Goal: Task Accomplishment & Management: Use online tool/utility

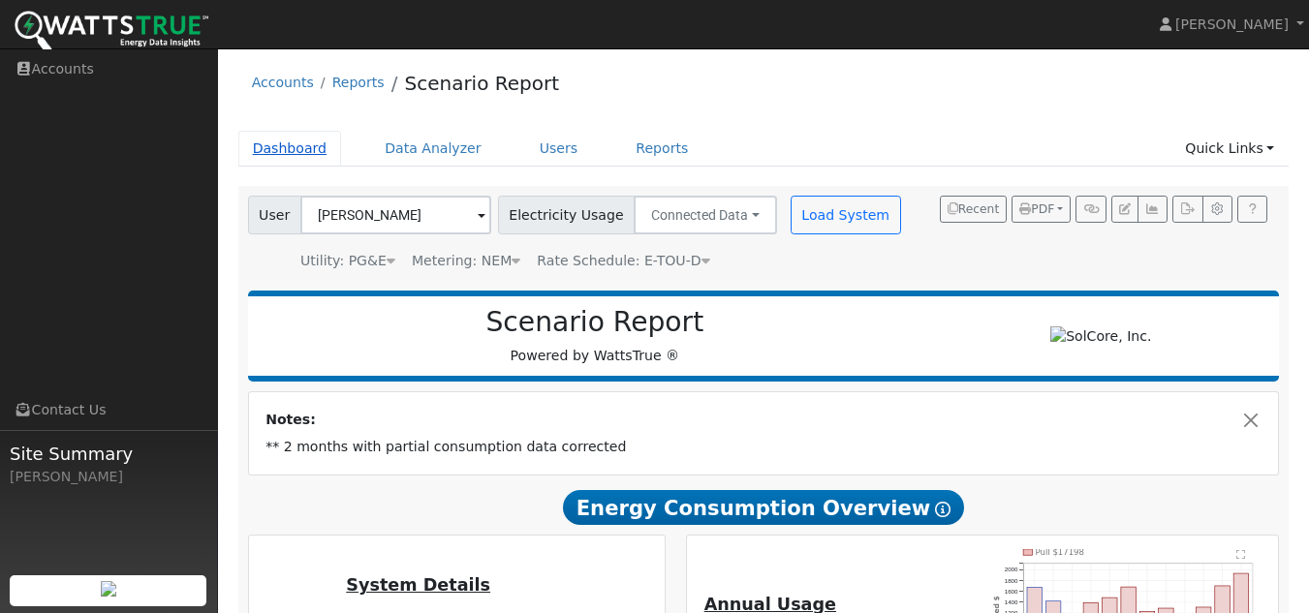
click at [302, 145] on link "Dashboard" at bounding box center [290, 149] width 104 height 36
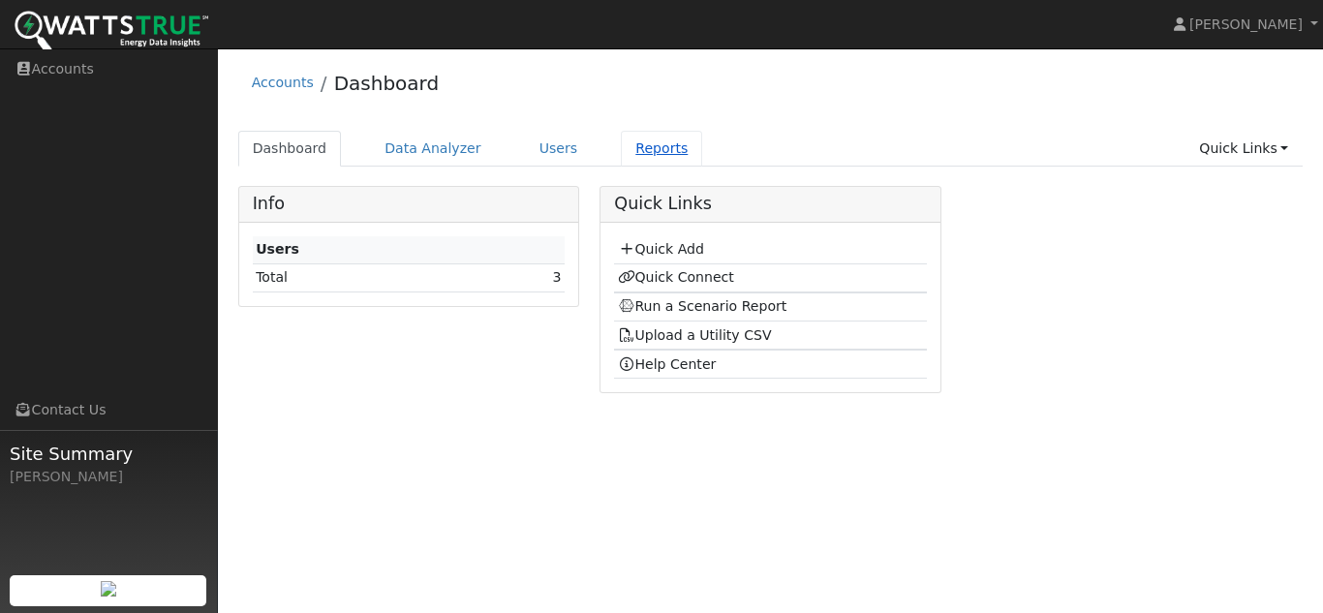
click at [621, 153] on link "Reports" at bounding box center [661, 149] width 81 height 36
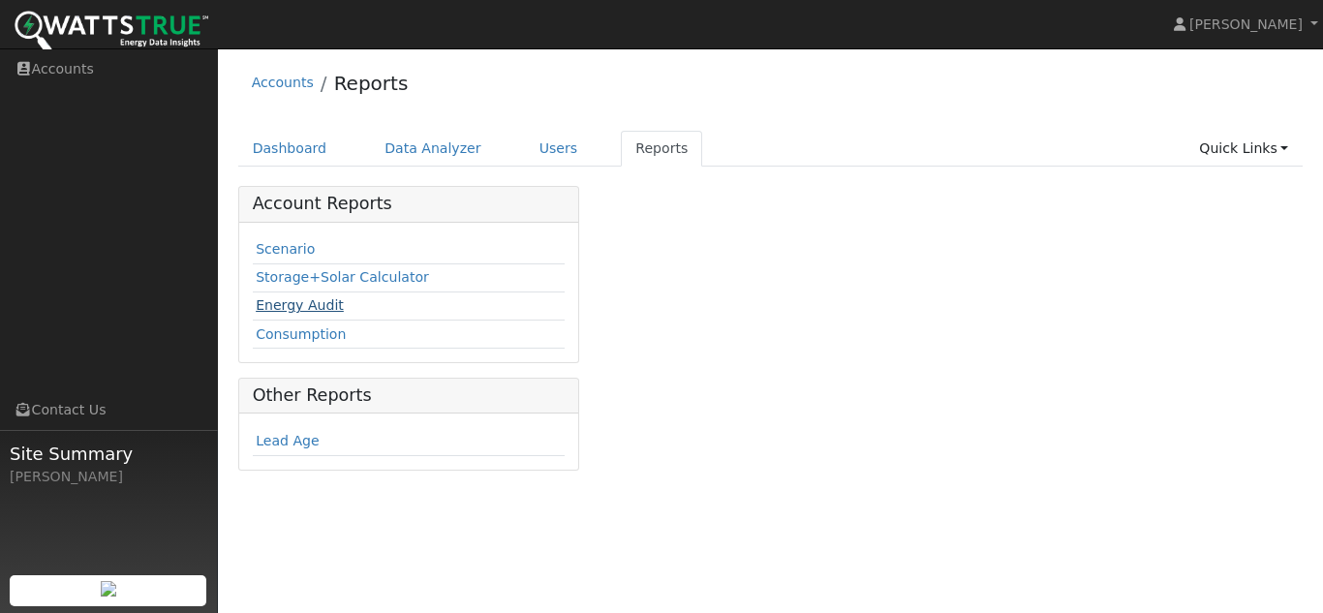
click at [322, 303] on link "Energy Audit" at bounding box center [300, 305] width 88 height 16
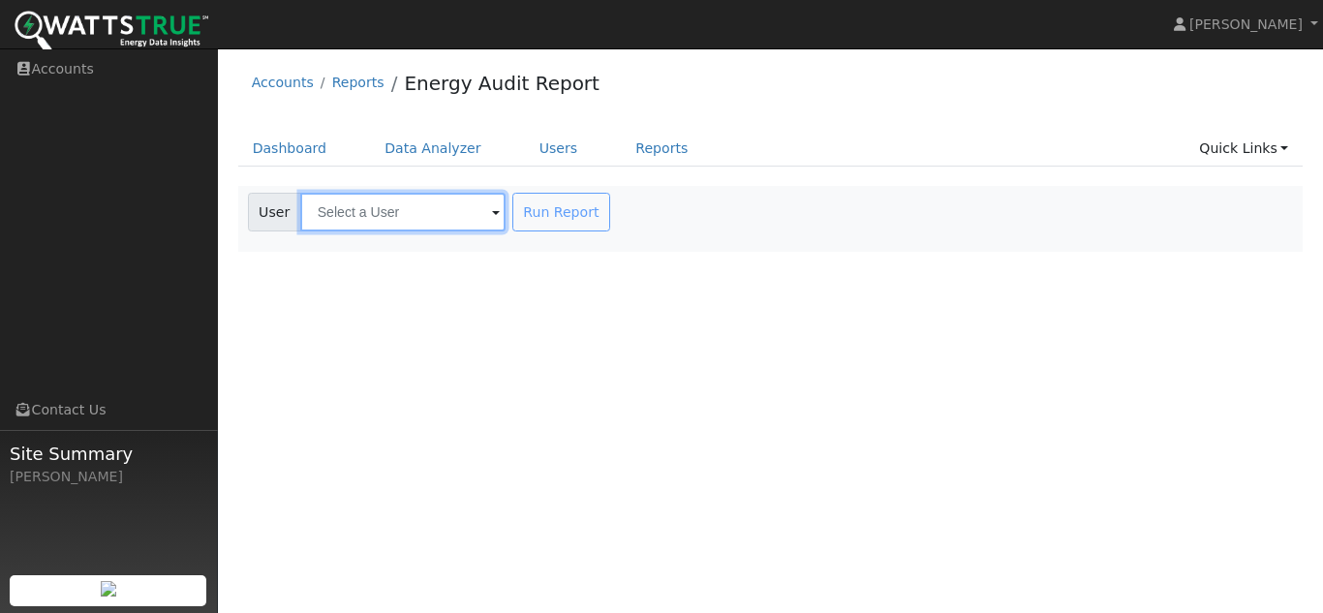
click at [395, 213] on input "text" at bounding box center [402, 212] width 205 height 39
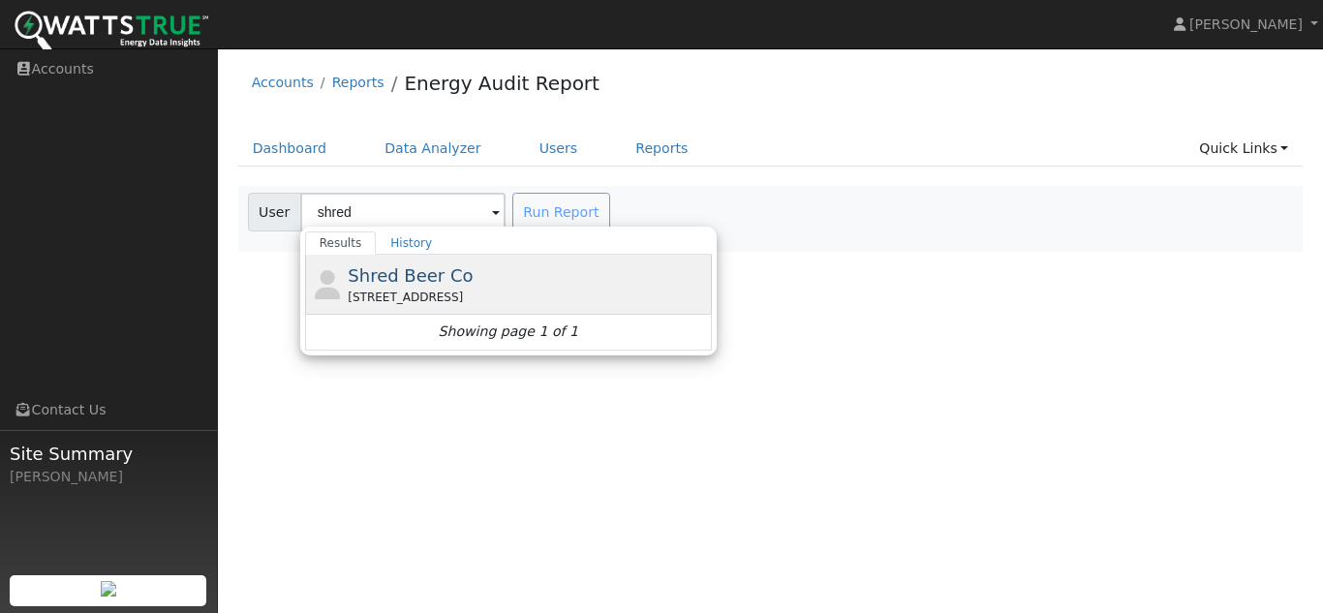
click at [0, 0] on div "Shred Beer Co 4480 Yankee Hill Road, Rocklin, CA 95677" at bounding box center [0, 0] width 0 height 0
type input "Shred Beer Co"
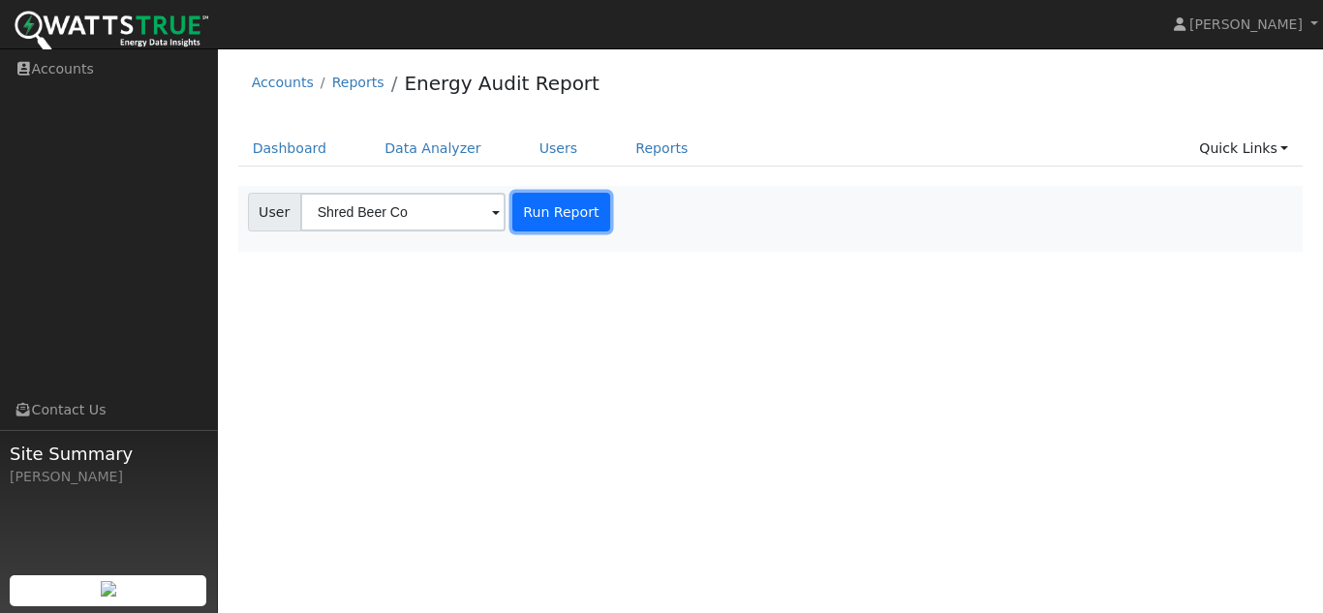
click at [574, 195] on button "Run Report" at bounding box center [562, 212] width 98 height 39
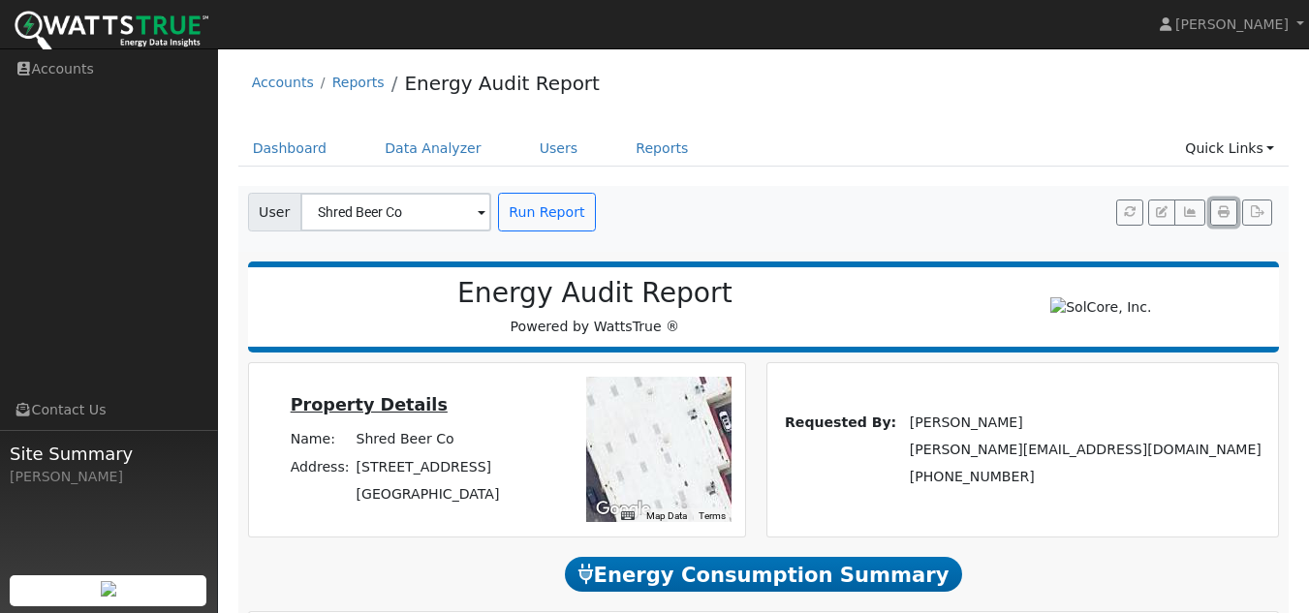
drag, startPoint x: 1226, startPoint y: 209, endPoint x: 1015, endPoint y: 547, distance: 398.2
click at [1226, 209] on icon "button" at bounding box center [1224, 212] width 12 height 12
click at [632, 145] on link "Reports" at bounding box center [661, 149] width 81 height 36
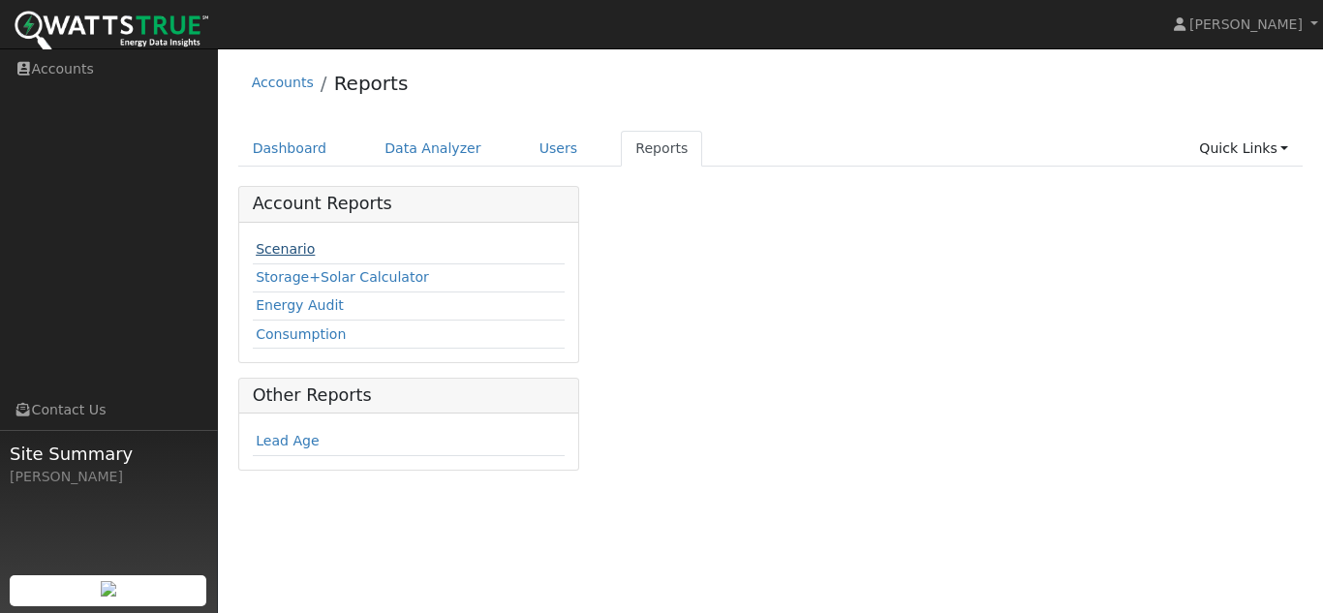
click at [296, 255] on link "Scenario" at bounding box center [285, 249] width 59 height 16
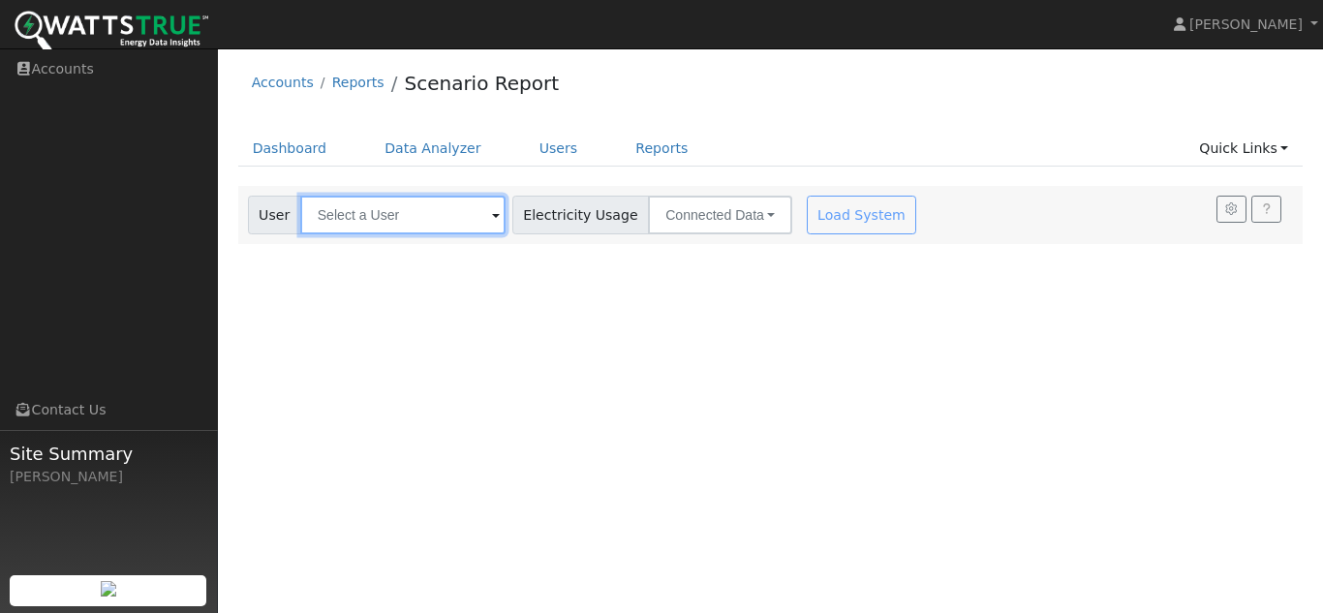
click at [399, 225] on input "text" at bounding box center [402, 215] width 205 height 39
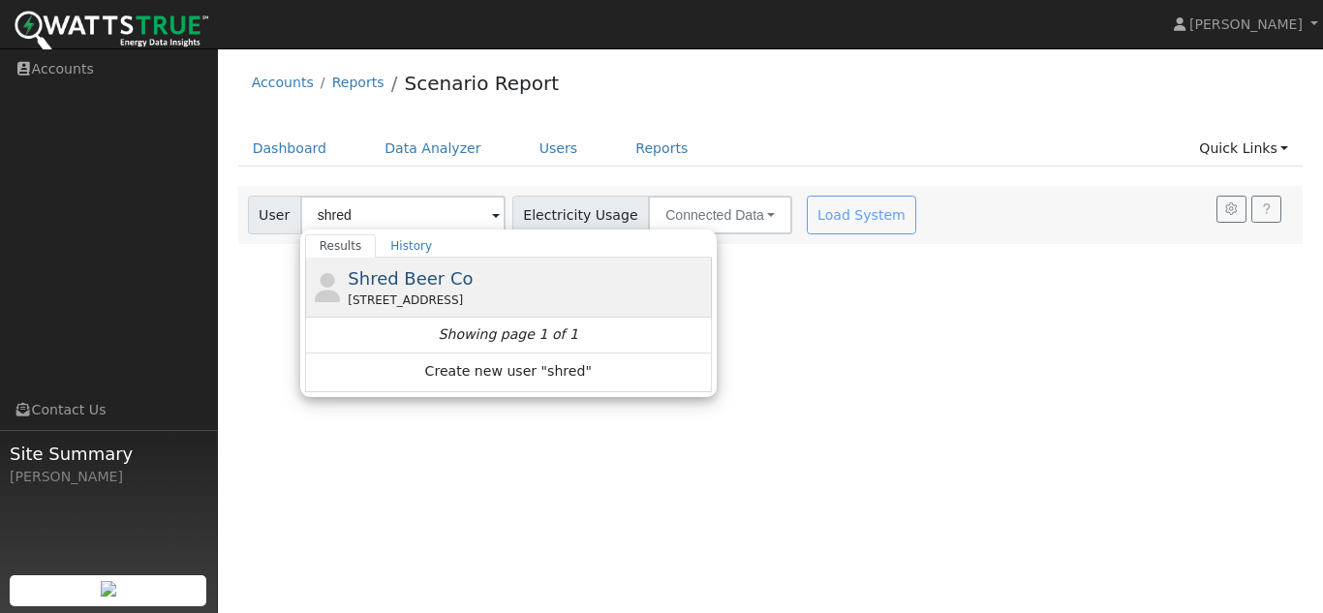
click at [394, 294] on div "4480 Yankee Hill Road, Rocklin, CA 95677" at bounding box center [527, 300] width 359 height 17
type input "Shred Beer Co"
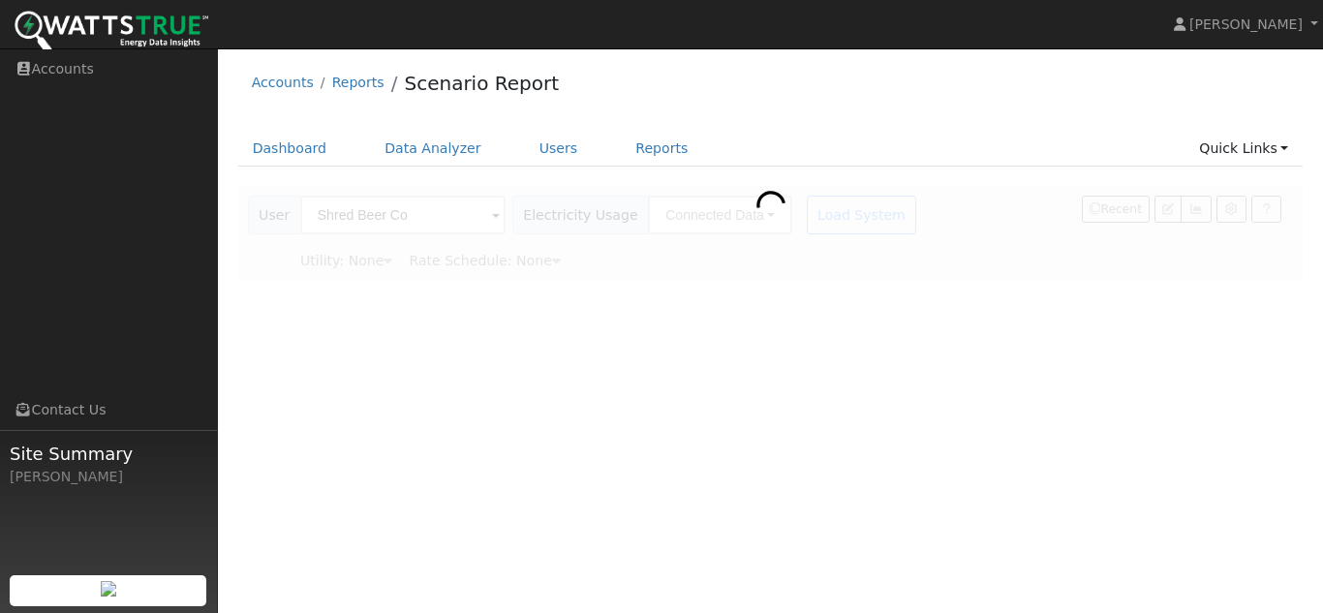
type input "Pacific Gas & Electric"
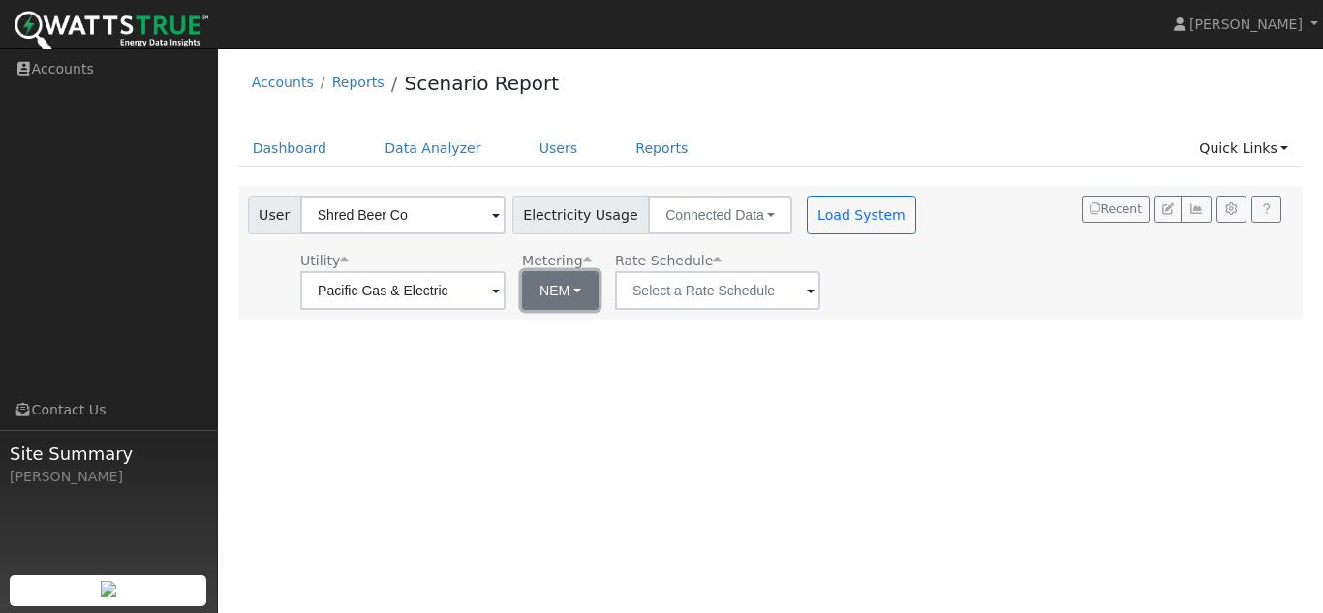
click at [536, 292] on button "NEM" at bounding box center [560, 290] width 77 height 39
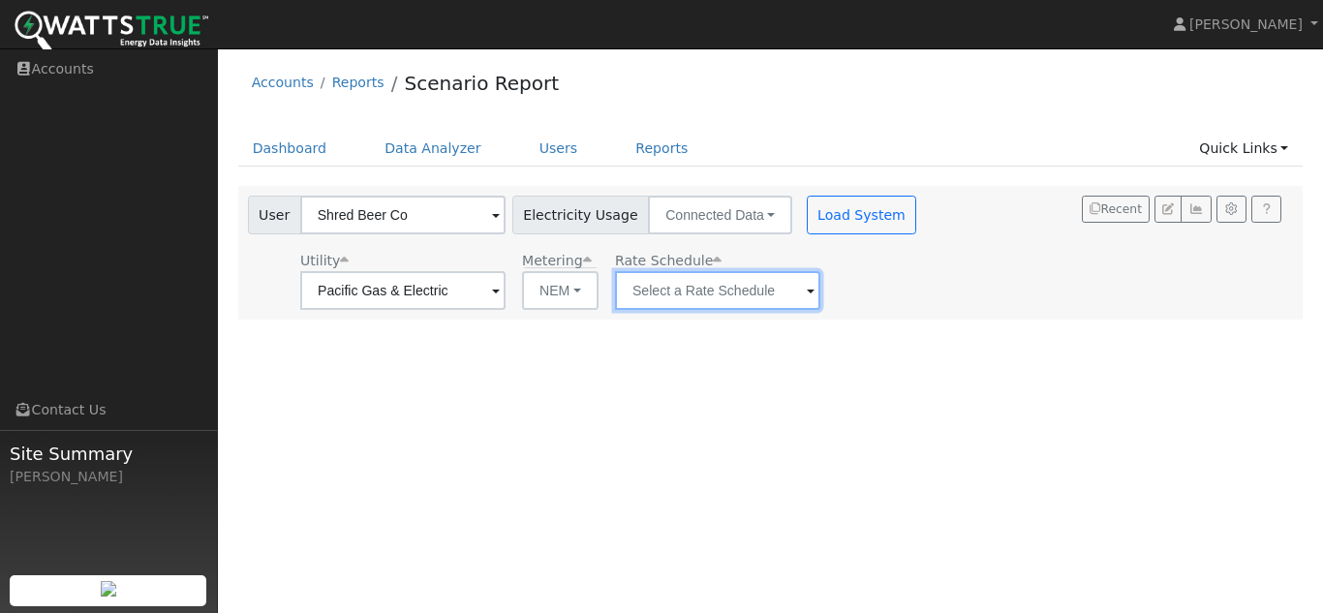
click at [506, 296] on input "text" at bounding box center [402, 290] width 205 height 39
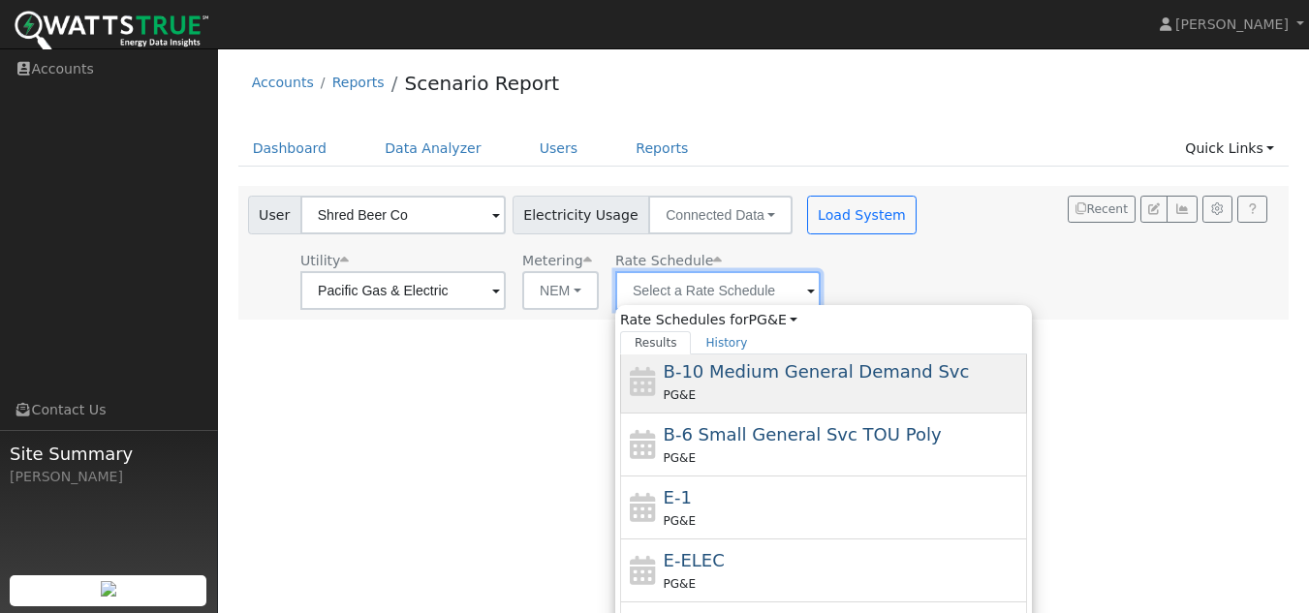
scroll to position [194, 0]
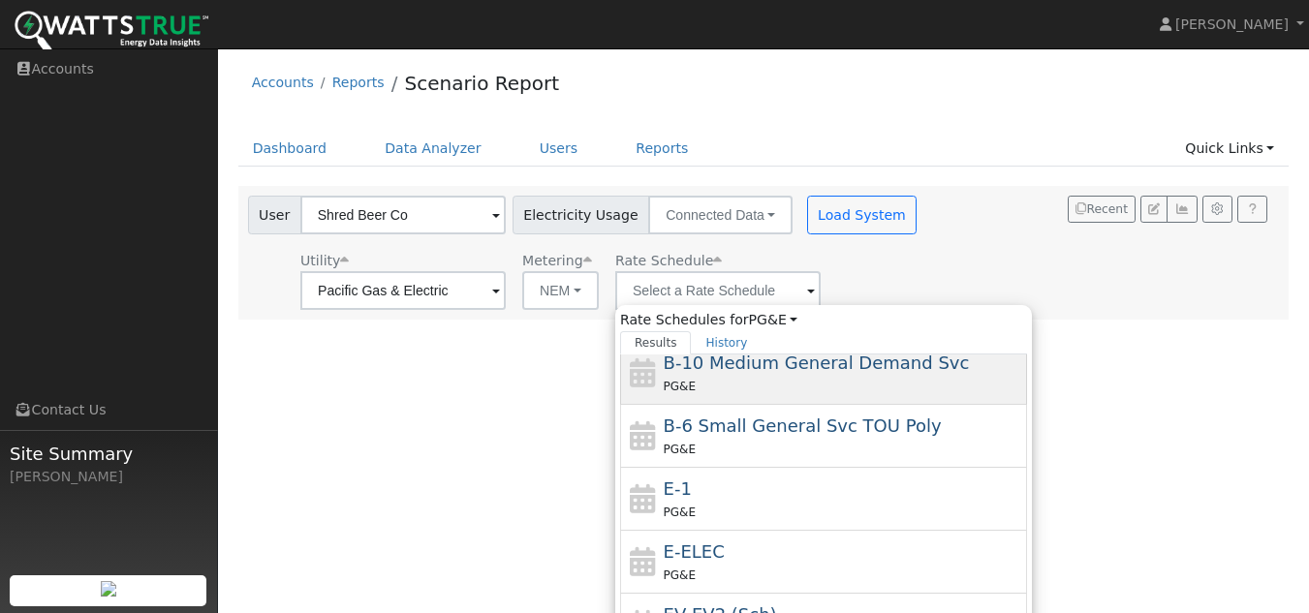
click at [696, 372] on span "B-10 Medium General Demand Svc" at bounding box center [817, 363] width 306 height 20
type input "B-10 Medium General Demand Svc"
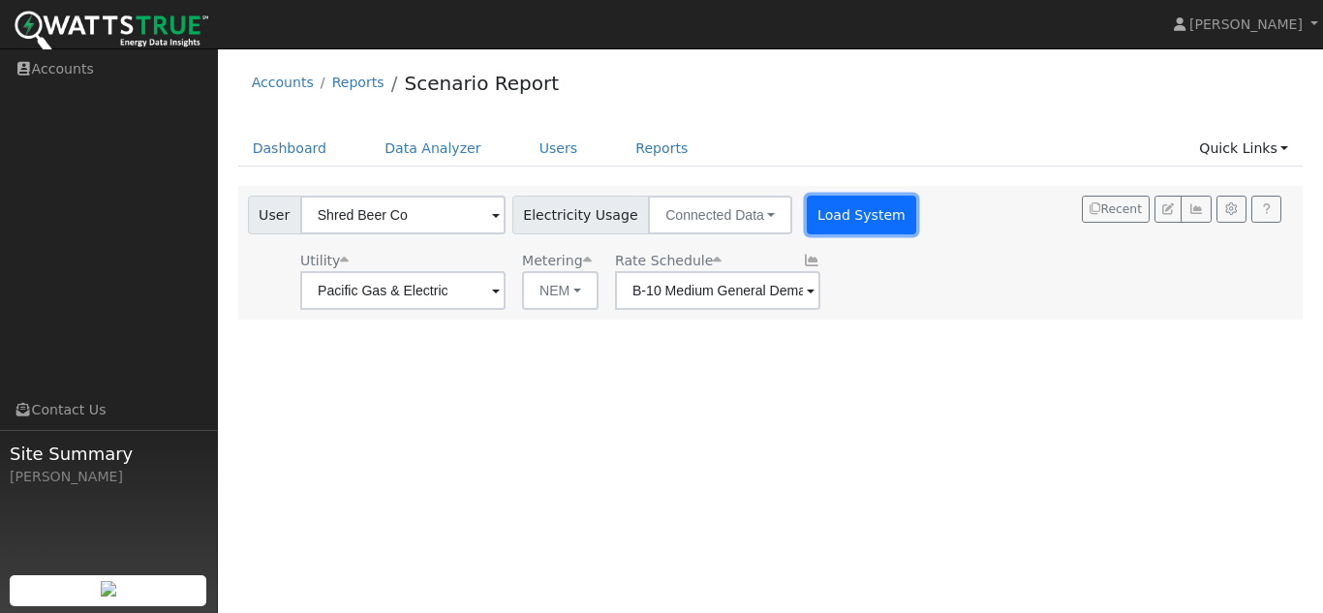
click at [809, 228] on button "Load System" at bounding box center [862, 215] width 110 height 39
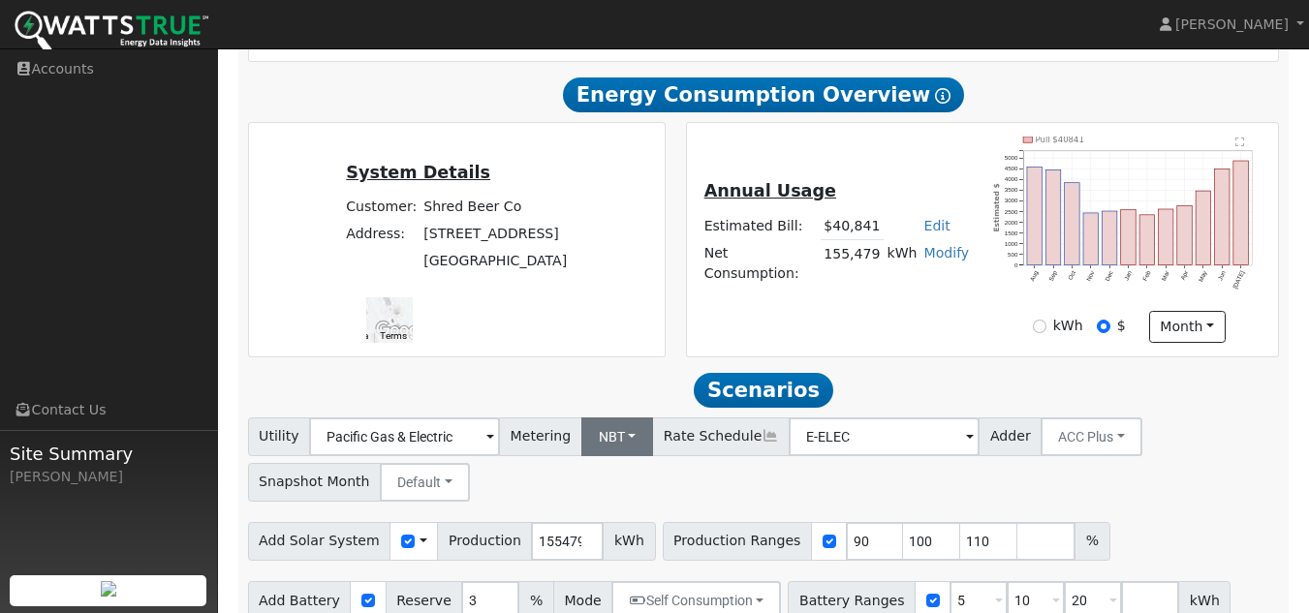
scroll to position [484, 0]
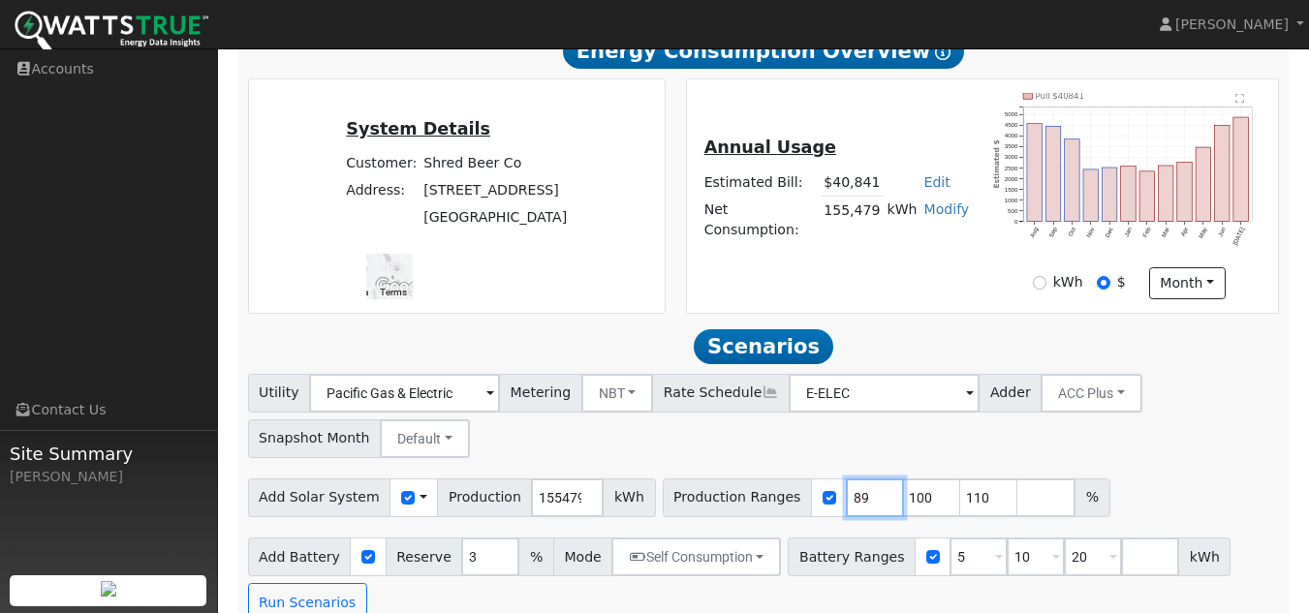
click at [849, 508] on input "89" at bounding box center [875, 498] width 58 height 39
click at [849, 508] on input "88" at bounding box center [875, 498] width 58 height 39
click at [849, 508] on input "87" at bounding box center [875, 498] width 58 height 39
click at [849, 508] on input "86" at bounding box center [875, 498] width 58 height 39
click at [849, 508] on input "85" at bounding box center [875, 498] width 58 height 39
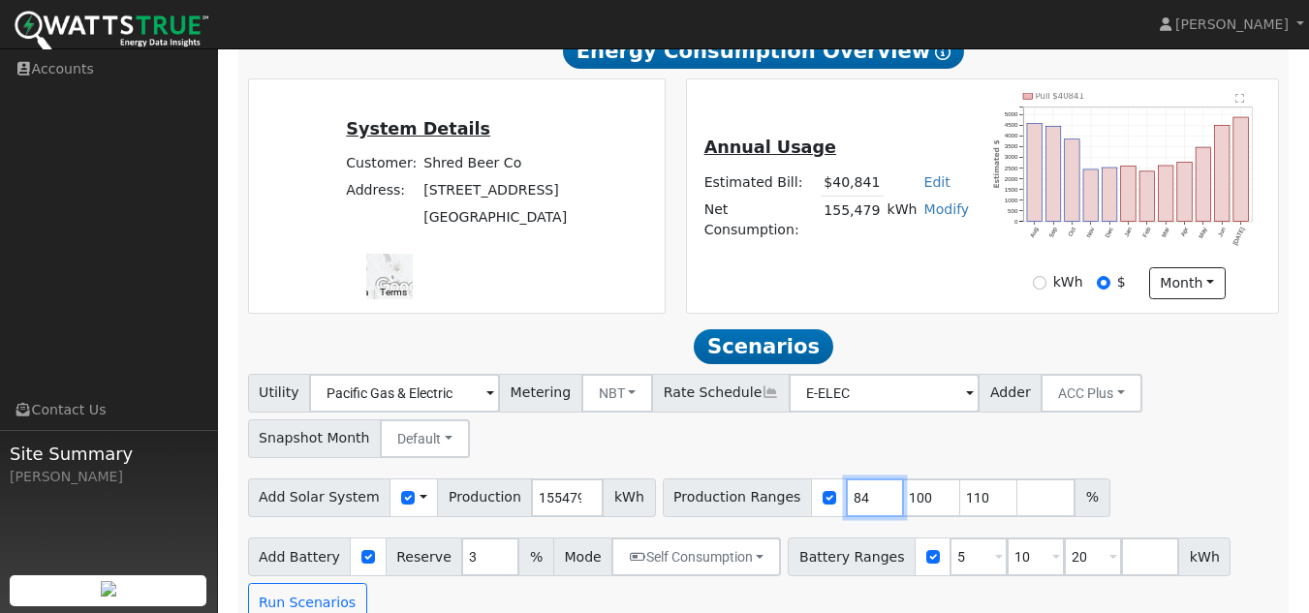
click at [849, 508] on input "84" at bounding box center [875, 498] width 58 height 39
click at [849, 508] on input "83" at bounding box center [875, 498] width 58 height 39
click at [849, 508] on input "82" at bounding box center [875, 498] width 58 height 39
click at [849, 508] on input "81" at bounding box center [875, 498] width 58 height 39
click at [849, 508] on input "80" at bounding box center [875, 498] width 58 height 39
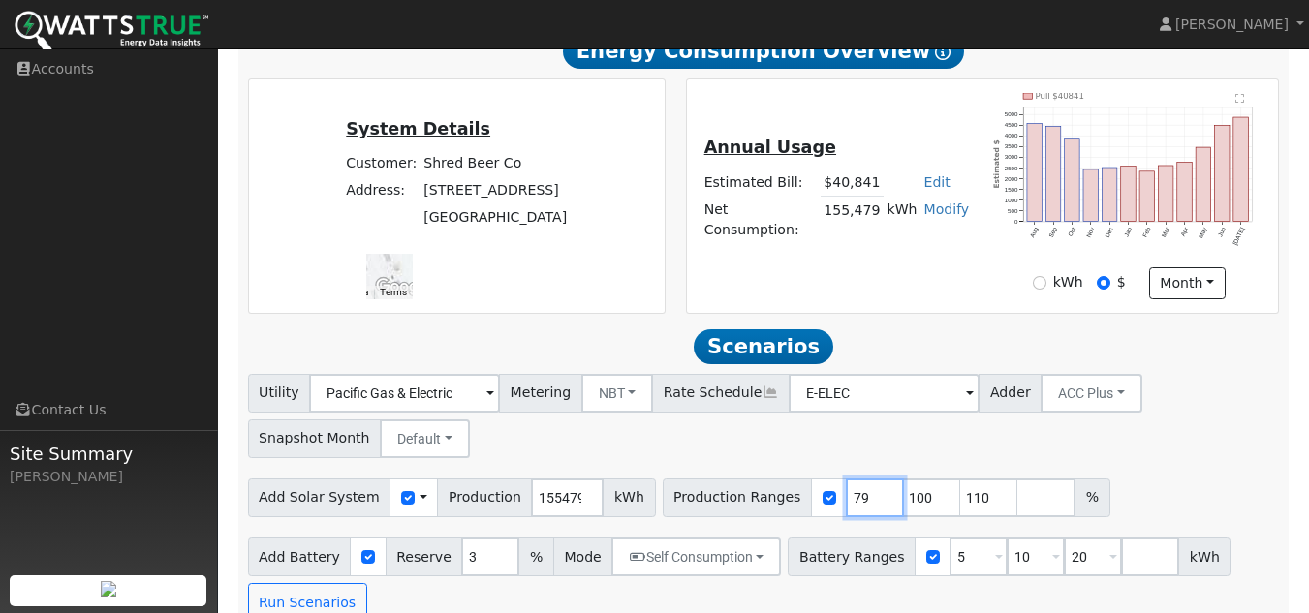
click at [849, 508] on input "79" at bounding box center [875, 498] width 58 height 39
click at [849, 508] on input "78" at bounding box center [875, 498] width 58 height 39
click at [849, 508] on input "77" at bounding box center [875, 498] width 58 height 39
click at [849, 508] on input "76" at bounding box center [875, 498] width 58 height 39
click at [849, 508] on input "75" at bounding box center [875, 498] width 58 height 39
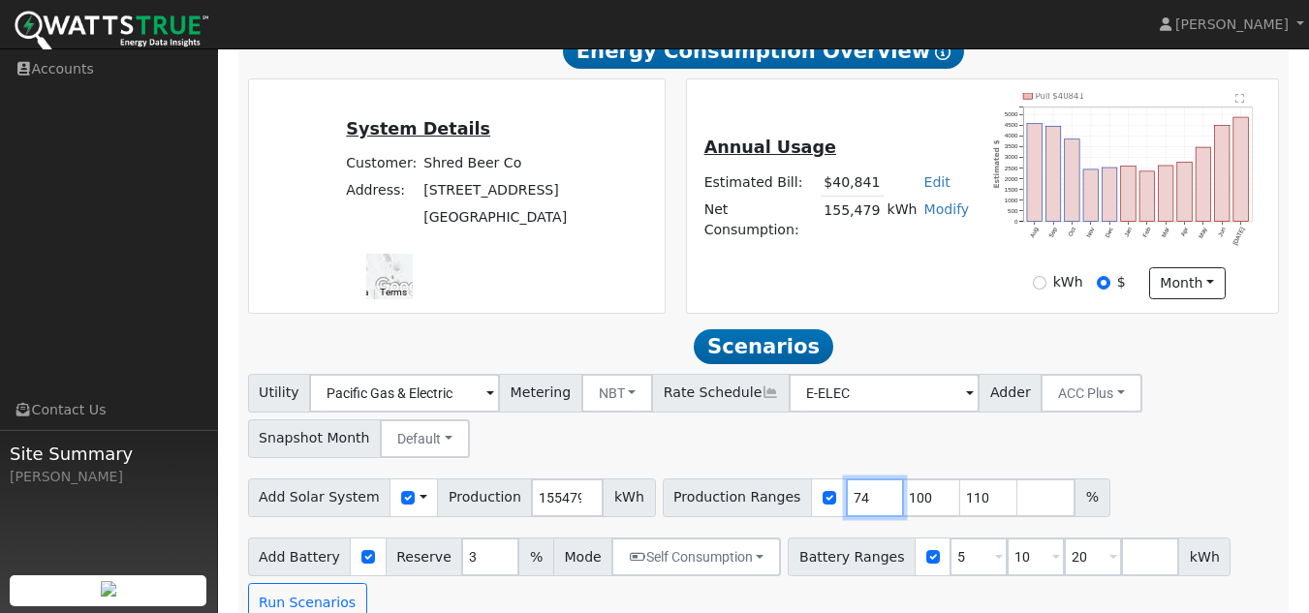
click at [849, 508] on input "74" at bounding box center [875, 498] width 58 height 39
click at [849, 508] on input "73" at bounding box center [875, 498] width 58 height 39
click at [849, 508] on input "72" at bounding box center [875, 498] width 58 height 39
click at [849, 508] on input "71" at bounding box center [875, 498] width 58 height 39
click at [849, 508] on input "70" at bounding box center [875, 498] width 58 height 39
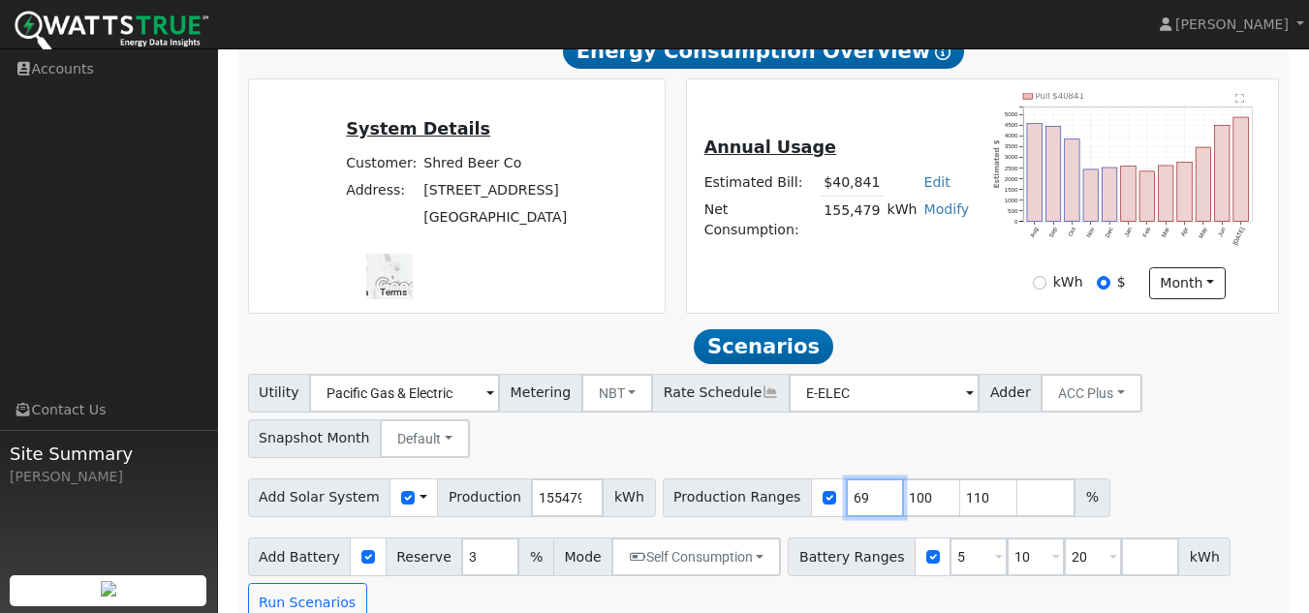
click at [849, 508] on input "69" at bounding box center [875, 498] width 58 height 39
click at [849, 509] on input "68" at bounding box center [875, 498] width 58 height 39
click at [849, 509] on input "67" at bounding box center [875, 498] width 58 height 39
click at [849, 509] on input "66" at bounding box center [875, 498] width 58 height 39
type input "65"
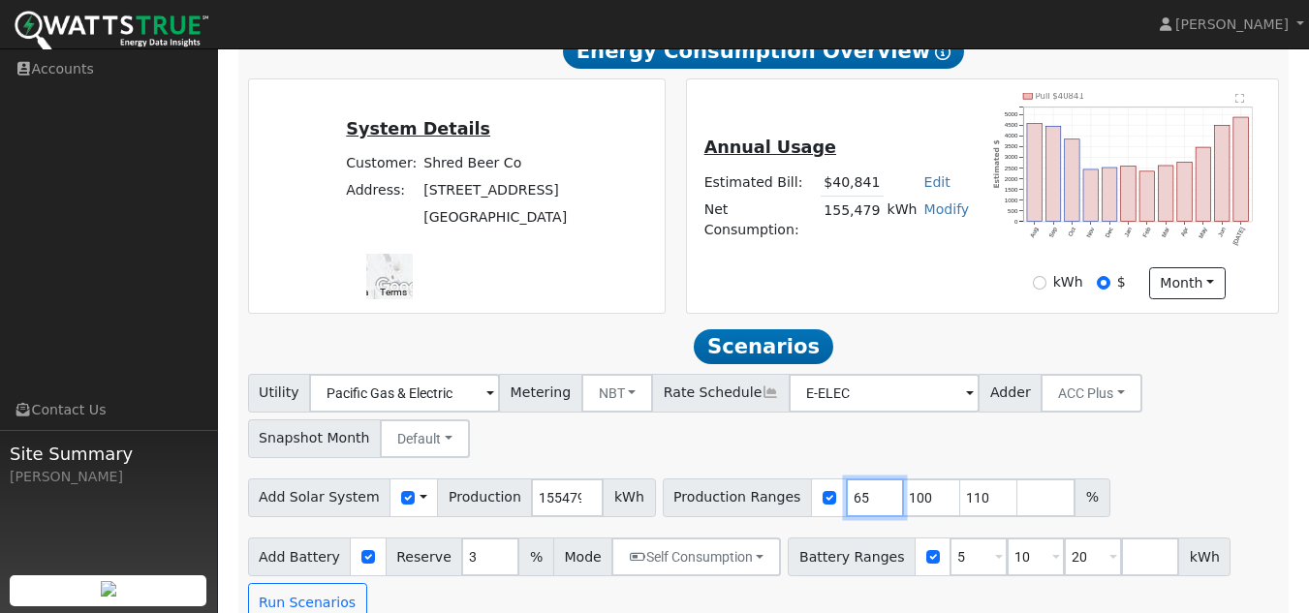
click at [849, 509] on input "65" at bounding box center [875, 498] width 58 height 39
click at [903, 513] on input "100" at bounding box center [932, 498] width 58 height 39
type input "84"
click at [910, 507] on input "84" at bounding box center [932, 498] width 58 height 39
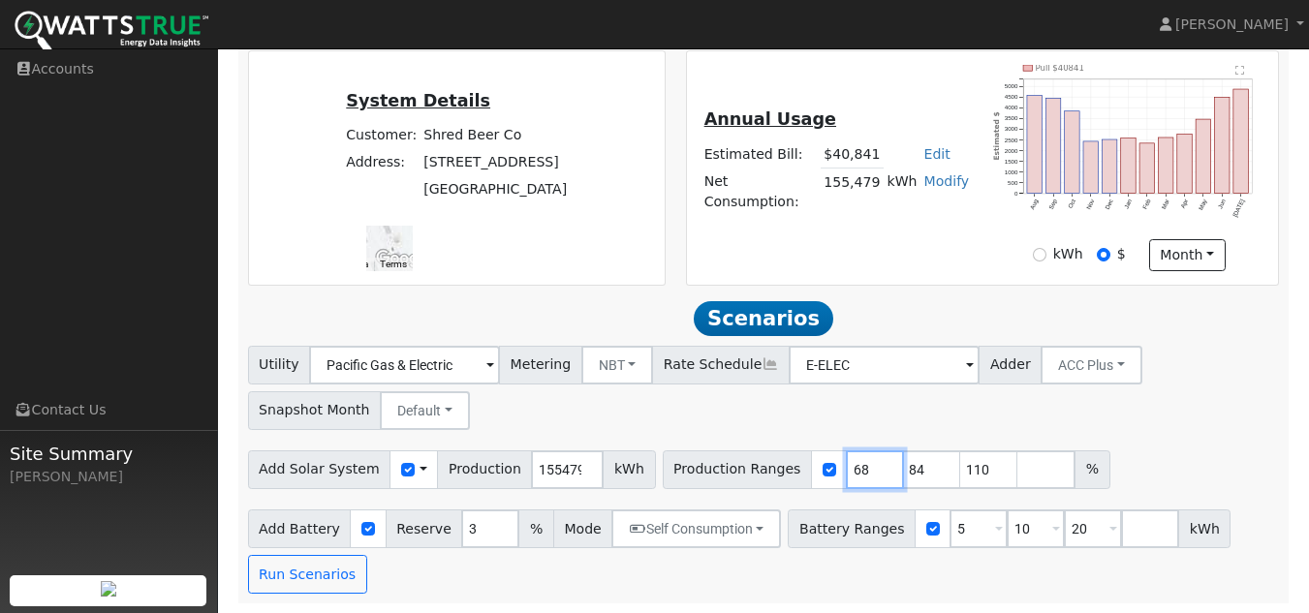
click at [848, 489] on input "68" at bounding box center [875, 470] width 58 height 39
click at [849, 465] on input "74" at bounding box center [875, 470] width 58 height 39
click at [854, 474] on input "73" at bounding box center [875, 470] width 58 height 39
click at [854, 474] on input "72" at bounding box center [875, 470] width 58 height 39
click at [854, 474] on input "71" at bounding box center [875, 470] width 58 height 39
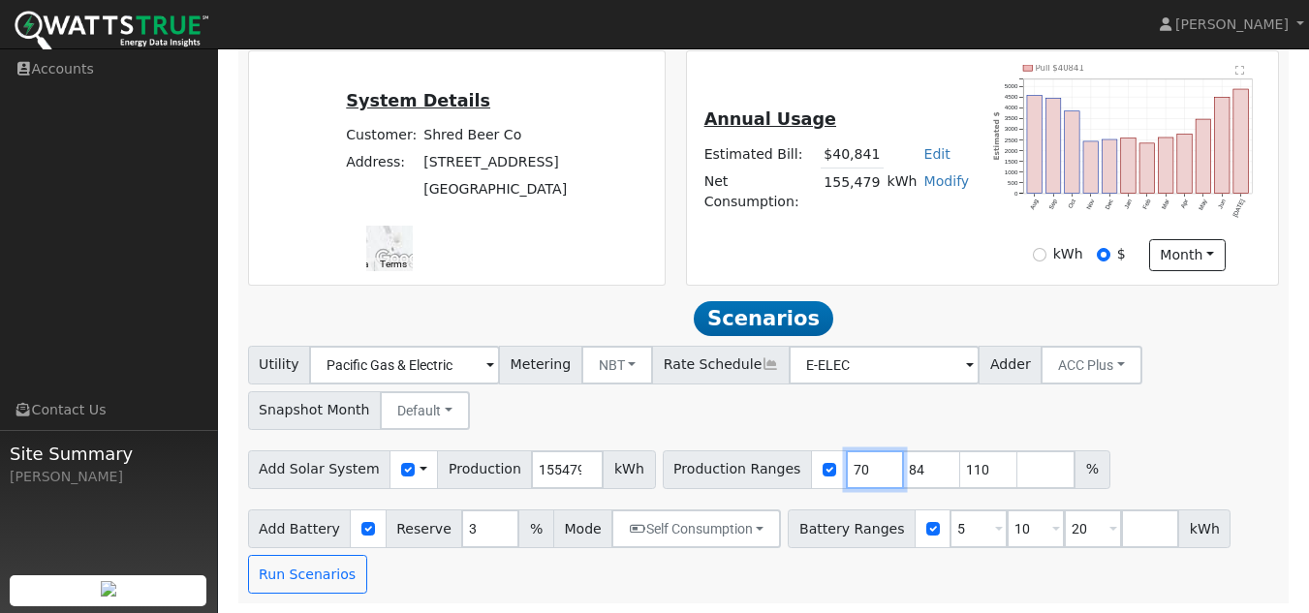
type input "70"
click at [854, 474] on input "70" at bounding box center [875, 470] width 58 height 39
click at [908, 466] on input "93" at bounding box center [932, 470] width 58 height 39
click at [908, 466] on input "101" at bounding box center [932, 470] width 58 height 39
type input "100"
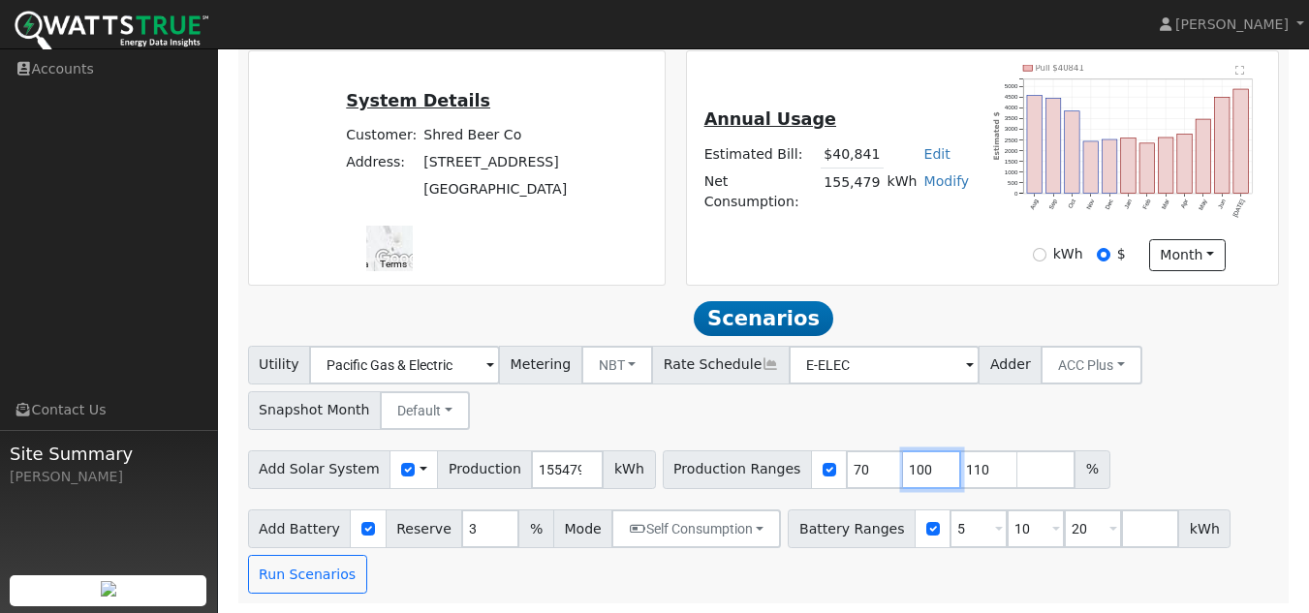
click at [913, 475] on input "100" at bounding box center [932, 470] width 58 height 39
click at [964, 465] on input "118" at bounding box center [989, 470] width 58 height 39
click at [964, 465] on input "119" at bounding box center [989, 470] width 58 height 39
type input "120"
click at [964, 465] on input "120" at bounding box center [989, 470] width 58 height 39
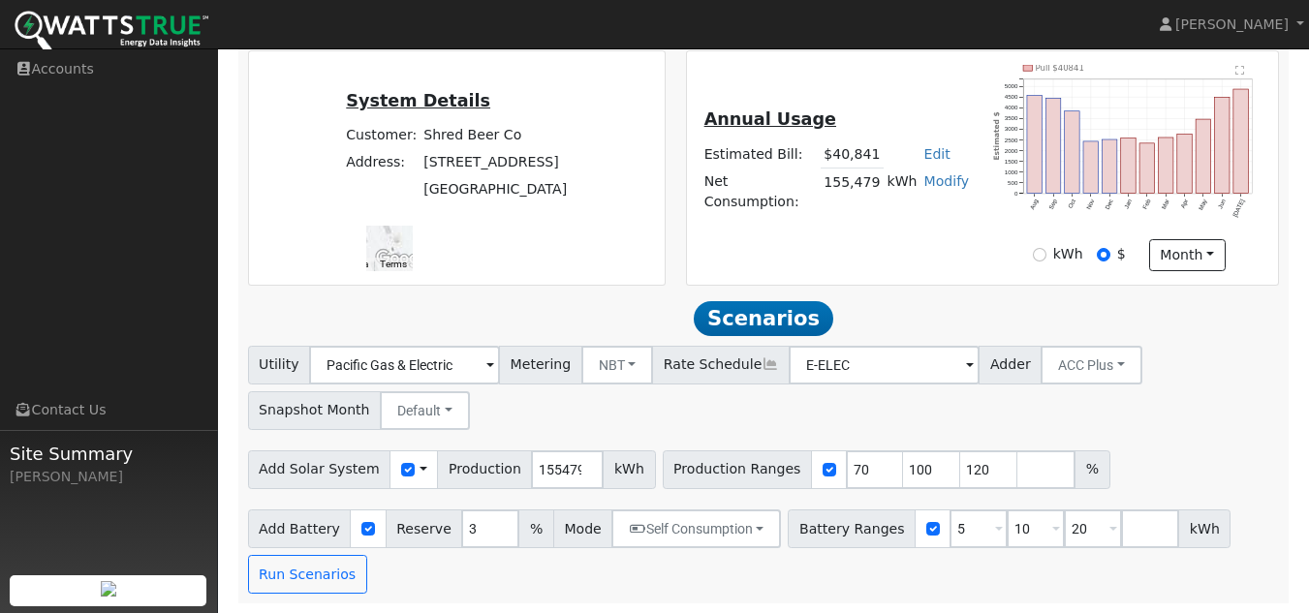
click at [921, 429] on div "Utility Pacific Gas & Electric Metering NBT NEM NBT Rate Schedule E-ELEC Adder …" at bounding box center [763, 384] width 1039 height 91
click at [949, 524] on input "5" at bounding box center [978, 529] width 58 height 39
click at [628, 514] on button "Self Consumption" at bounding box center [696, 529] width 170 height 39
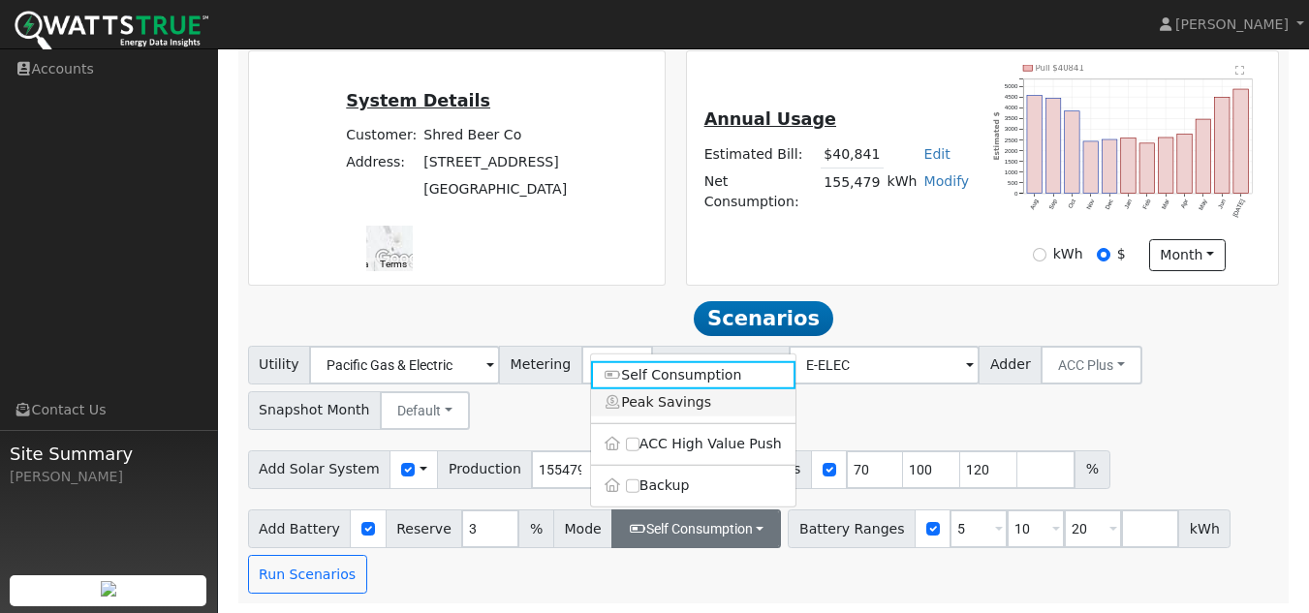
click at [637, 395] on link "Peak Savings" at bounding box center [693, 402] width 204 height 27
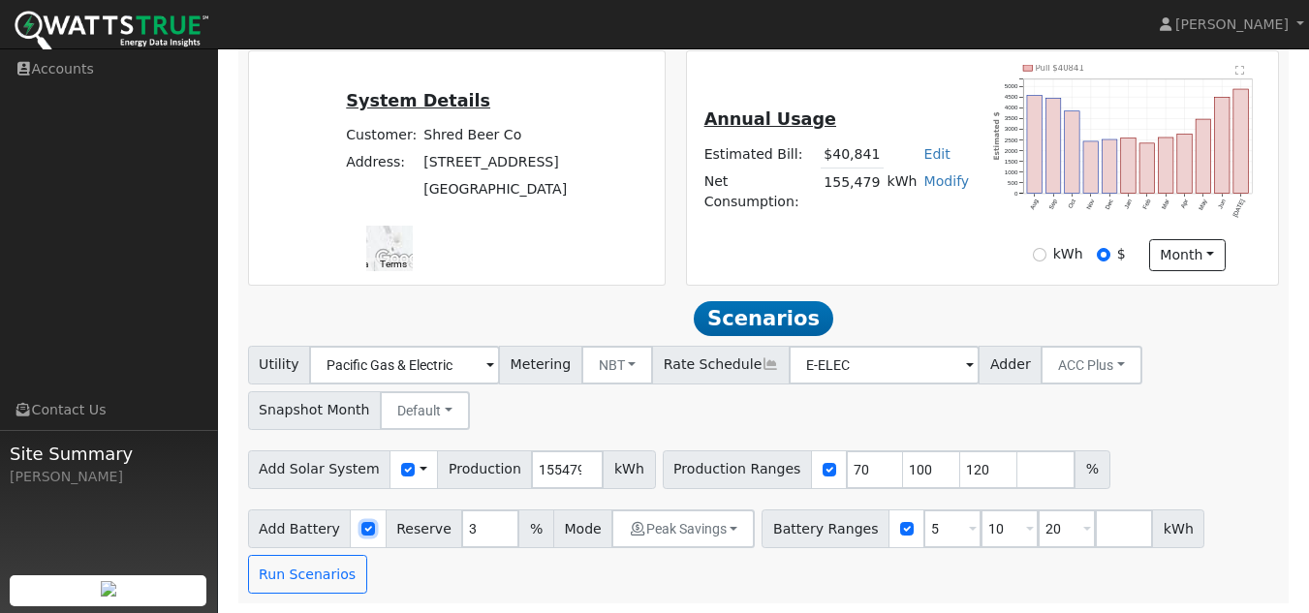
click at [361, 528] on input "checkbox" at bounding box center [368, 529] width 14 height 14
checkbox input "false"
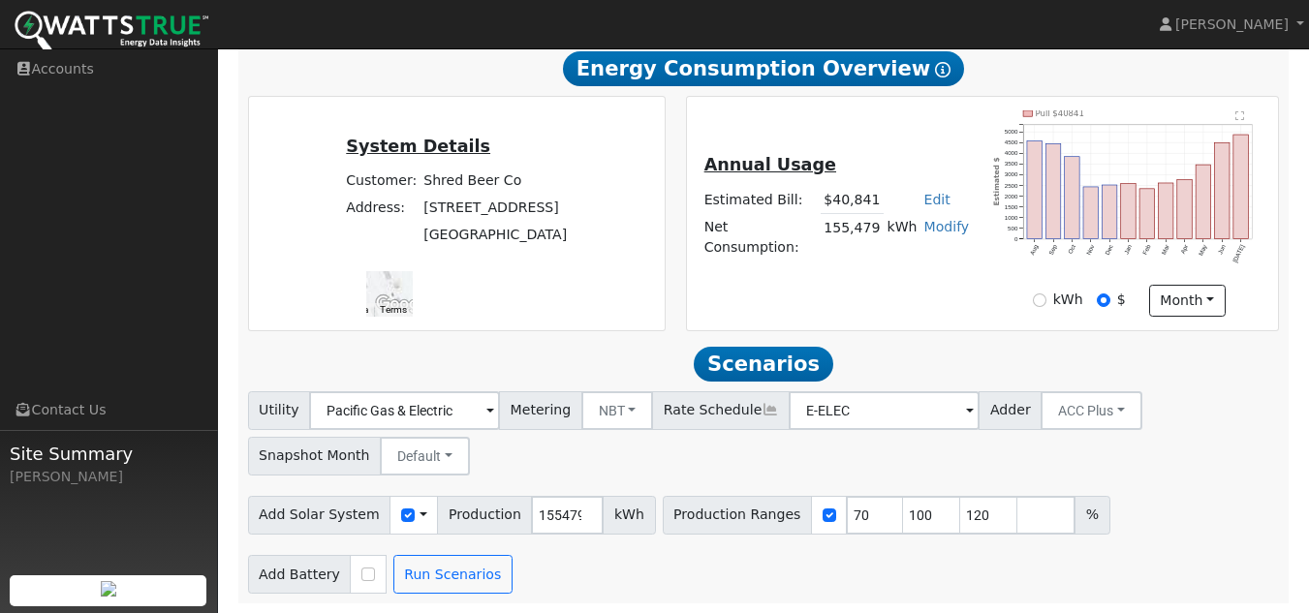
click at [733, 604] on div "Scenario Report Powered by WattsTrue ® Notes: ** 4 months with missing consumpt…" at bounding box center [763, 209] width 1051 height 790
click at [461, 576] on button "Run Scenarios" at bounding box center [452, 574] width 119 height 39
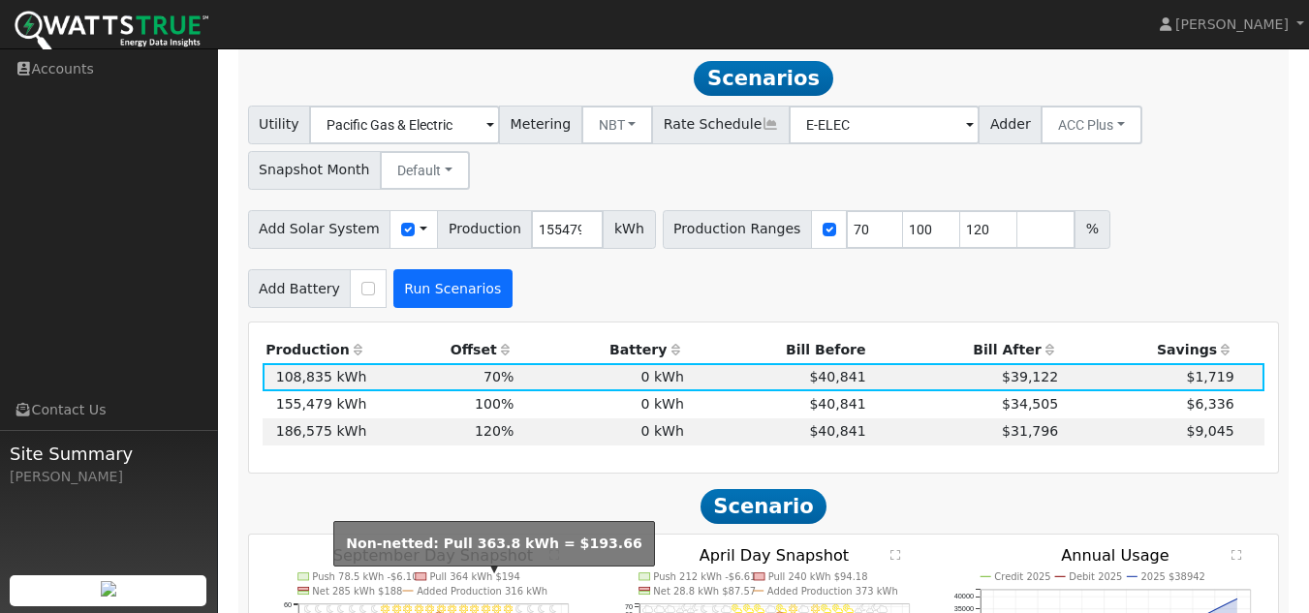
scroll to position [760, 0]
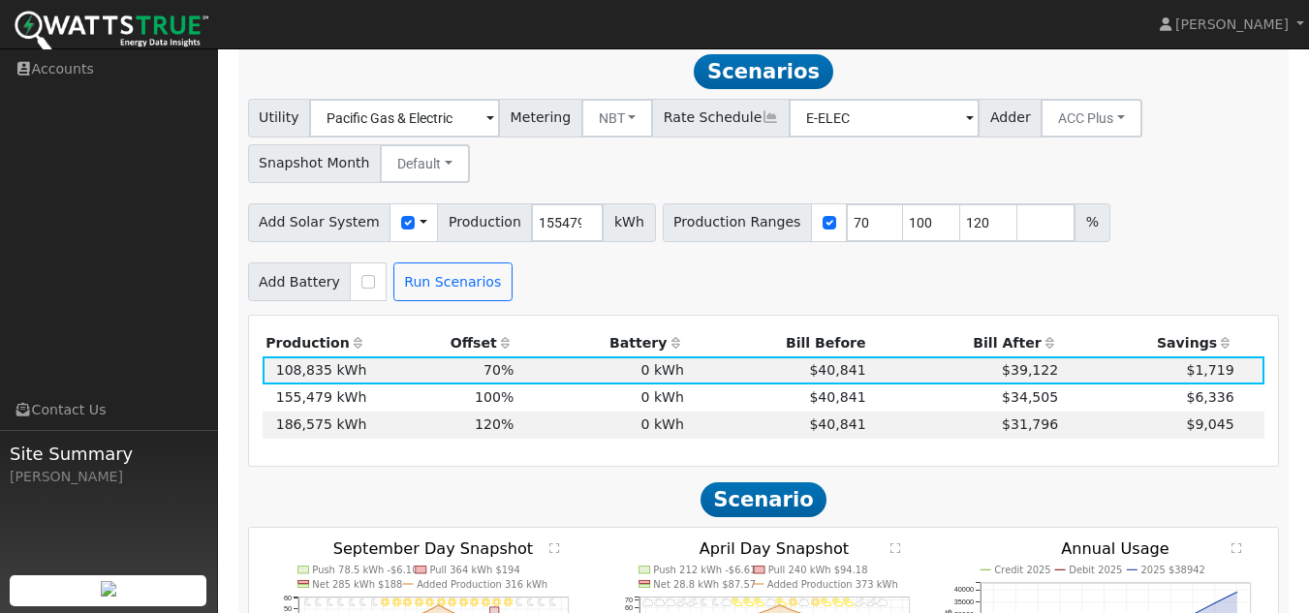
click at [588, 291] on div "Add Battery Self Consumption Peak Savings ACC High Value Push Backup Run Scenar…" at bounding box center [763, 279] width 1039 height 46
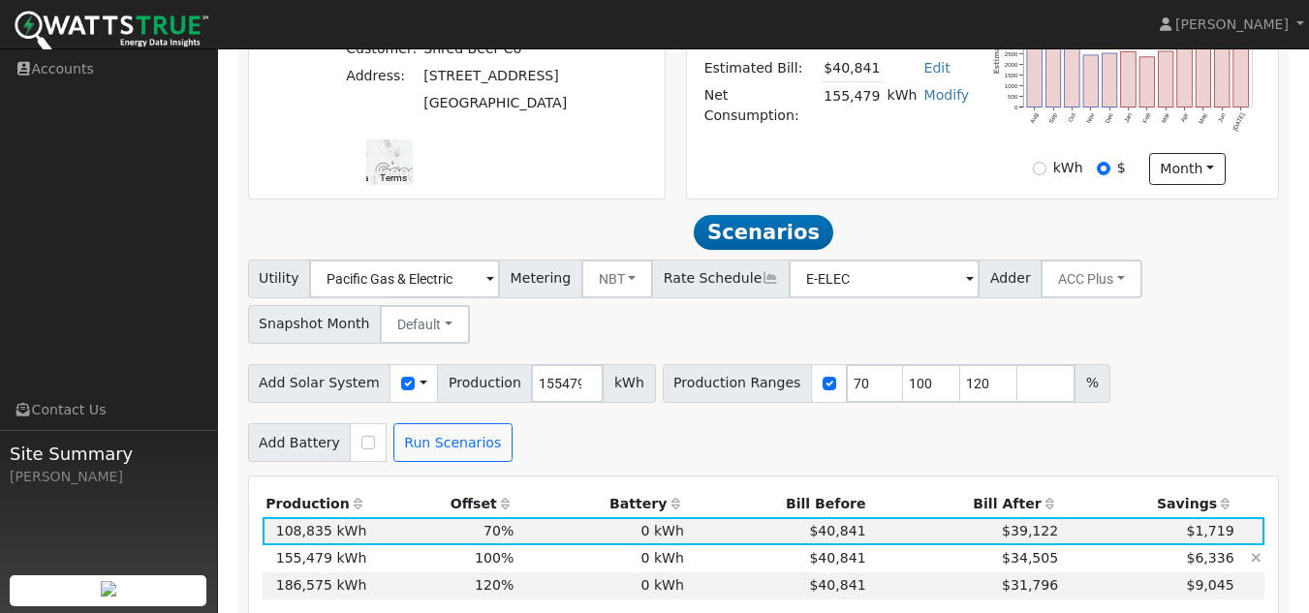
scroll to position [566, 0]
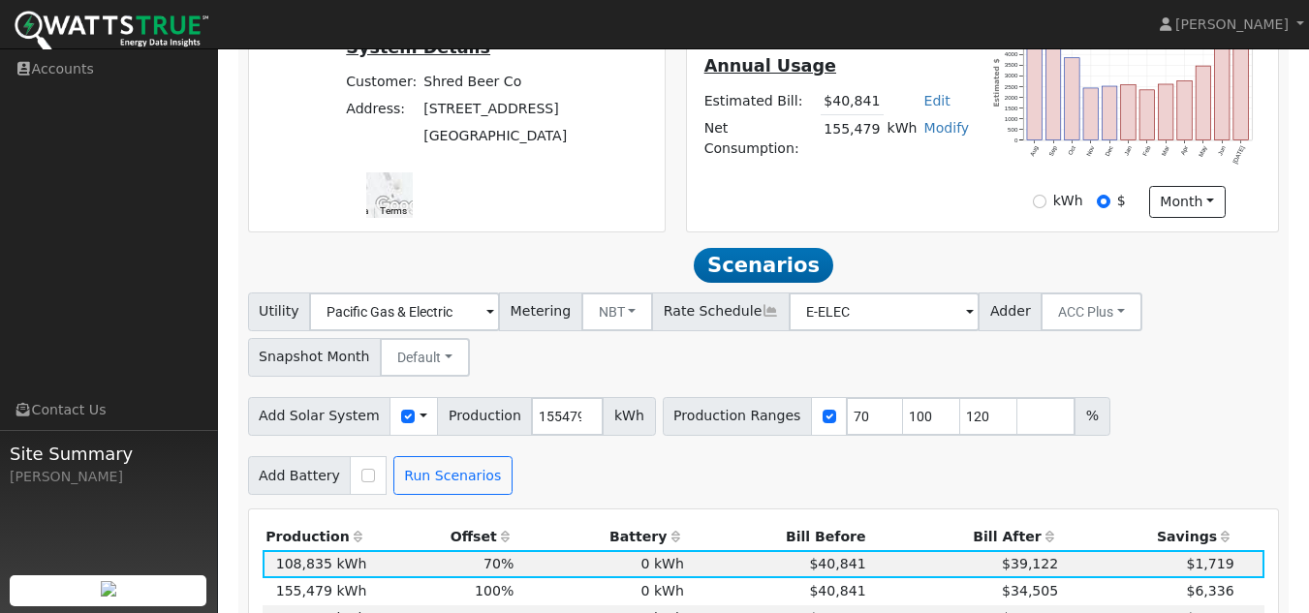
click at [865, 377] on div "Utility Pacific Gas & Electric Metering NBT NEM NBT Rate Schedule E-ELEC Adder …" at bounding box center [763, 331] width 1039 height 91
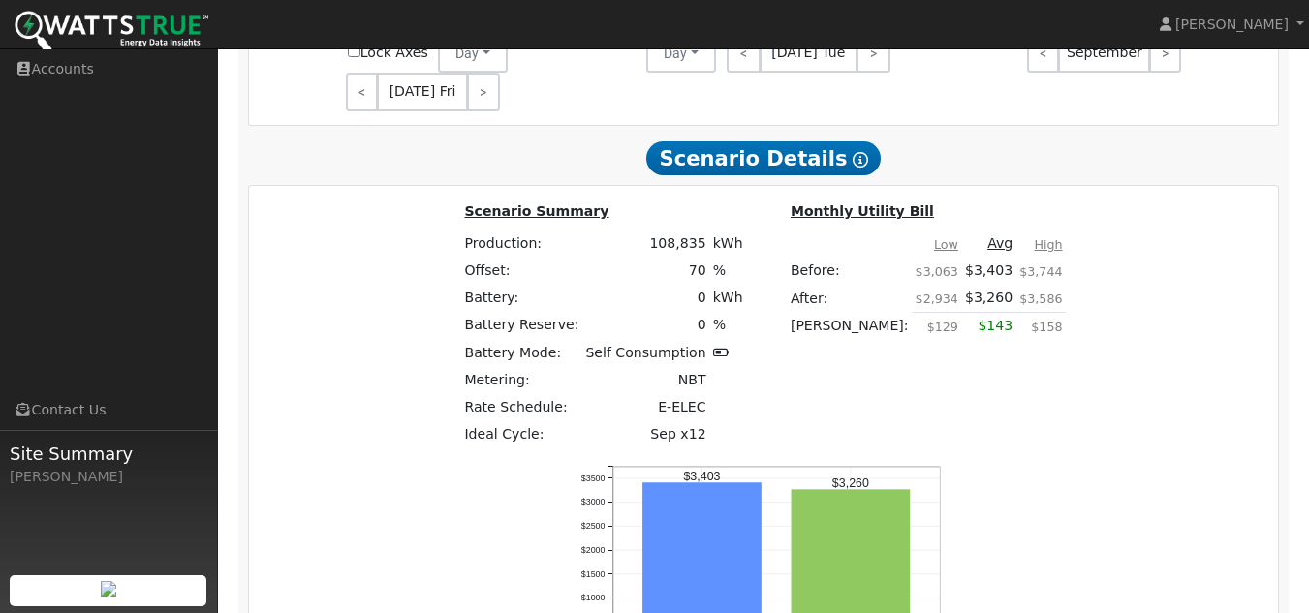
scroll to position [1438, 0]
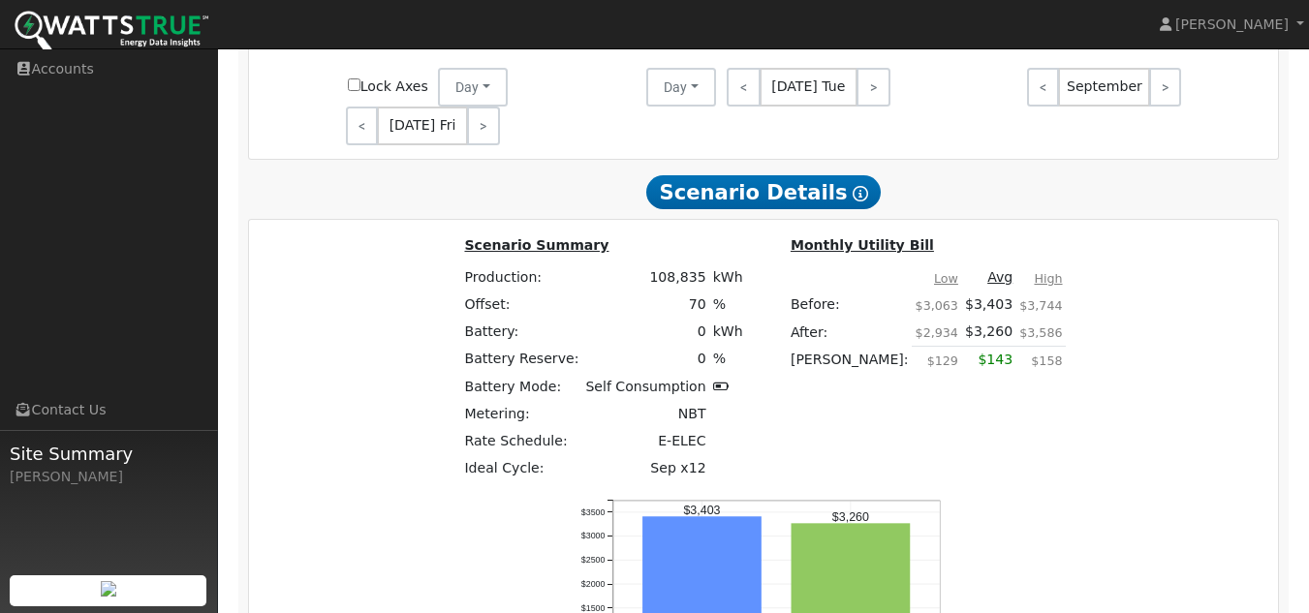
click at [845, 496] on icon "Cost Before Cost After $0 $500 $1000 $1500 $2000 $2500 $3000 $3500 onclick="" o…" at bounding box center [764, 614] width 388 height 237
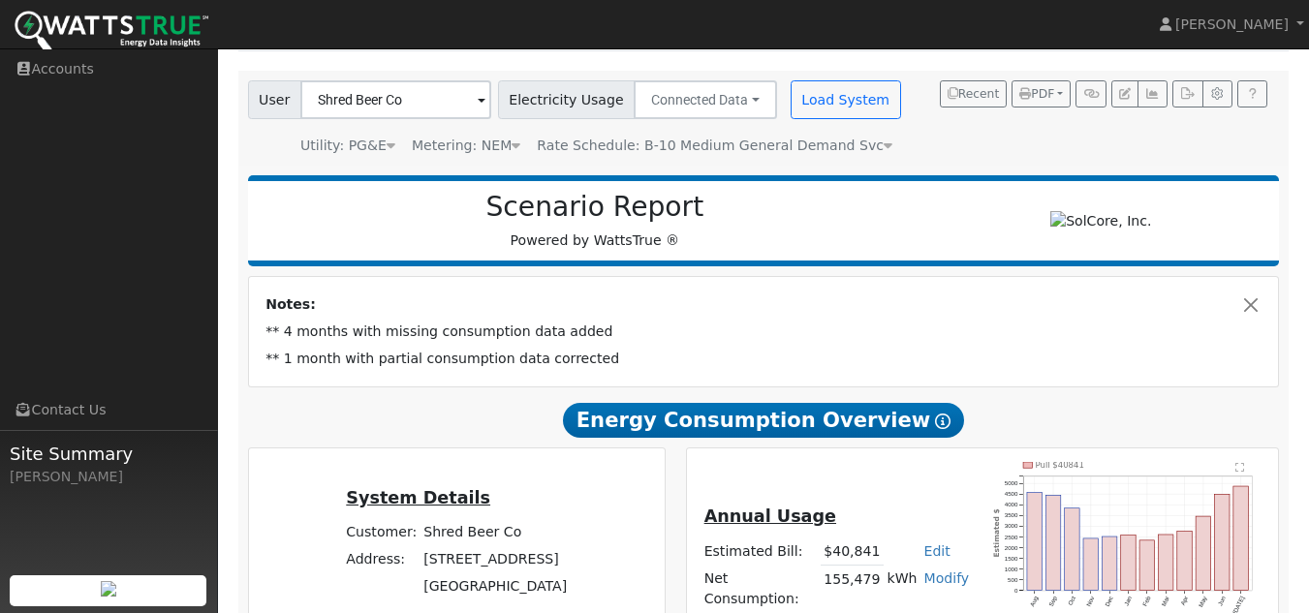
scroll to position [81, 0]
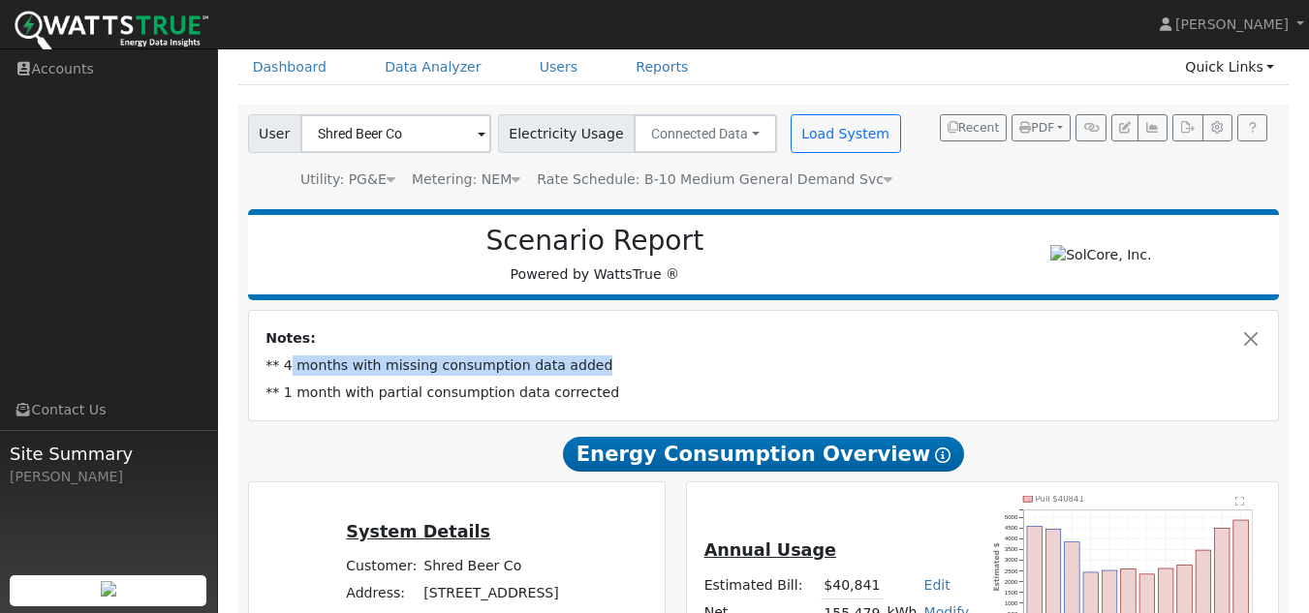
drag, startPoint x: 576, startPoint y: 371, endPoint x: 289, endPoint y: 380, distance: 287.9
click at [289, 380] on td "** 4 months with missing consumption data added" at bounding box center [764, 366] width 1003 height 27
click at [434, 335] on td "Notes:" at bounding box center [764, 338] width 1003 height 27
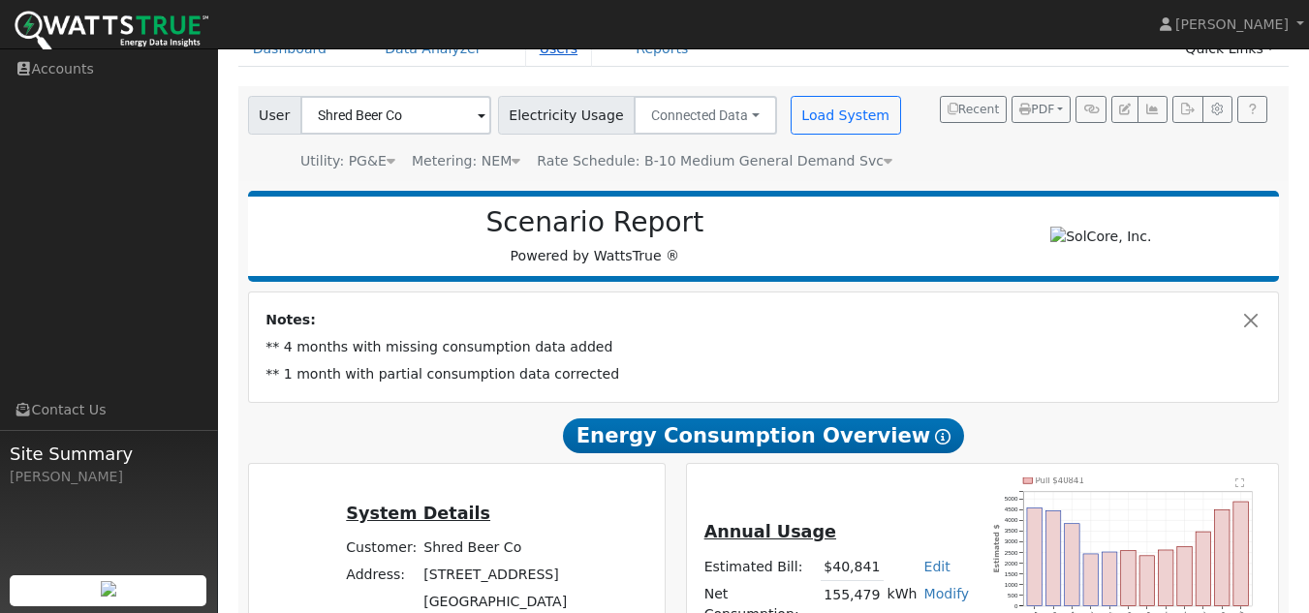
scroll to position [0, 0]
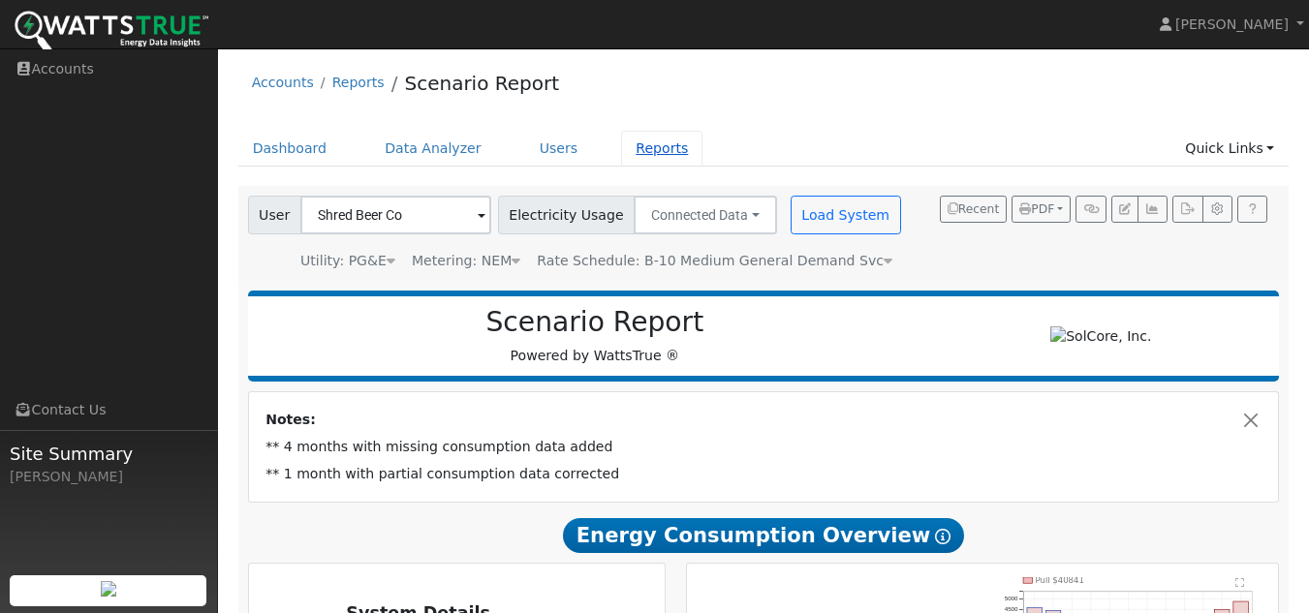
click at [653, 143] on link "Reports" at bounding box center [661, 149] width 81 height 36
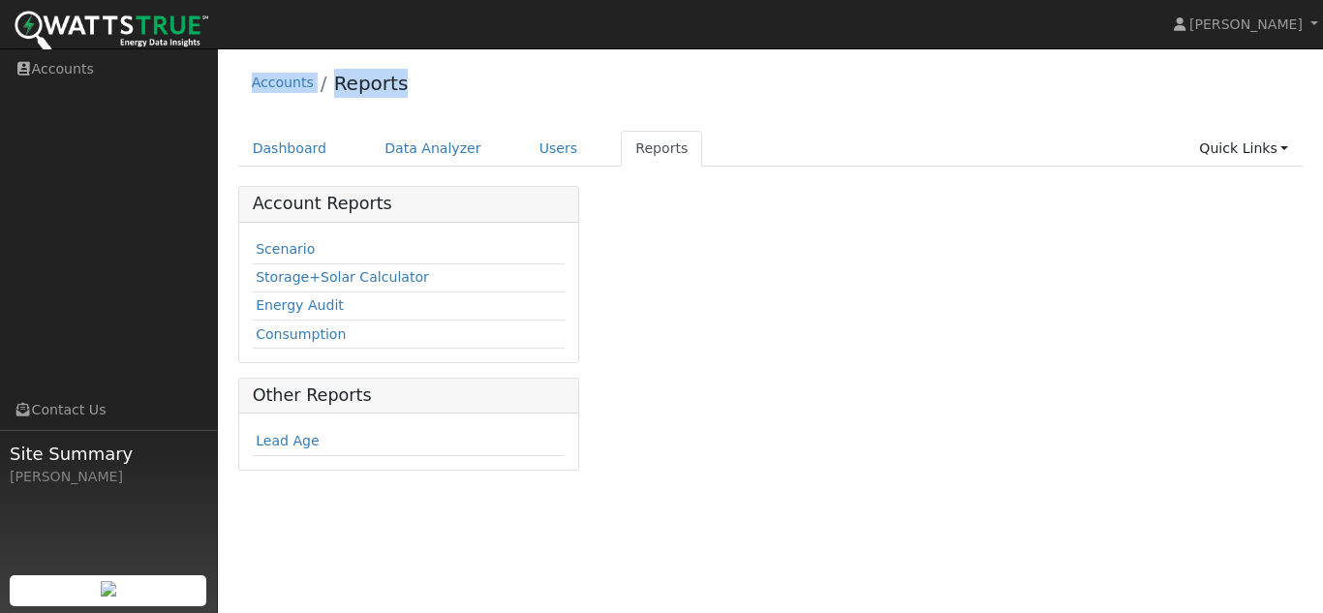
drag, startPoint x: 423, startPoint y: 105, endPoint x: 246, endPoint y: 52, distance: 184.9
click at [246, 52] on div "User Profile First name Last name Email Email Notifications No Emails No Emails…" at bounding box center [770, 330] width 1105 height 565
click at [403, 70] on div "Accounts Reports" at bounding box center [771, 87] width 1066 height 59
click at [299, 312] on link "Energy Audit" at bounding box center [300, 305] width 88 height 16
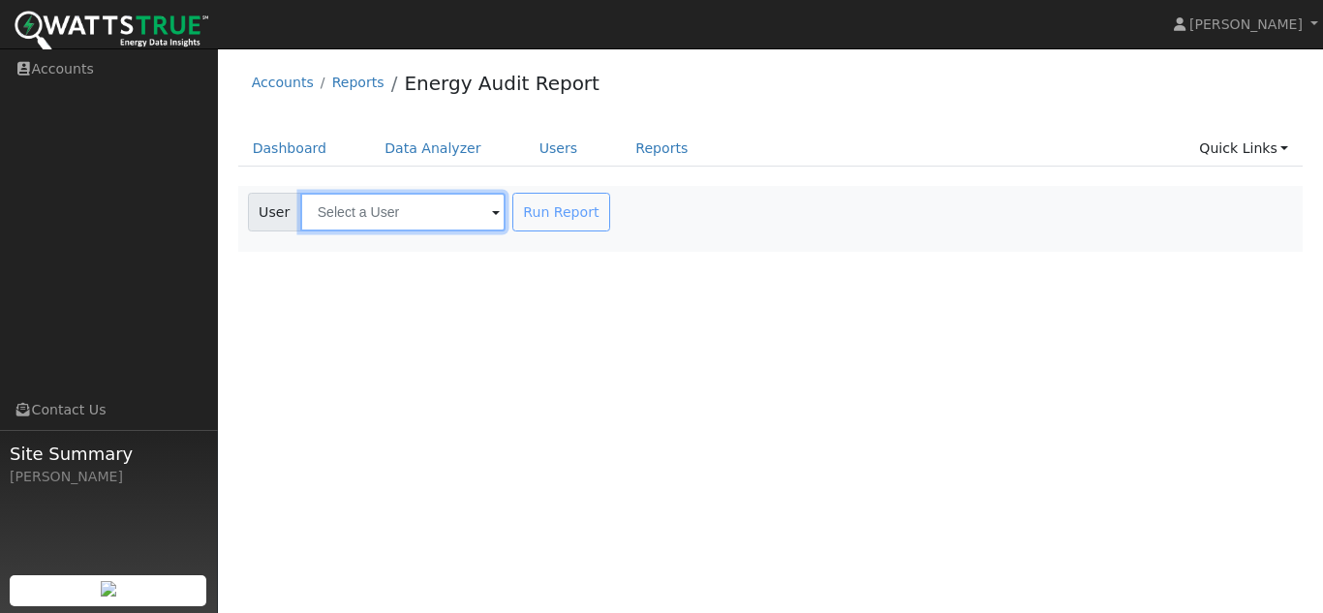
click at [393, 220] on input "text" at bounding box center [402, 212] width 205 height 39
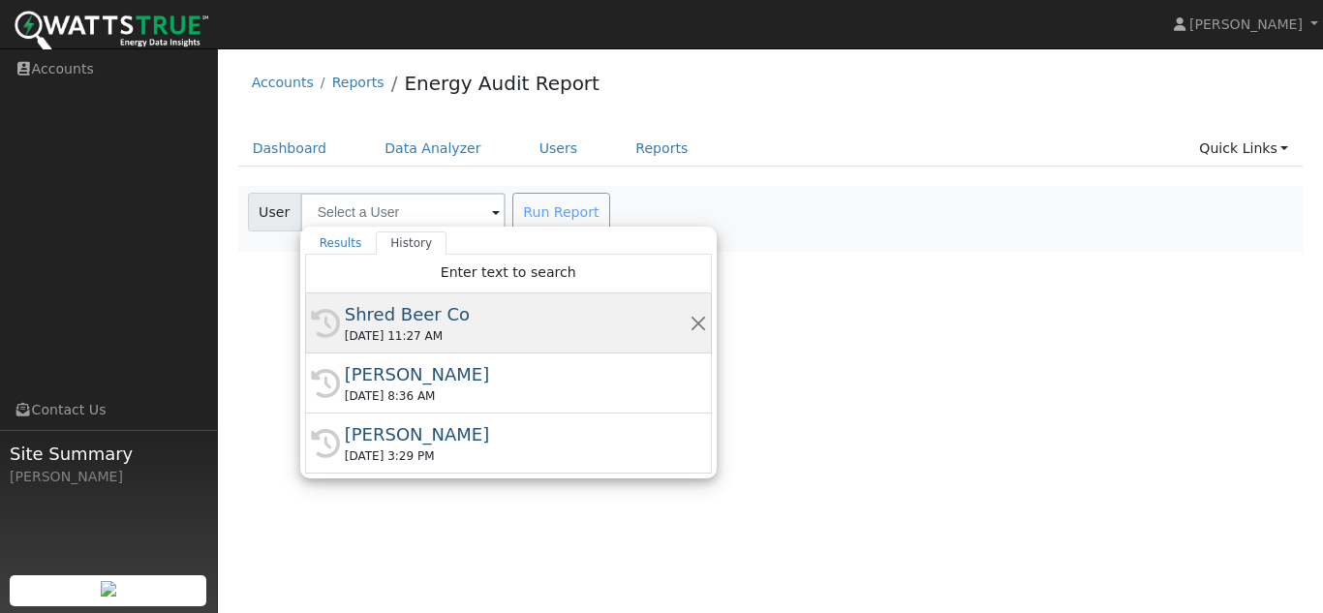
click at [389, 354] on div "History Shred Beer Co 08/20/2025 11:27 AM" at bounding box center [508, 384] width 407 height 60
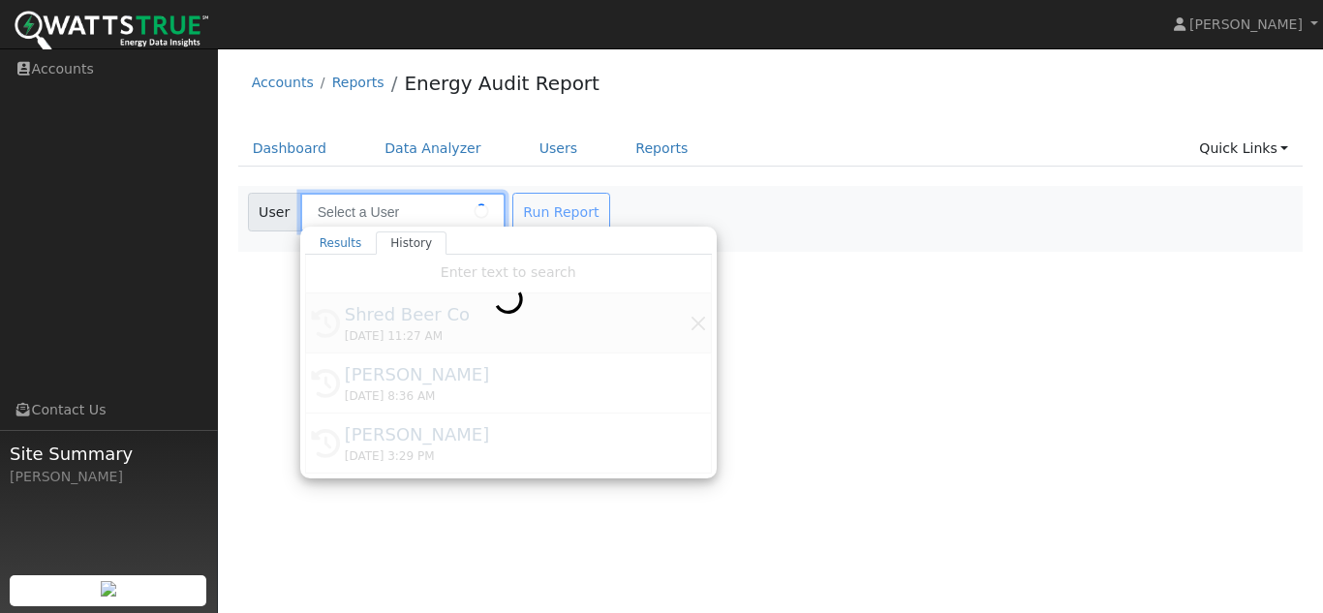
type input "Shred Beer Co"
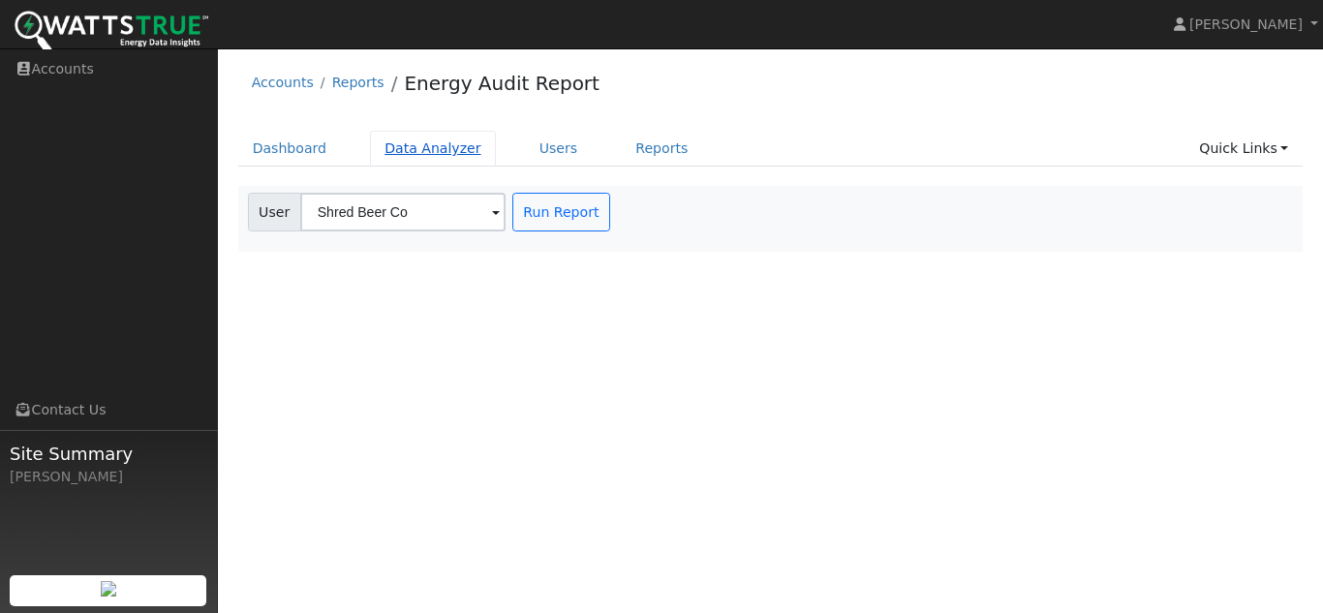
click at [428, 157] on link "Data Analyzer" at bounding box center [433, 149] width 126 height 36
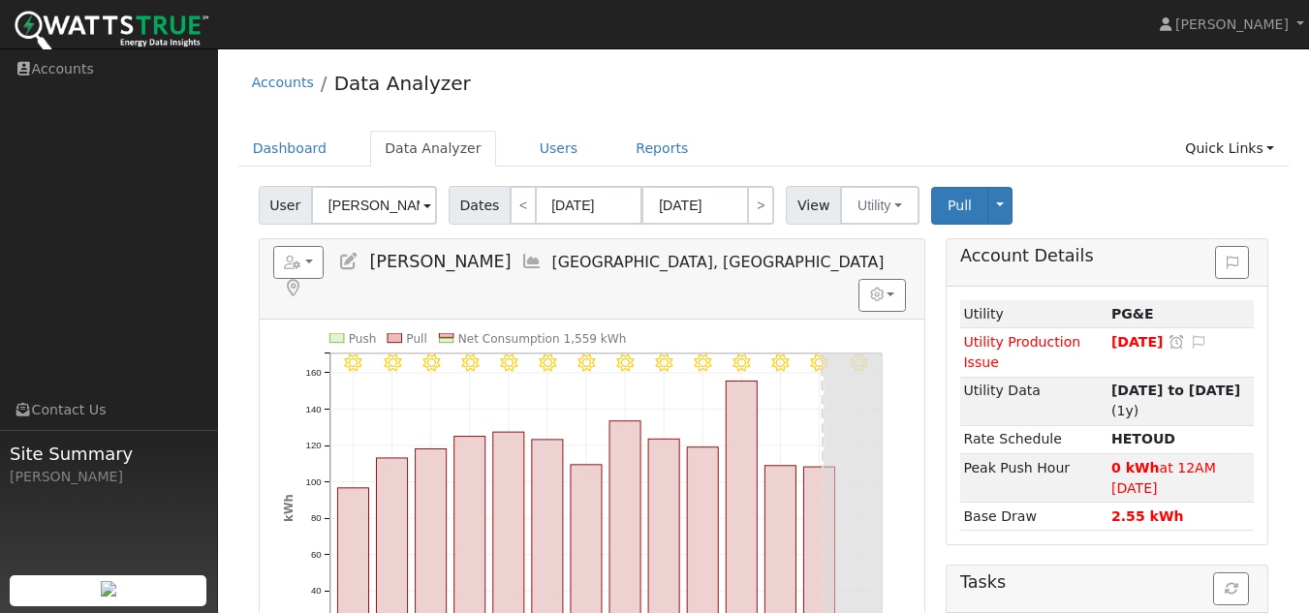
click at [423, 200] on span at bounding box center [427, 207] width 8 height 22
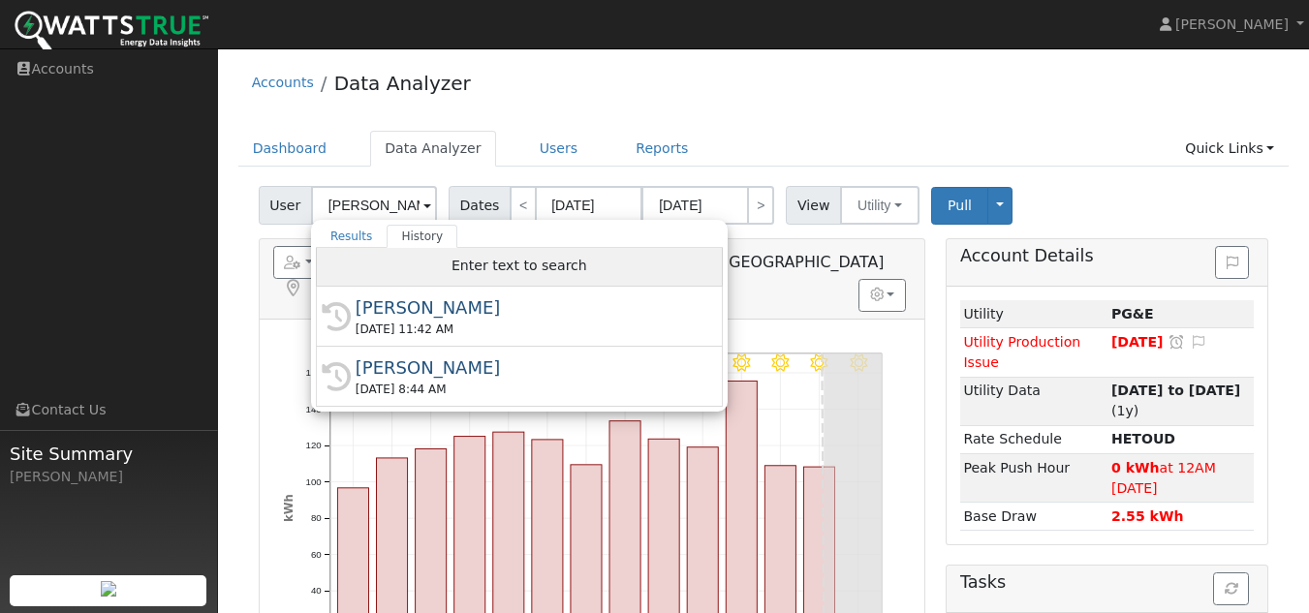
click at [489, 270] on span "Enter text to search" at bounding box center [519, 266] width 136 height 16
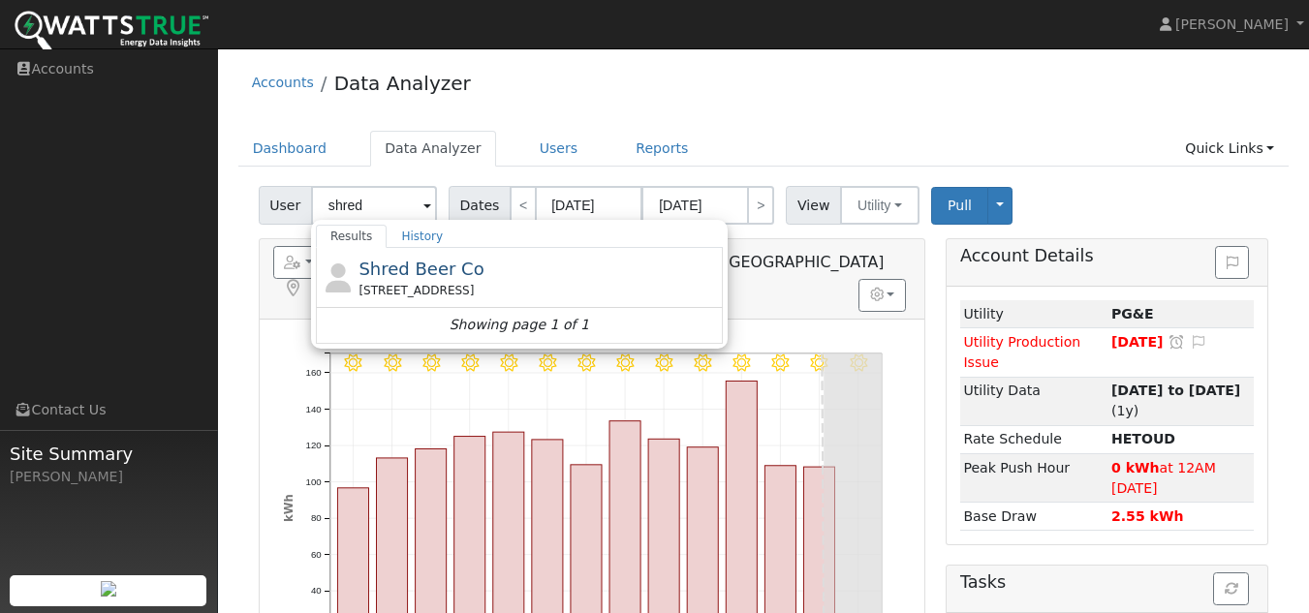
click at [489, 270] on div "Shred Beer Co [STREET_ADDRESS]" at bounding box center [537, 278] width 359 height 44
type input "Shred Beer Co"
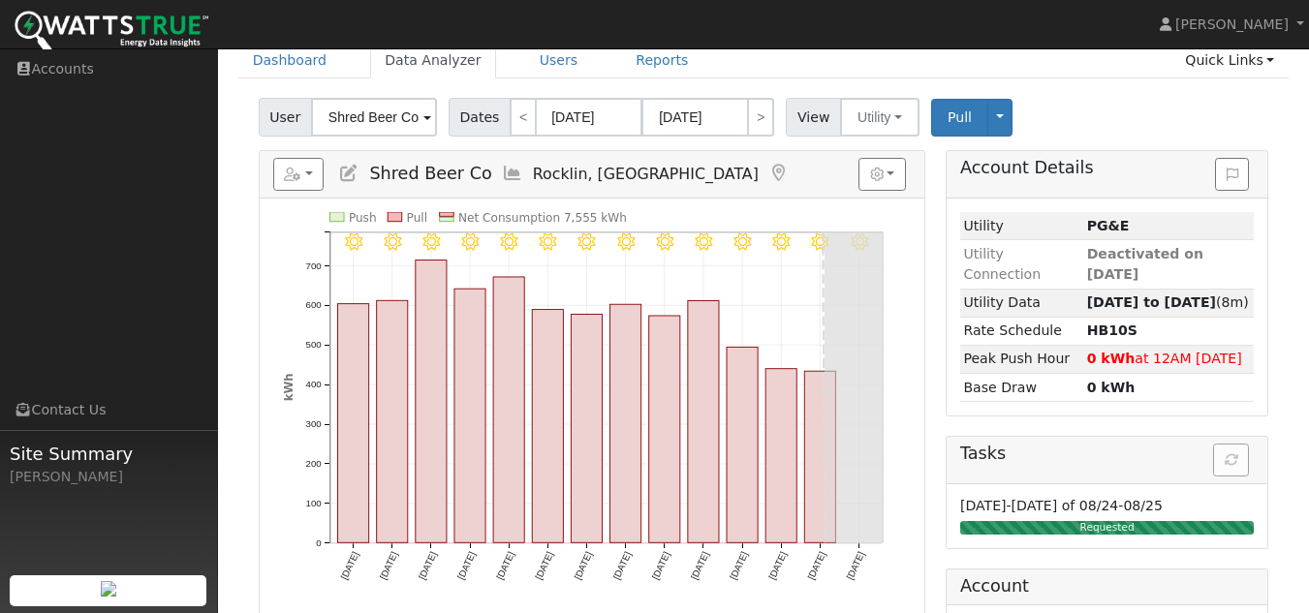
scroll to position [185, 0]
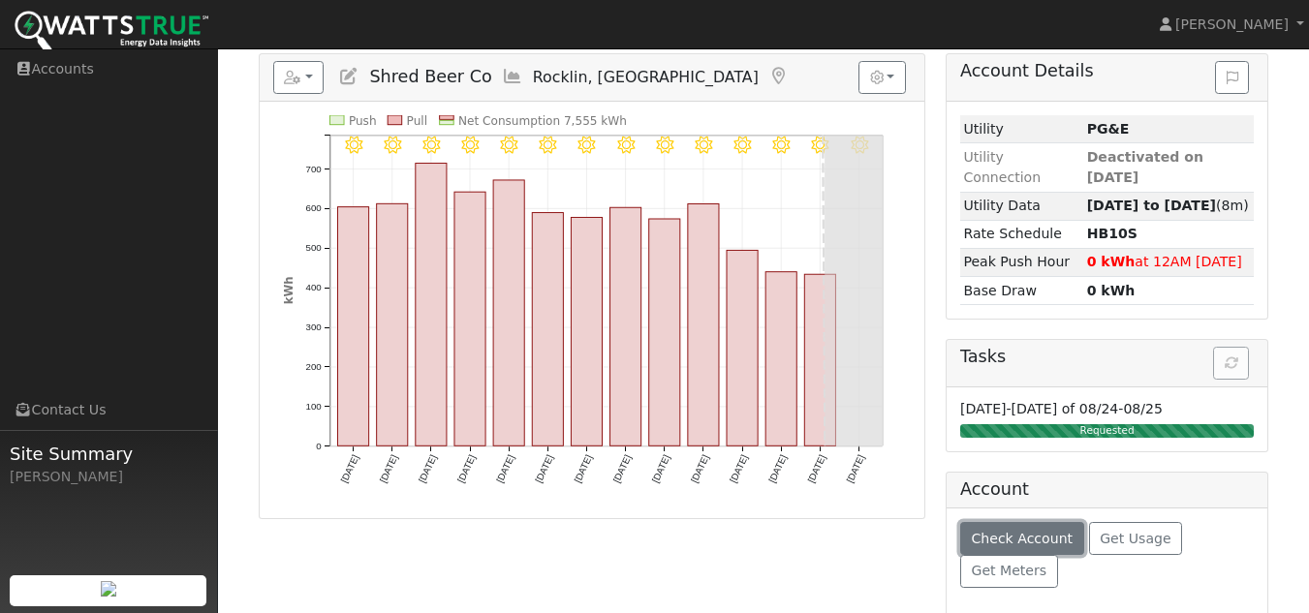
click at [988, 522] on button "Check Account" at bounding box center [1022, 538] width 124 height 33
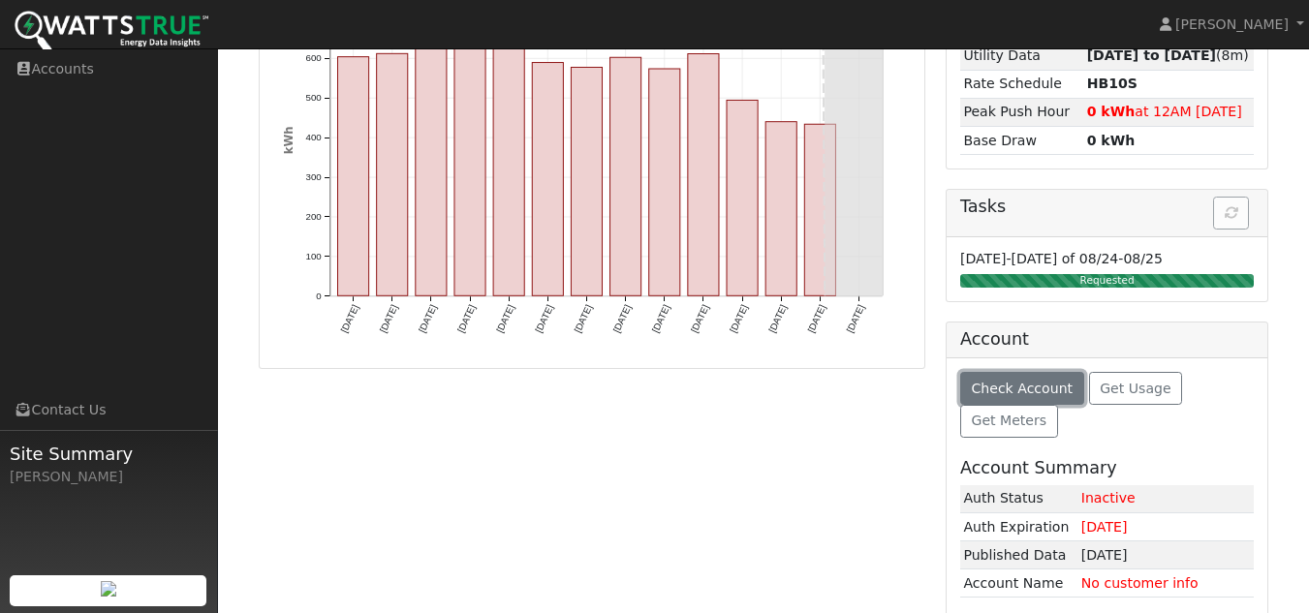
scroll to position [338, 0]
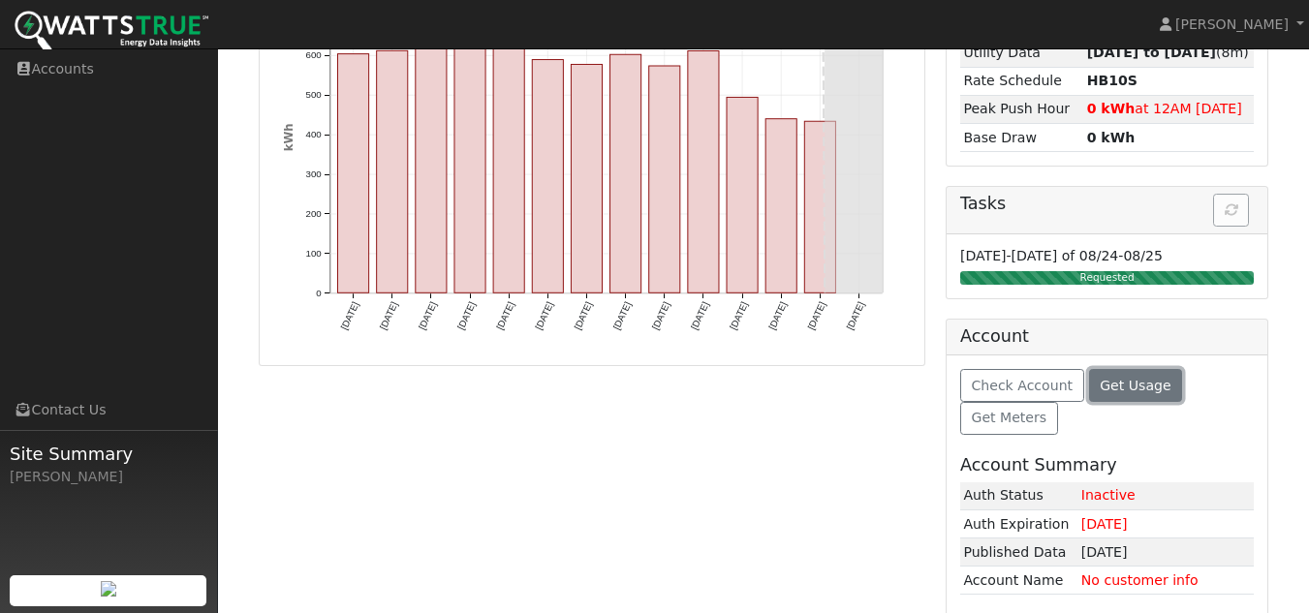
click at [1118, 378] on span "Get Usage" at bounding box center [1135, 386] width 71 height 16
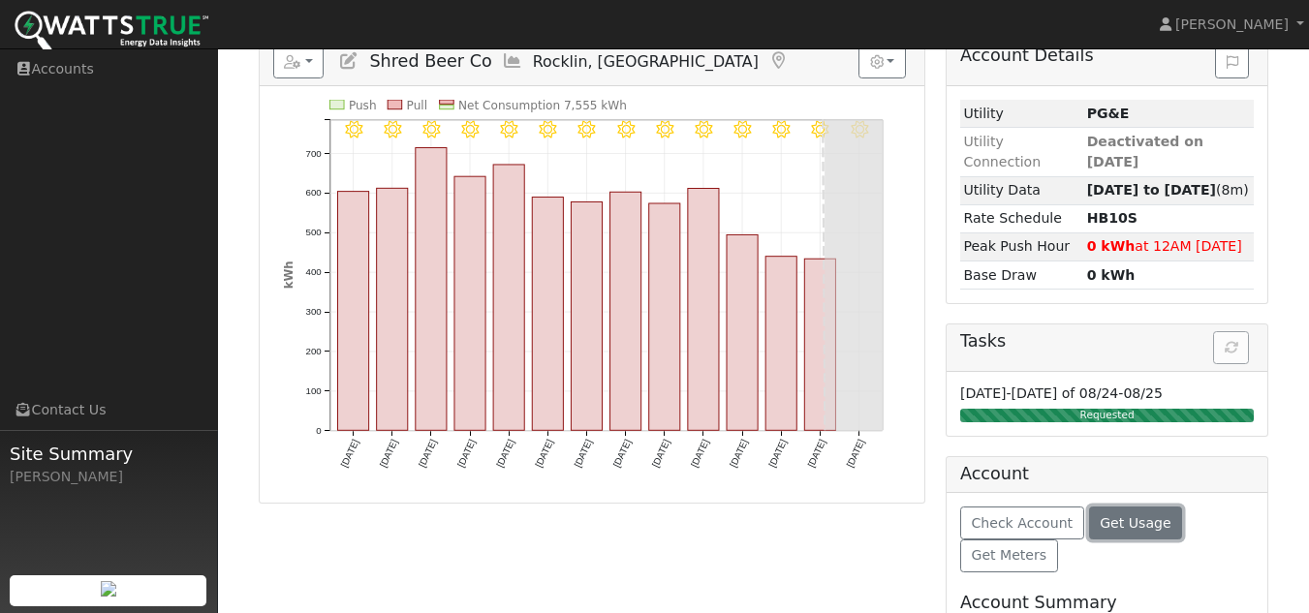
scroll to position [0, 0]
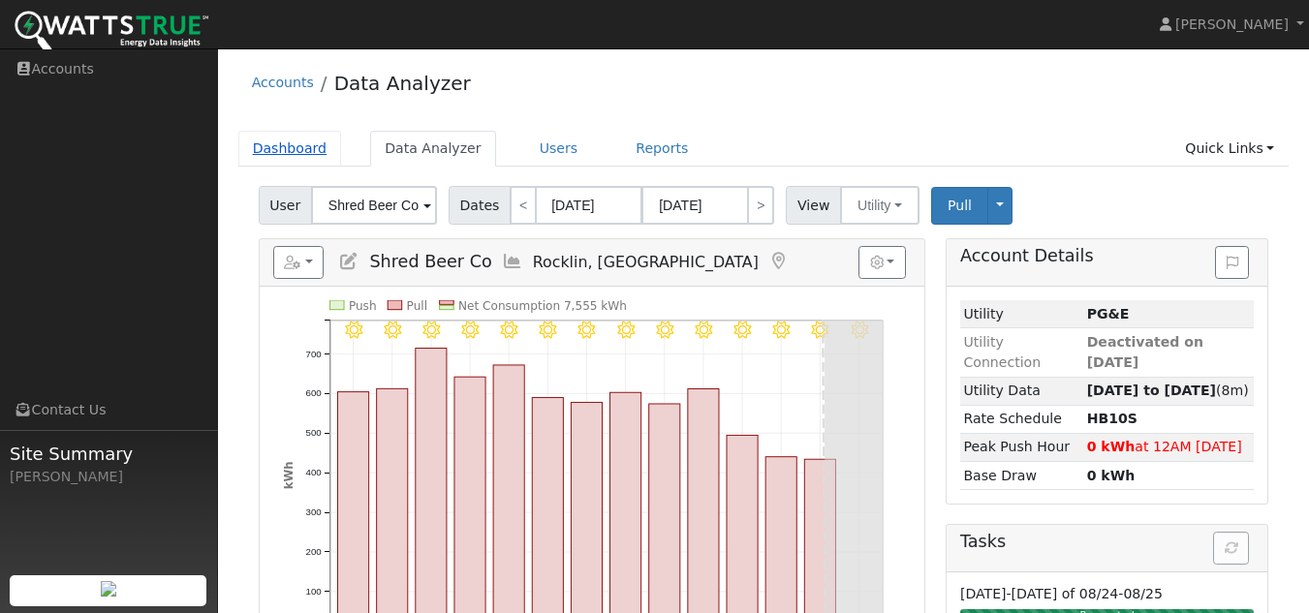
click at [299, 144] on link "Dashboard" at bounding box center [290, 149] width 104 height 36
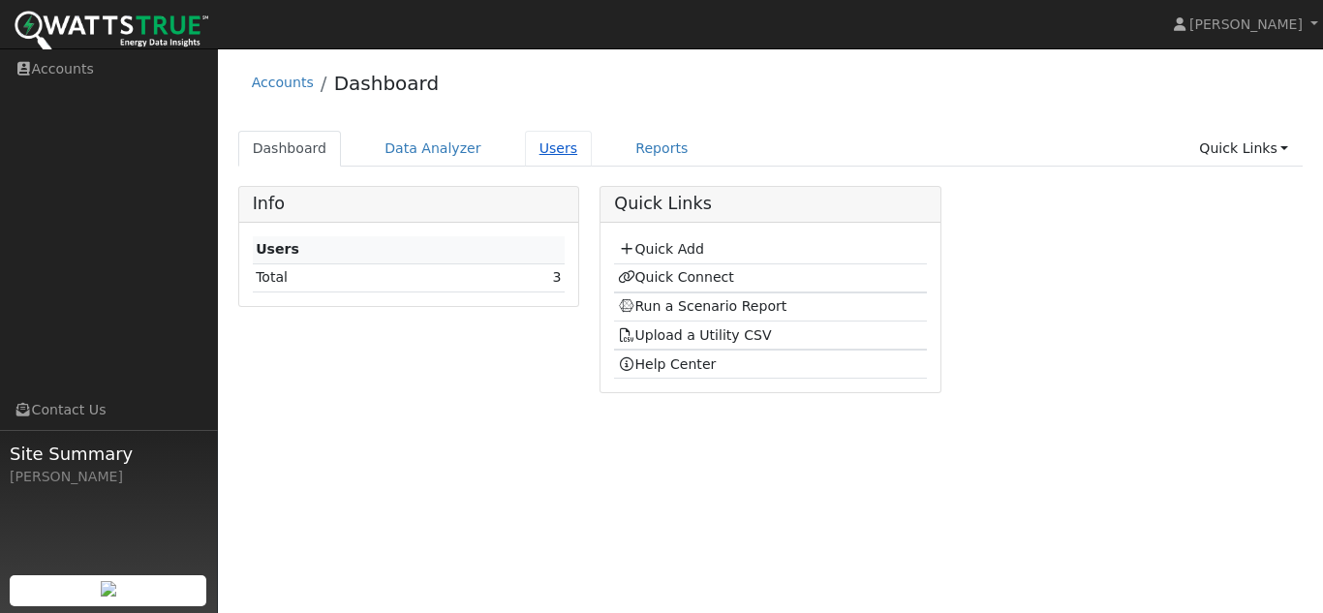
click at [529, 148] on link "Users" at bounding box center [559, 149] width 68 height 36
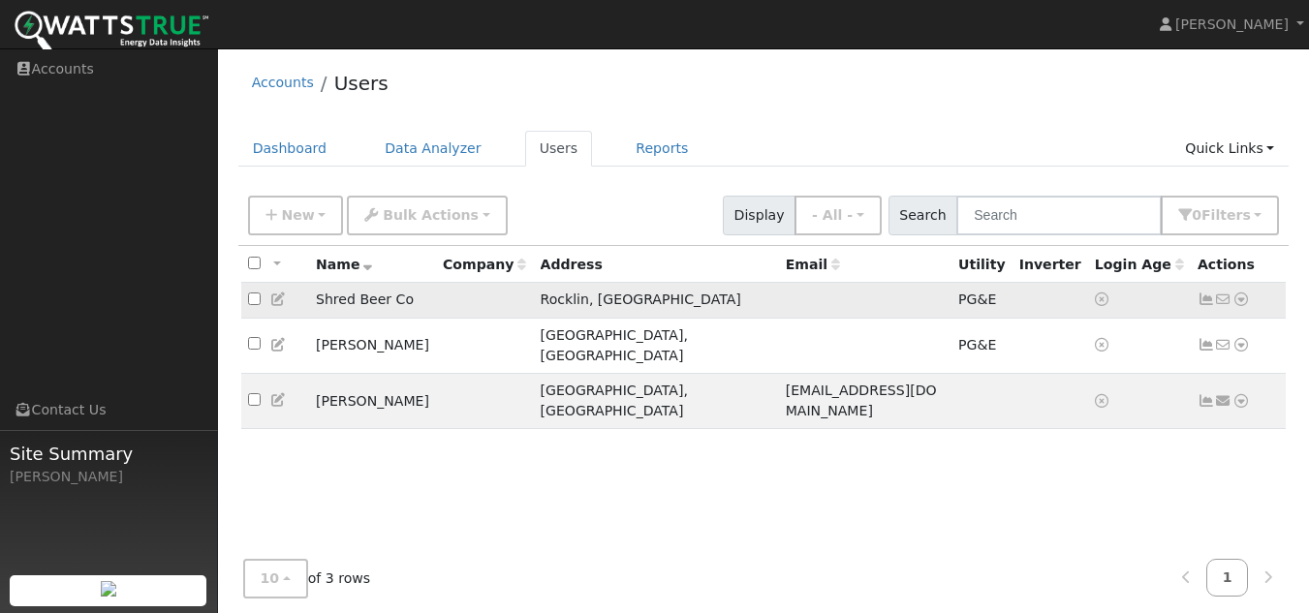
click at [1239, 305] on icon at bounding box center [1240, 300] width 17 height 14
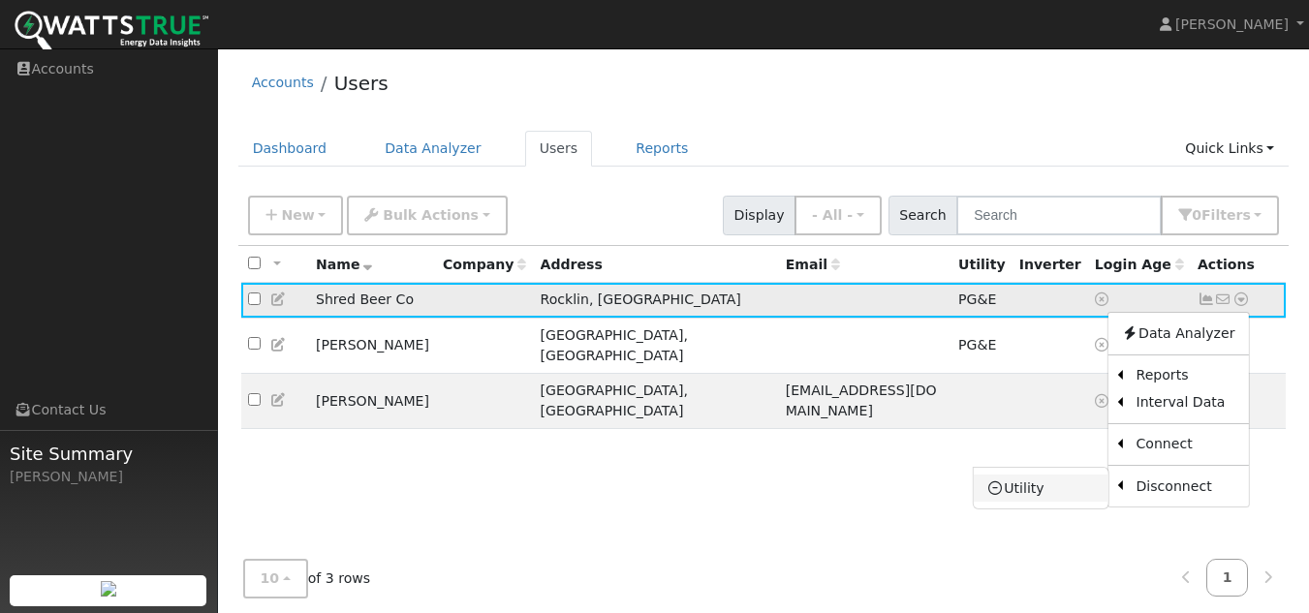
click at [1063, 496] on link "Utility" at bounding box center [1041, 488] width 135 height 27
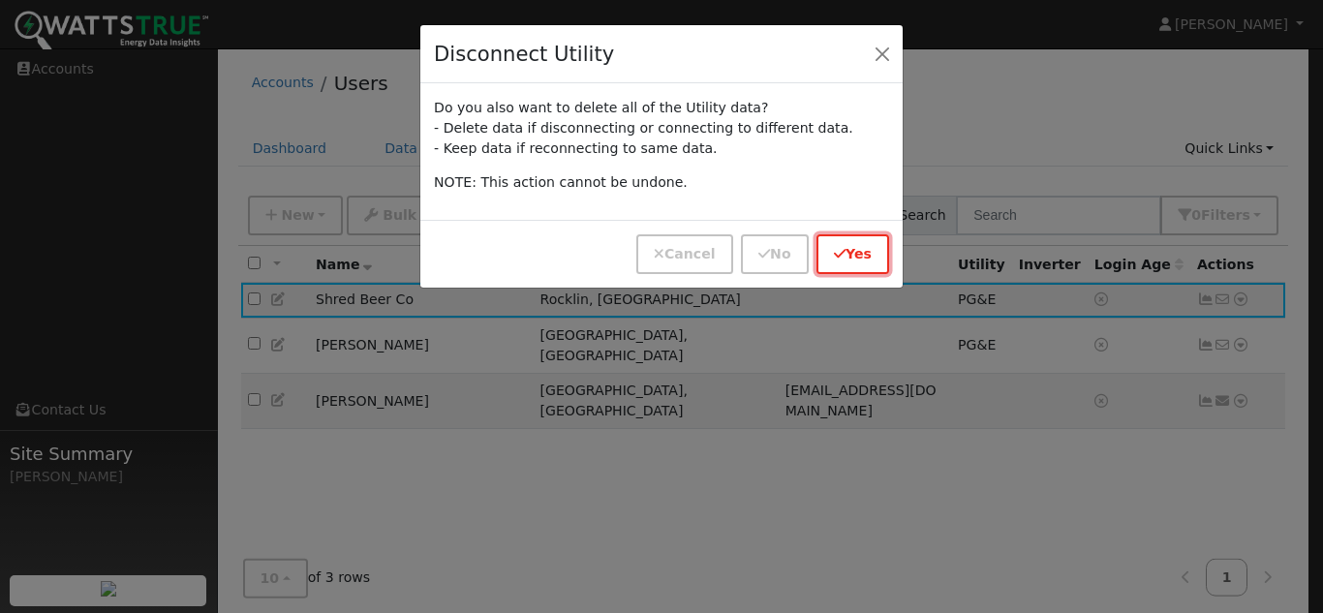
click at [849, 257] on button "Yes" at bounding box center [853, 254] width 73 height 40
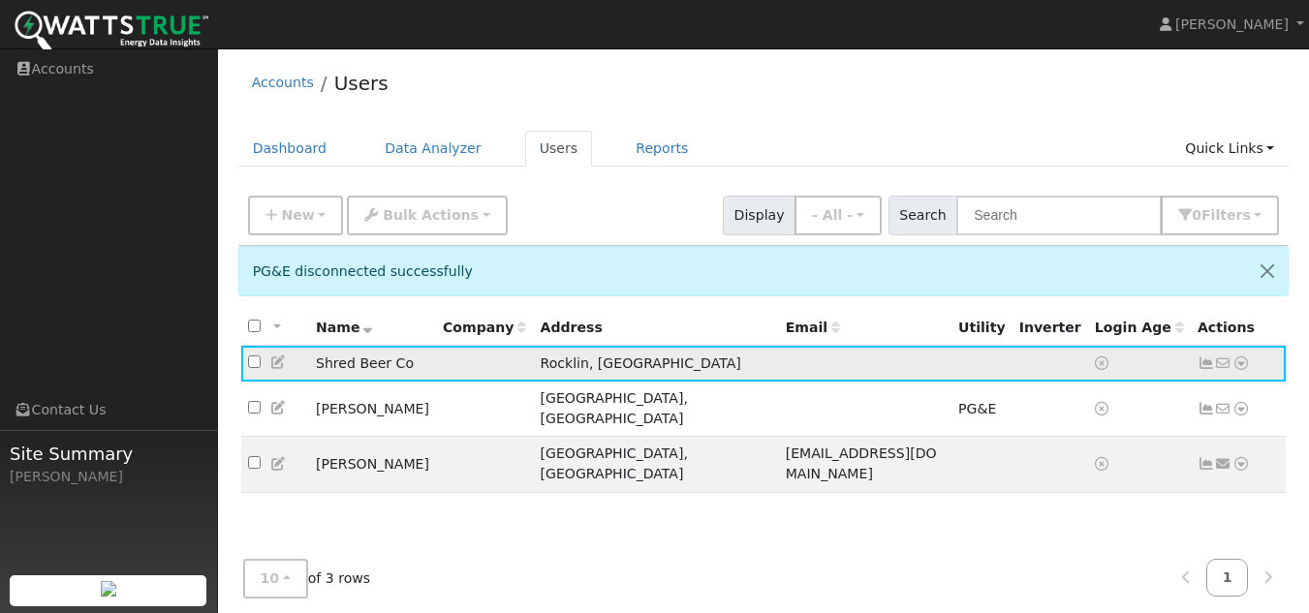
click at [326, 364] on td "Shred Beer Co" at bounding box center [372, 364] width 127 height 36
click at [1223, 363] on icon at bounding box center [1223, 364] width 17 height 14
click at [1220, 368] on icon at bounding box center [1223, 364] width 17 height 14
click at [252, 153] on link "Dashboard" at bounding box center [290, 149] width 104 height 36
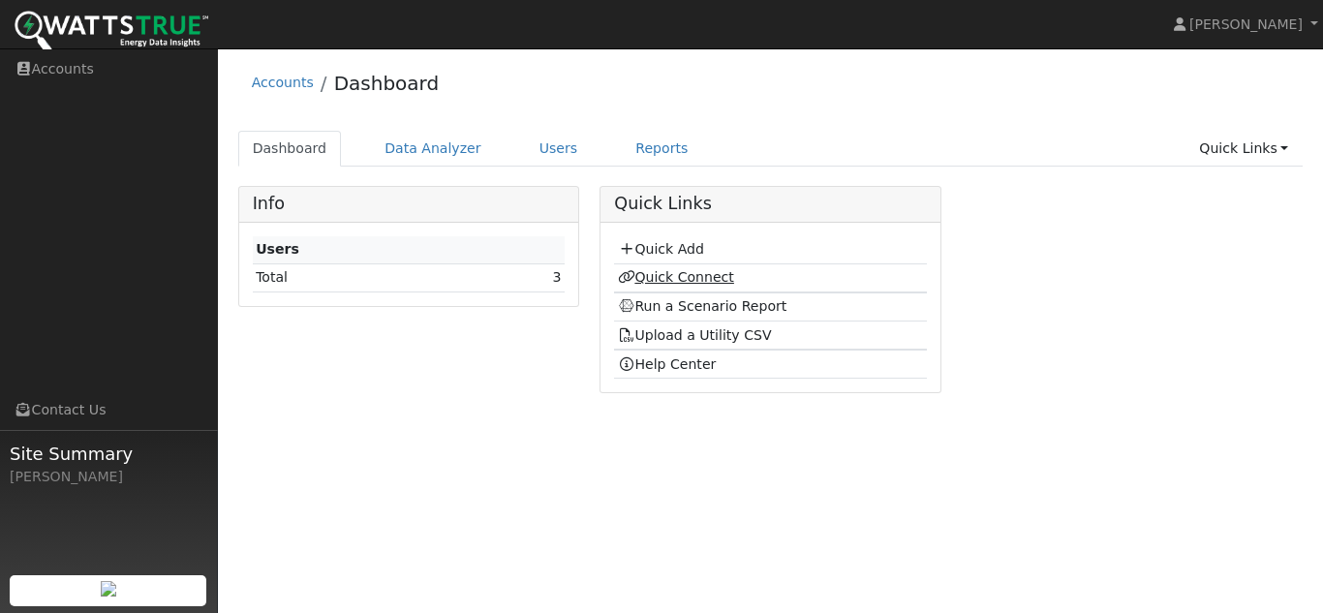
click at [678, 270] on link "Quick Connect" at bounding box center [676, 277] width 116 height 16
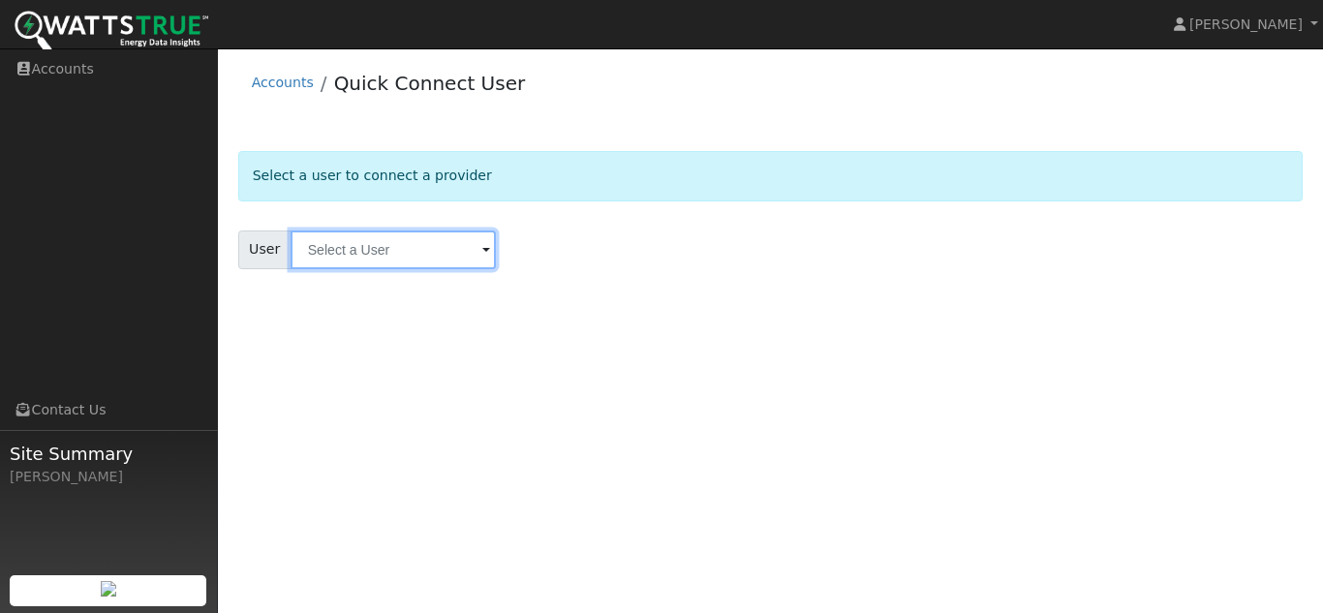
click at [395, 253] on input "text" at bounding box center [393, 250] width 205 height 39
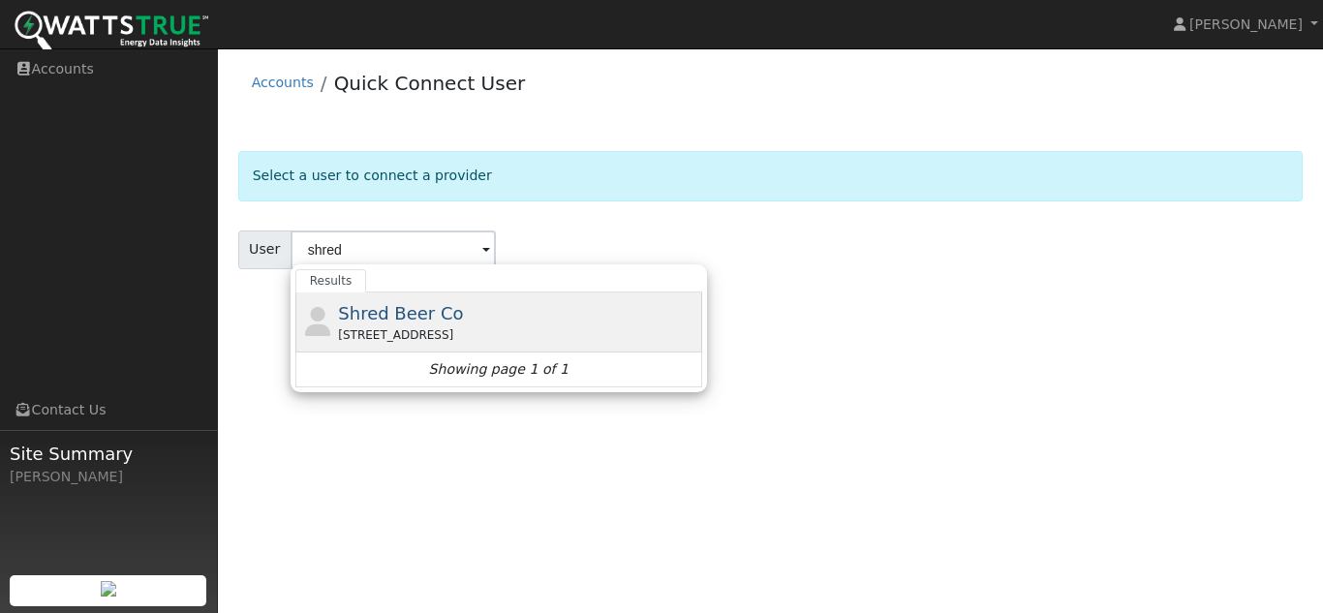
click at [409, 295] on div "Shred Beer Co [STREET_ADDRESS]" at bounding box center [499, 323] width 407 height 60
type input "Shred Beer Co"
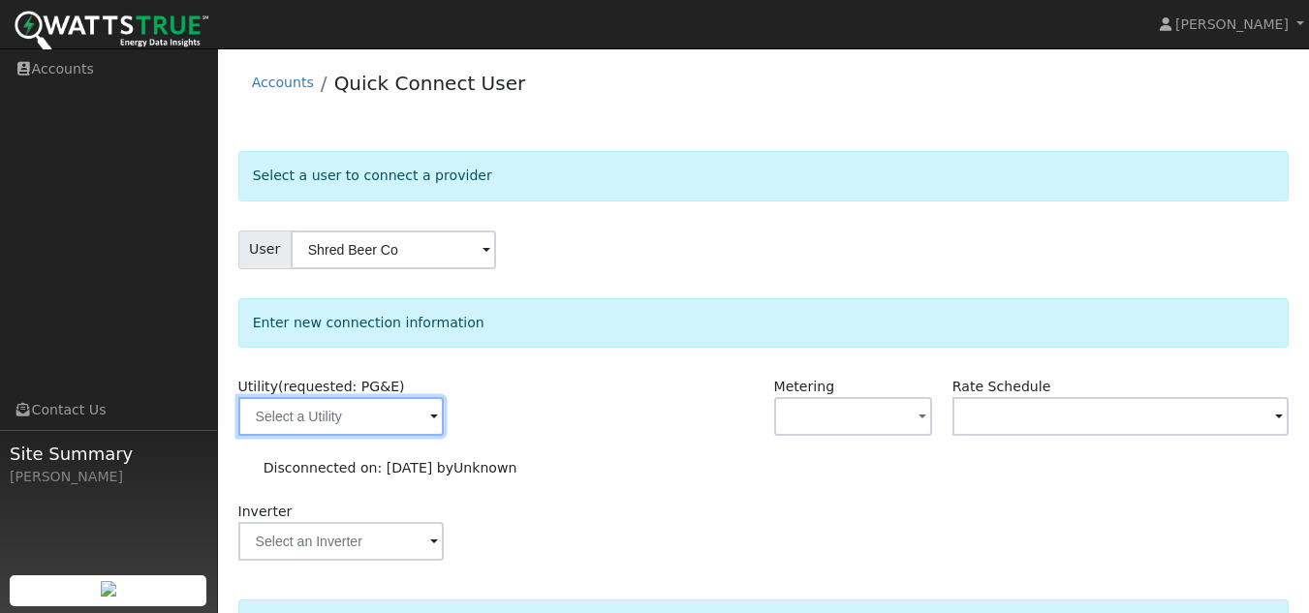
click at [369, 420] on input "text" at bounding box center [340, 416] width 205 height 39
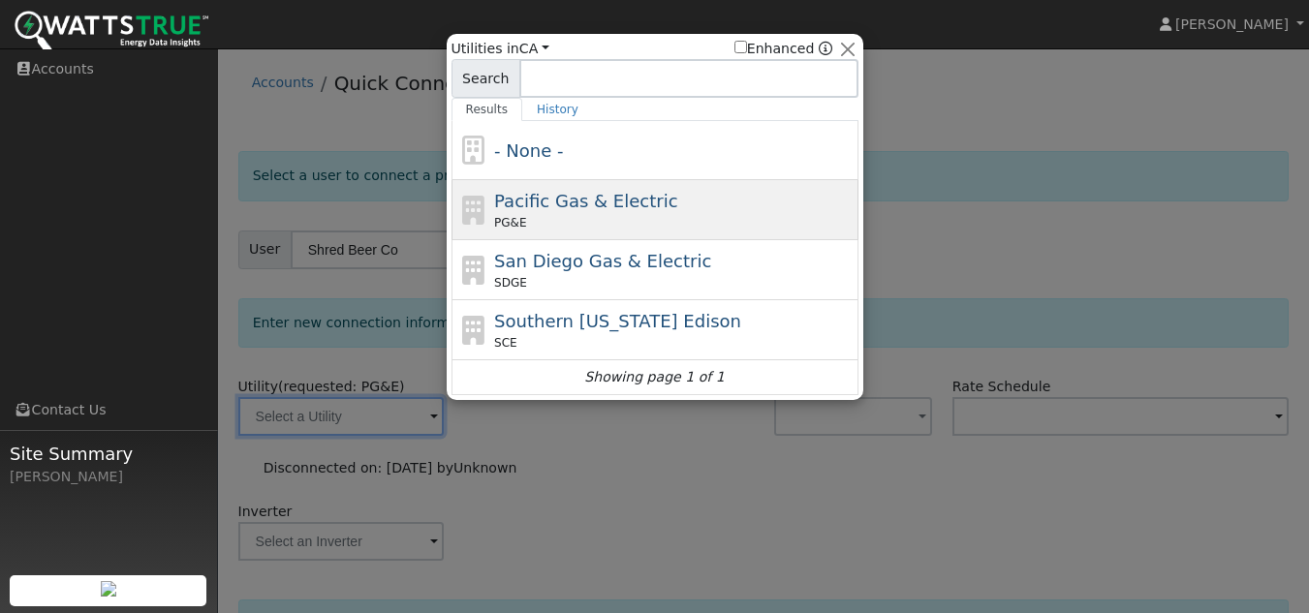
click at [621, 200] on span "Pacific Gas & Electric" at bounding box center [585, 201] width 183 height 20
type input "PG&E"
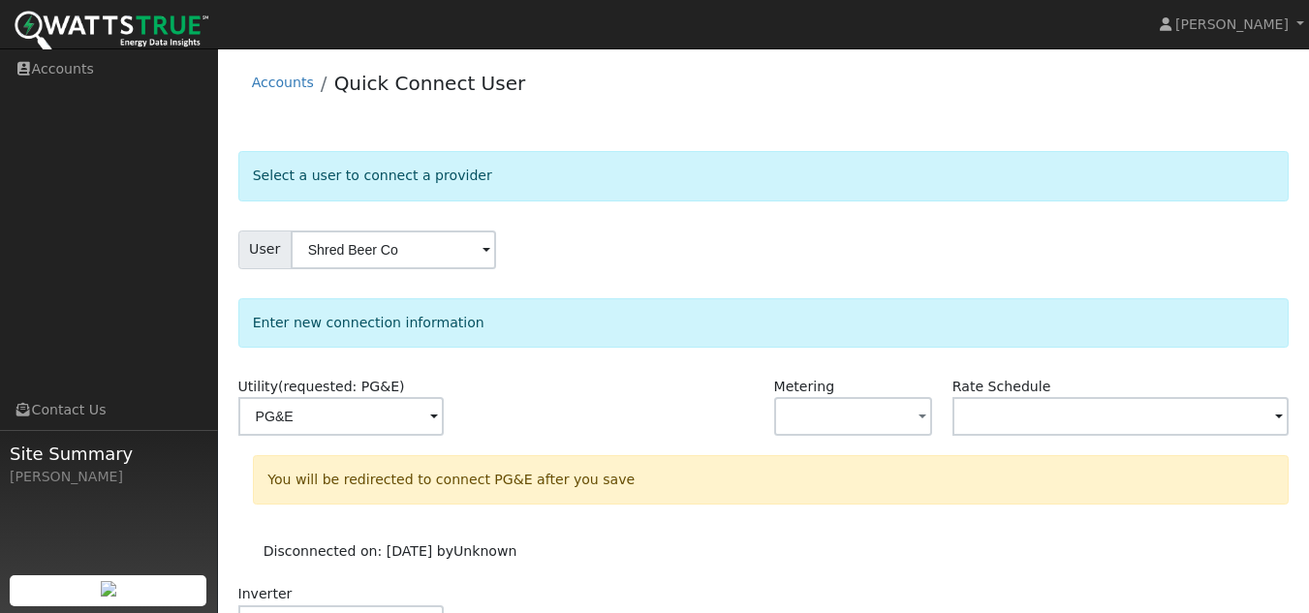
click at [1031, 339] on div "Enter new connection information" at bounding box center [763, 322] width 1051 height 49
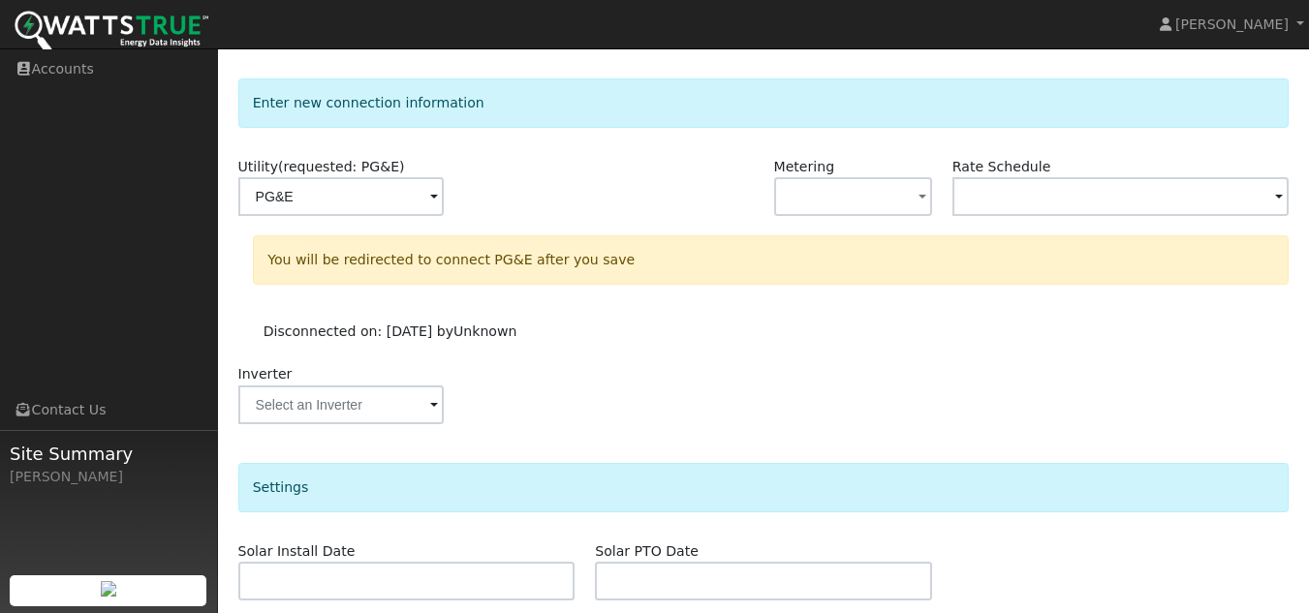
scroll to position [455, 0]
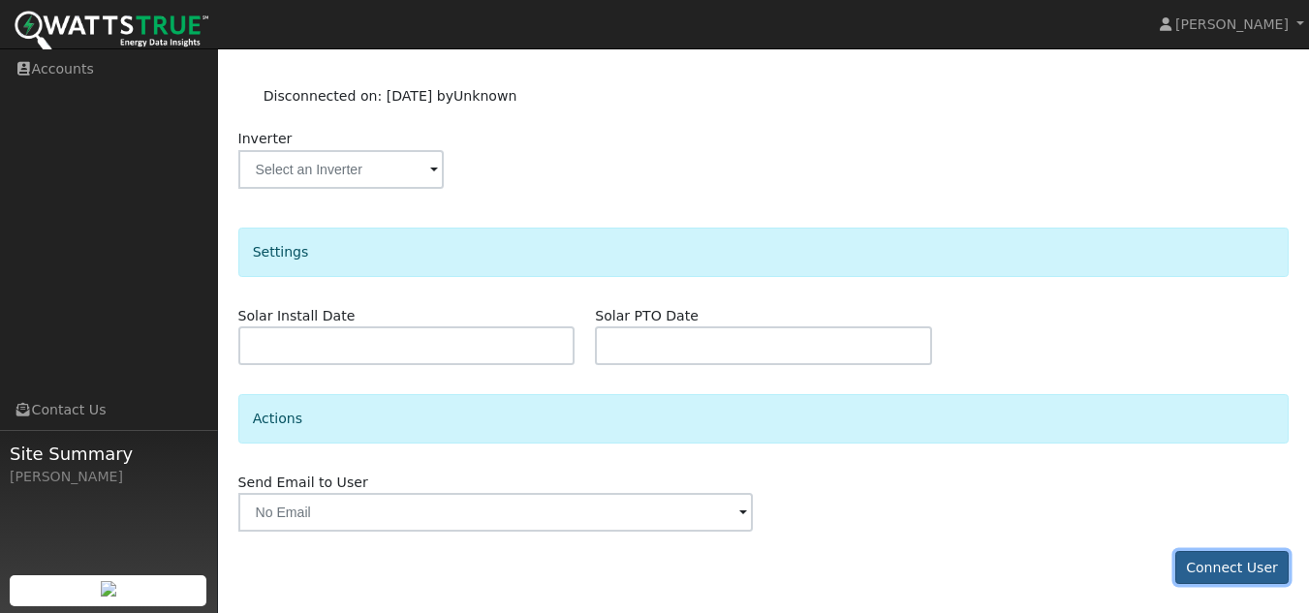
click at [1235, 552] on button "Connect User" at bounding box center [1232, 567] width 114 height 33
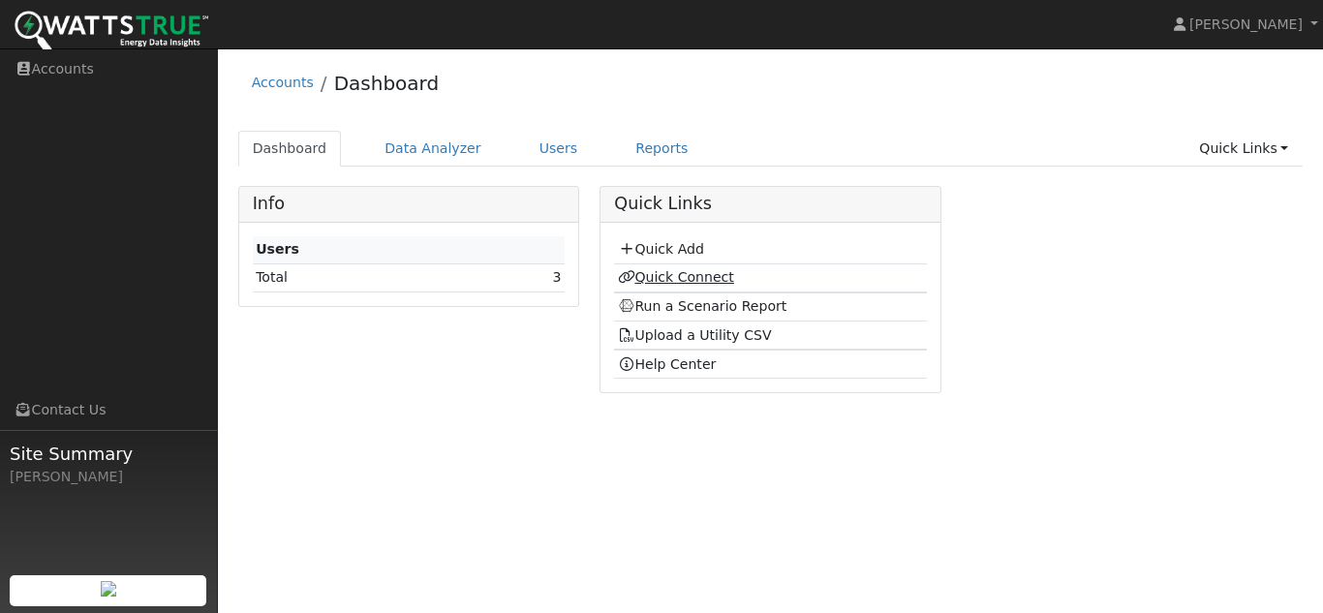
click at [722, 281] on link "Quick Connect" at bounding box center [676, 277] width 116 height 16
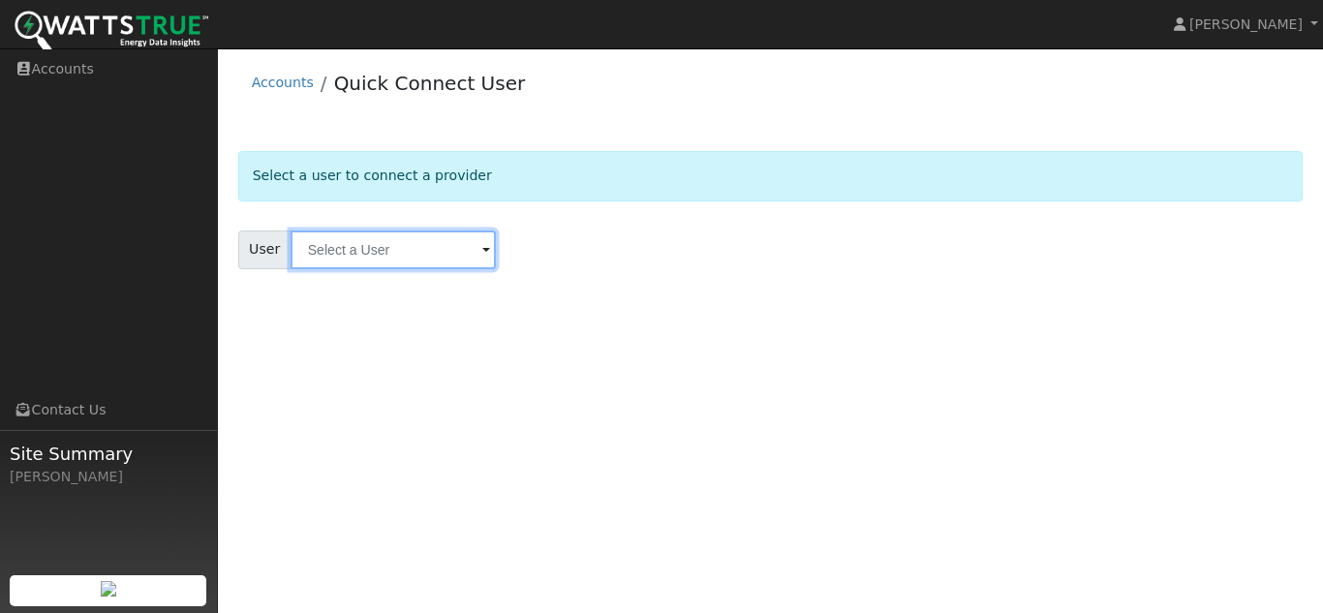
click at [432, 252] on input "text" at bounding box center [393, 250] width 205 height 39
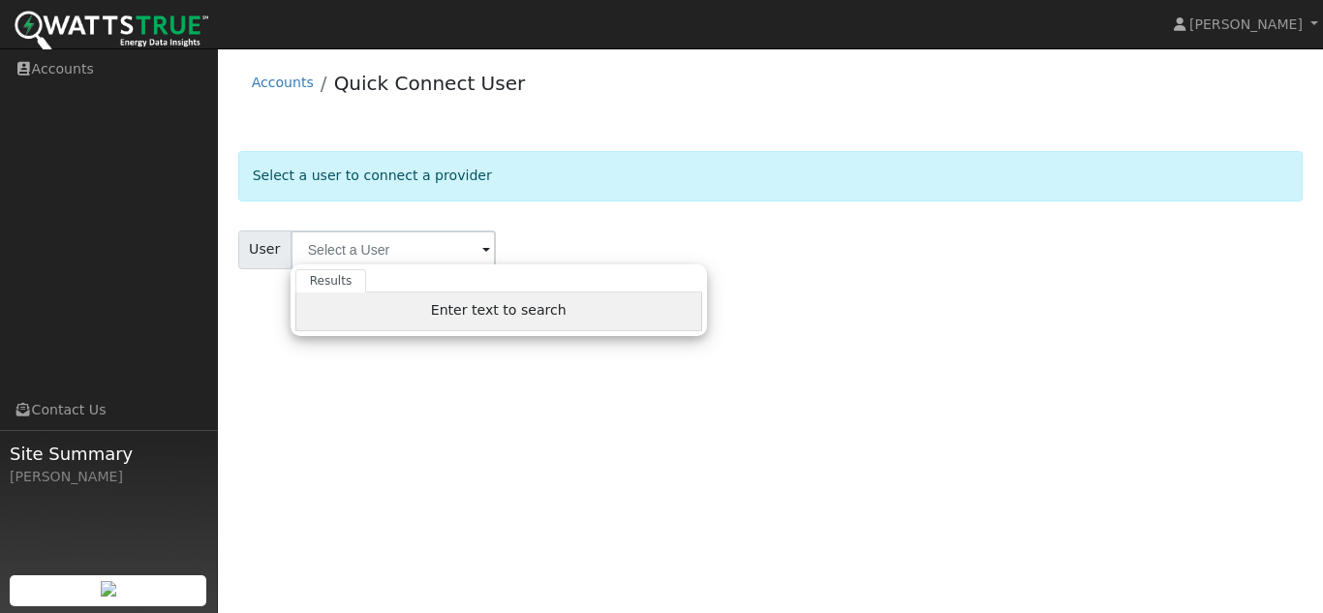
click at [462, 303] on span "Enter text to search" at bounding box center [499, 310] width 136 height 16
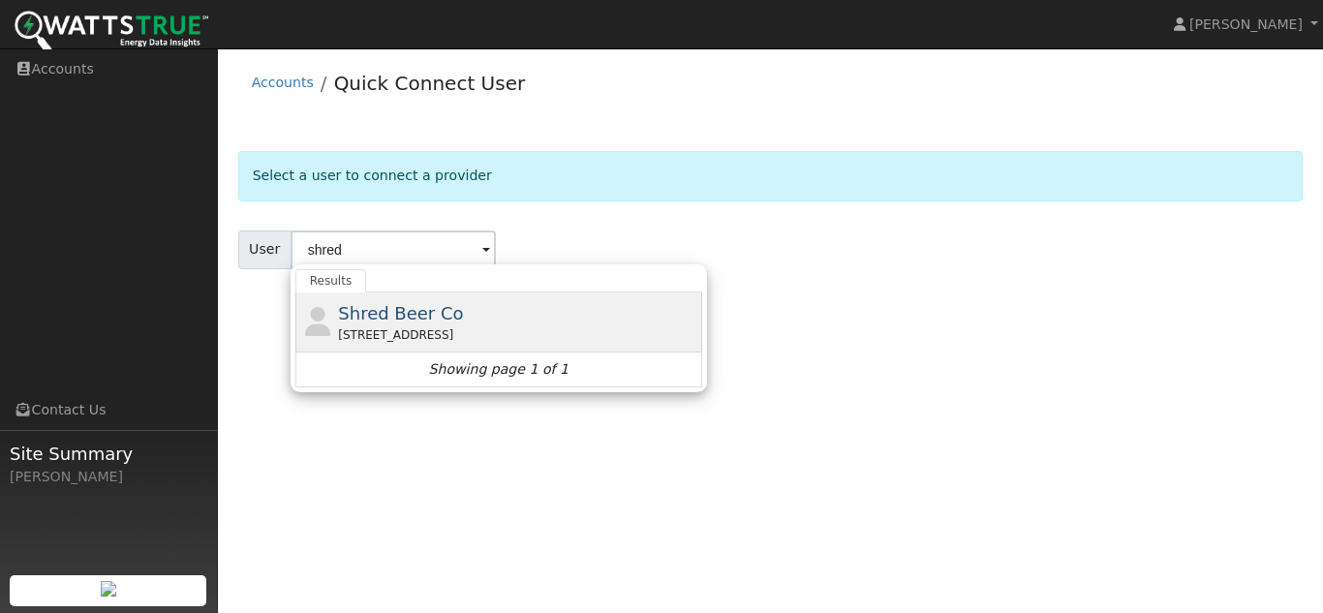
click at [461, 327] on div "4480 Yankee Hill Road, Rocklin, CA 95677" at bounding box center [517, 335] width 359 height 17
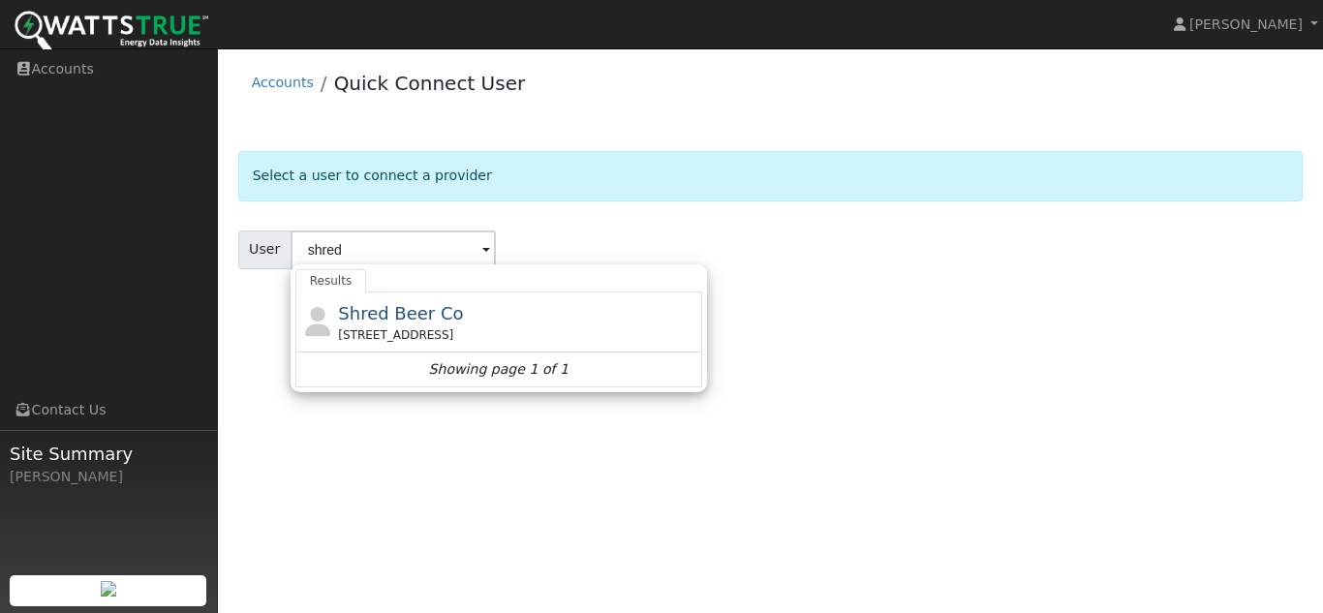
type input "Shred Beer Co"
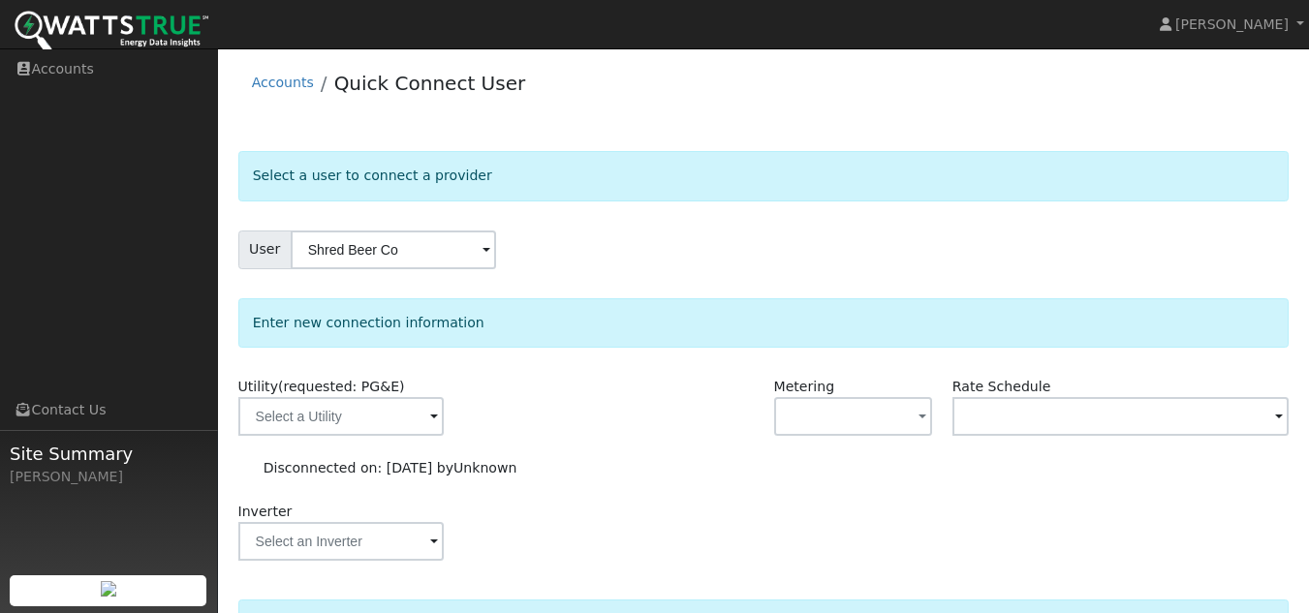
click at [526, 358] on div "Enter new connection information Utility (requested: PG&E) Metering - None - NE…" at bounding box center [763, 439] width 1051 height 283
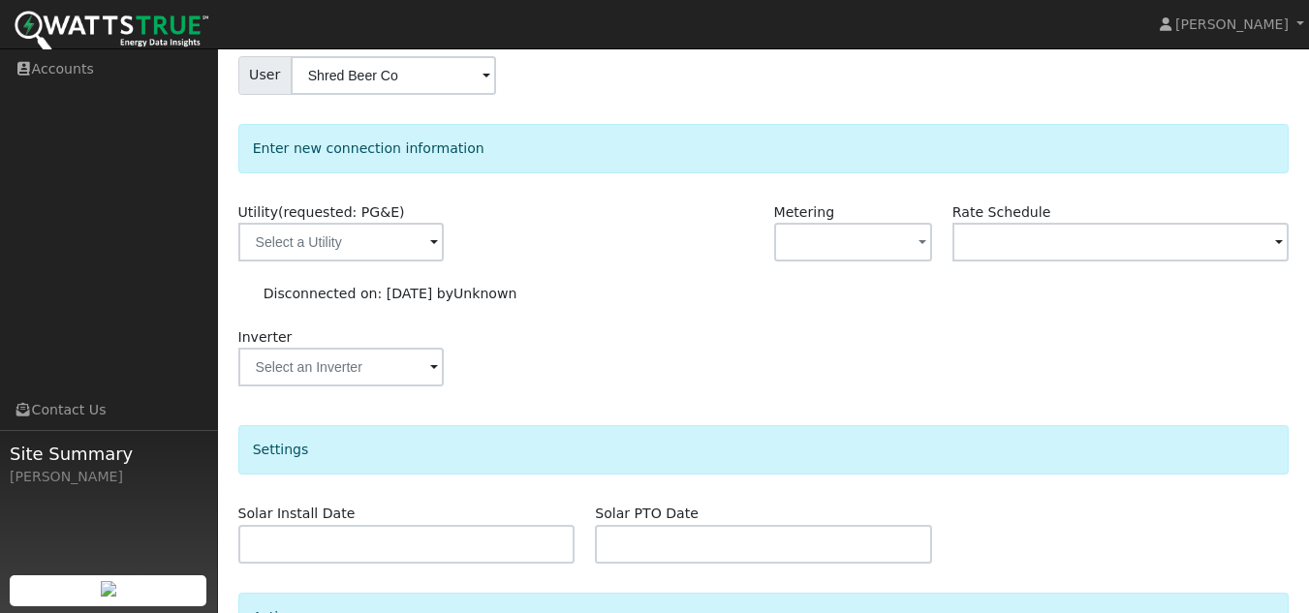
scroll to position [373, 0]
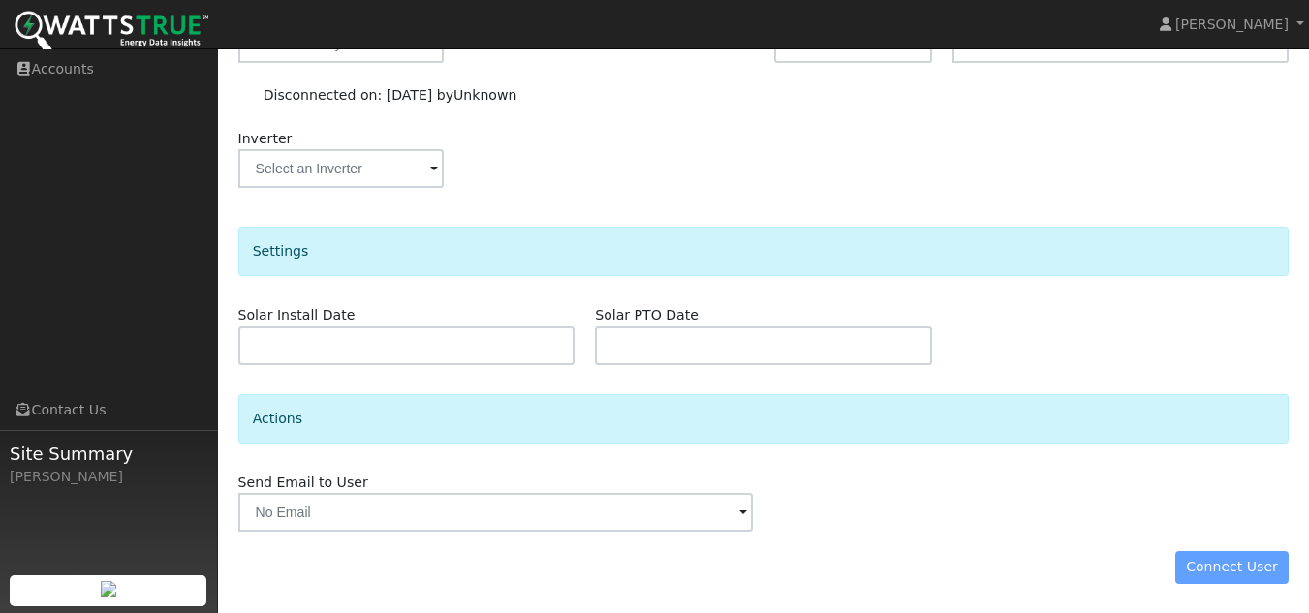
click at [1220, 571] on div "Connect User" at bounding box center [764, 567] width 1072 height 33
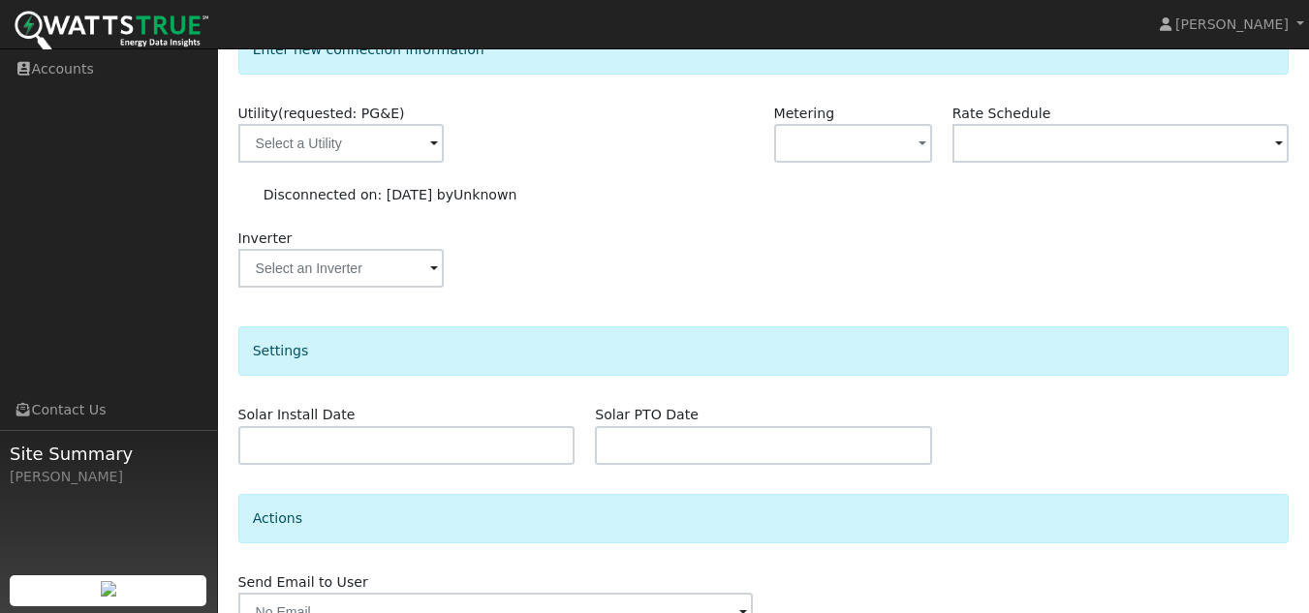
scroll to position [179, 0]
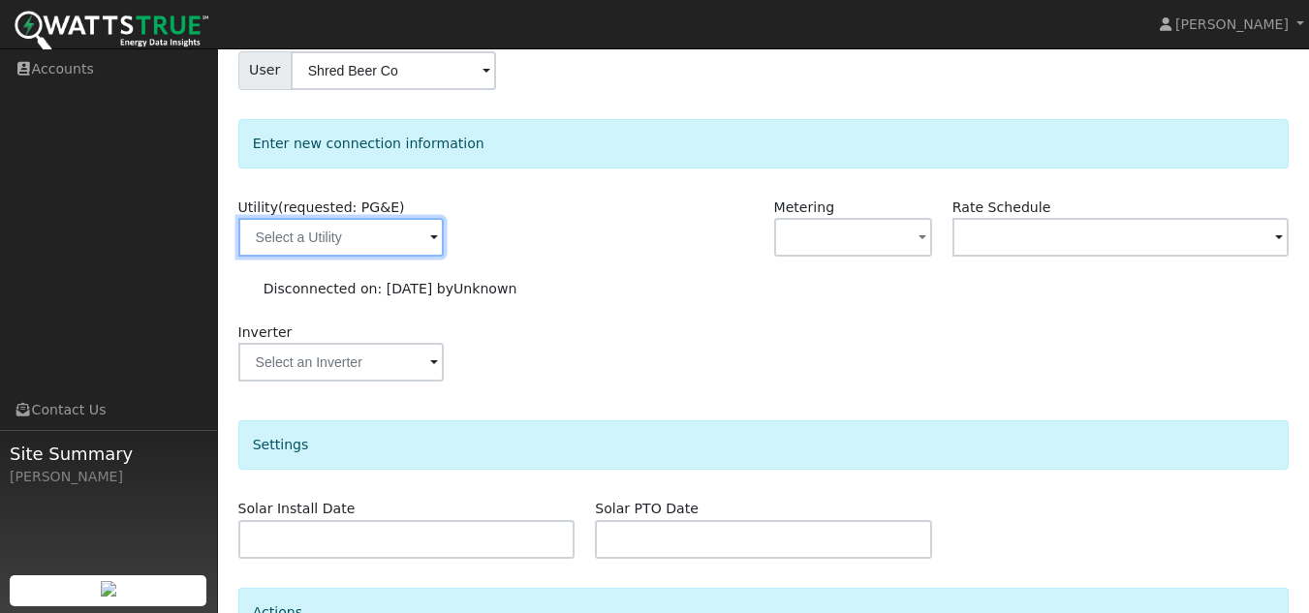
click at [301, 234] on input "text" at bounding box center [340, 237] width 205 height 39
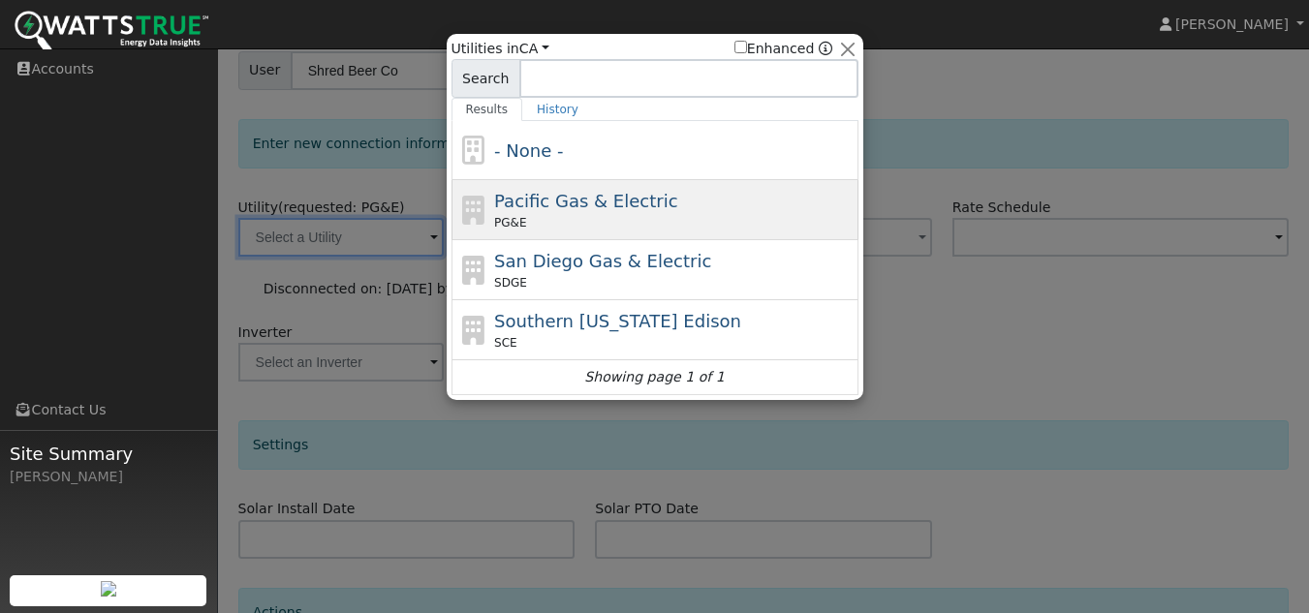
click at [532, 213] on div "Pacific Gas & Electric PG&E" at bounding box center [673, 210] width 359 height 44
type input "PG&E"
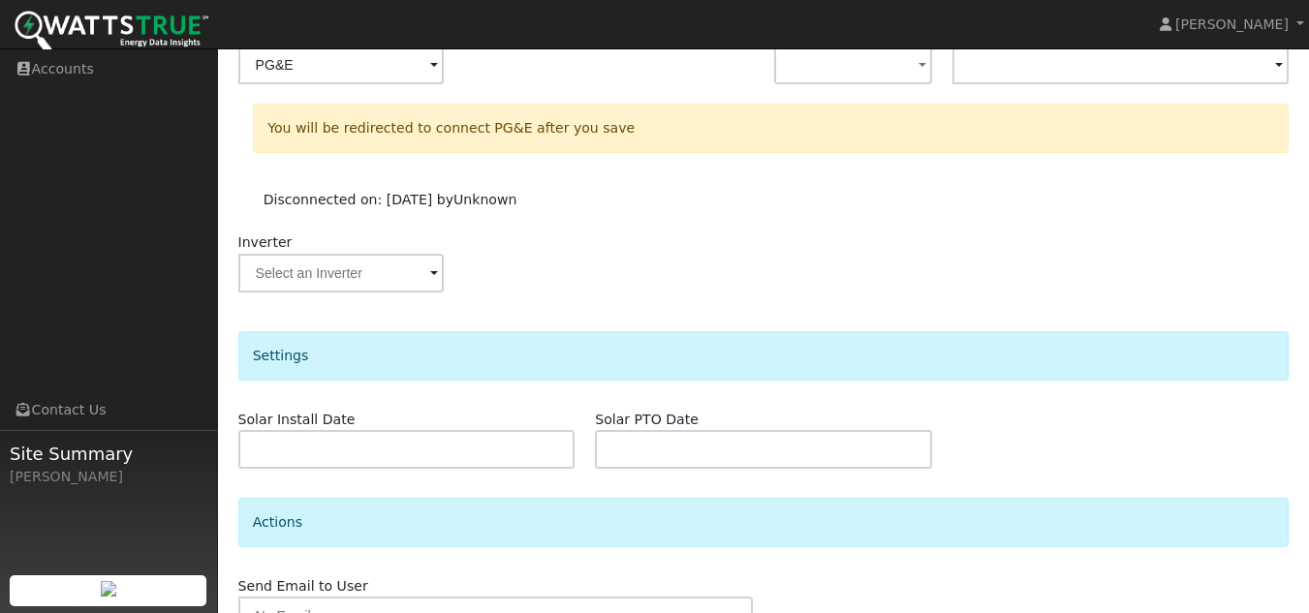
scroll to position [455, 0]
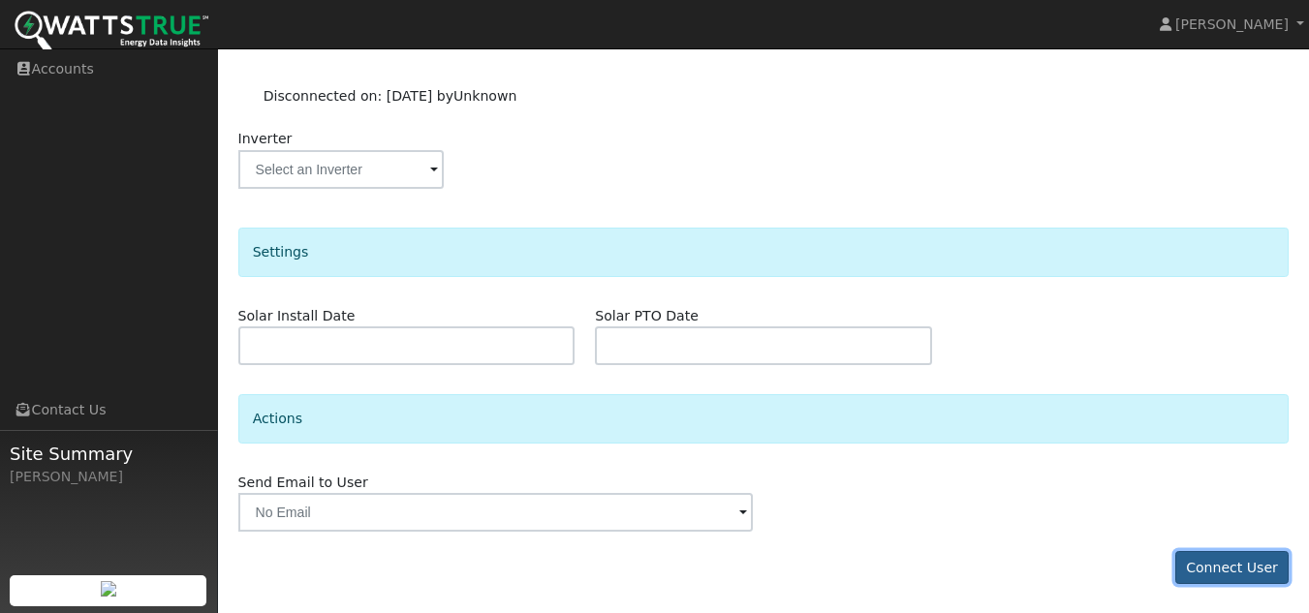
click at [1265, 560] on button "Connect User" at bounding box center [1232, 567] width 114 height 33
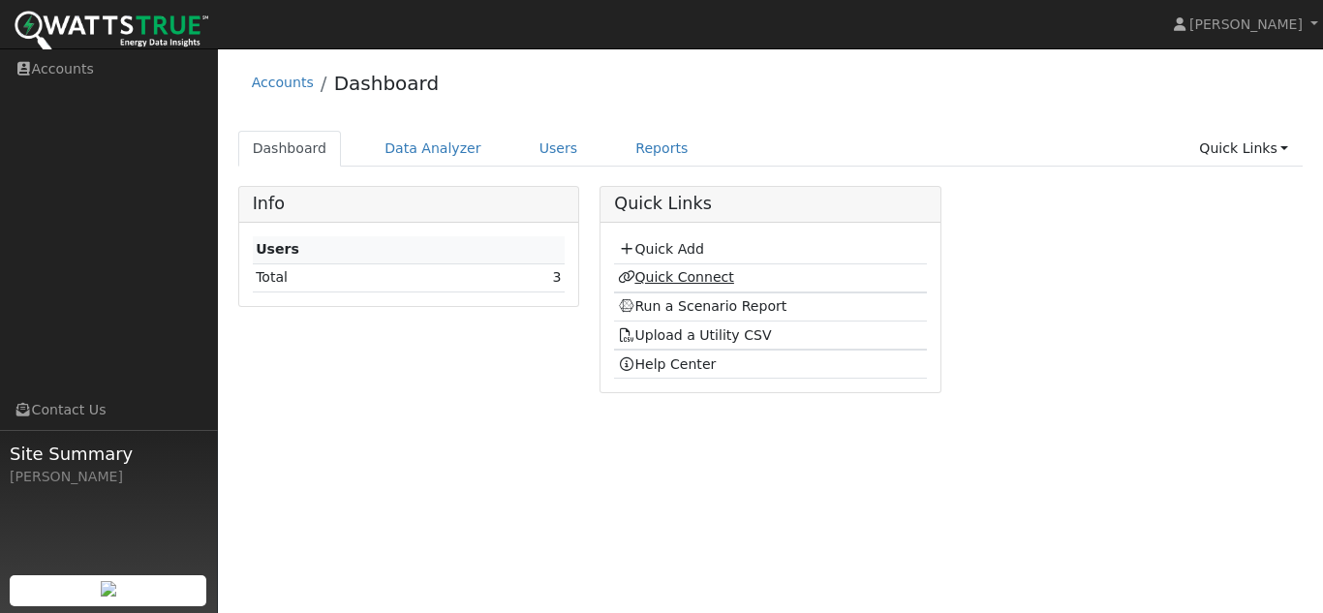
click at [688, 269] on link "Quick Connect" at bounding box center [676, 277] width 116 height 16
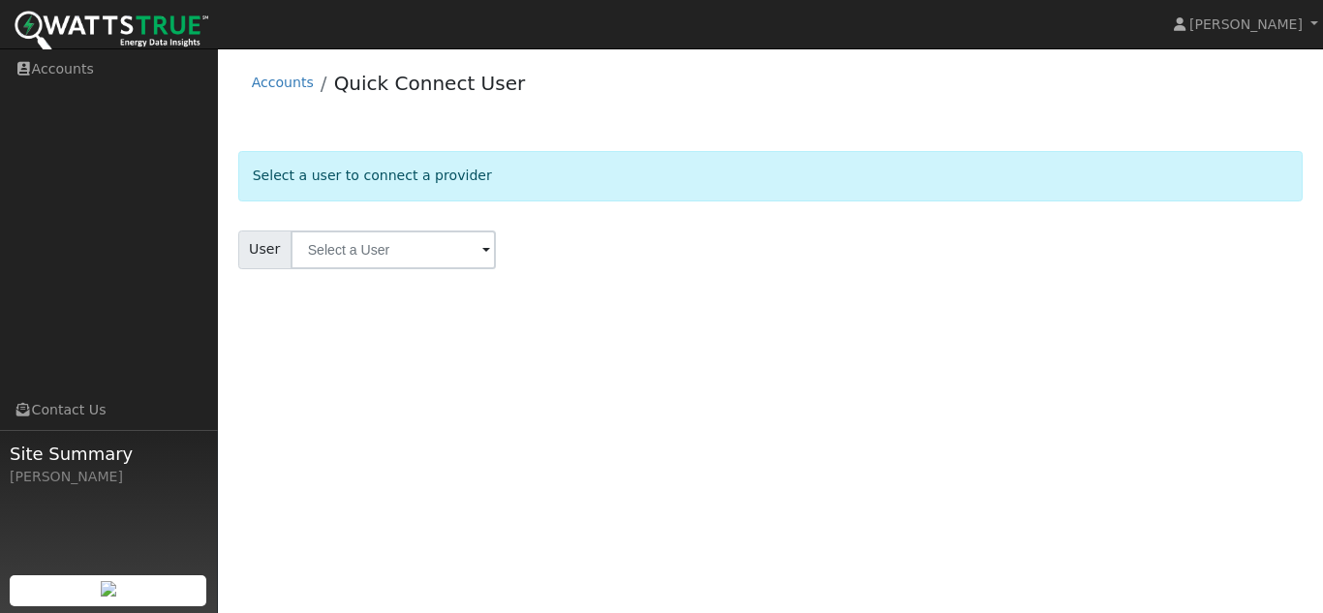
click at [339, 227] on form "Select a user to connect a provider User Account Select an Ac..." at bounding box center [771, 234] width 1066 height 166
click at [330, 250] on input "text" at bounding box center [393, 250] width 205 height 39
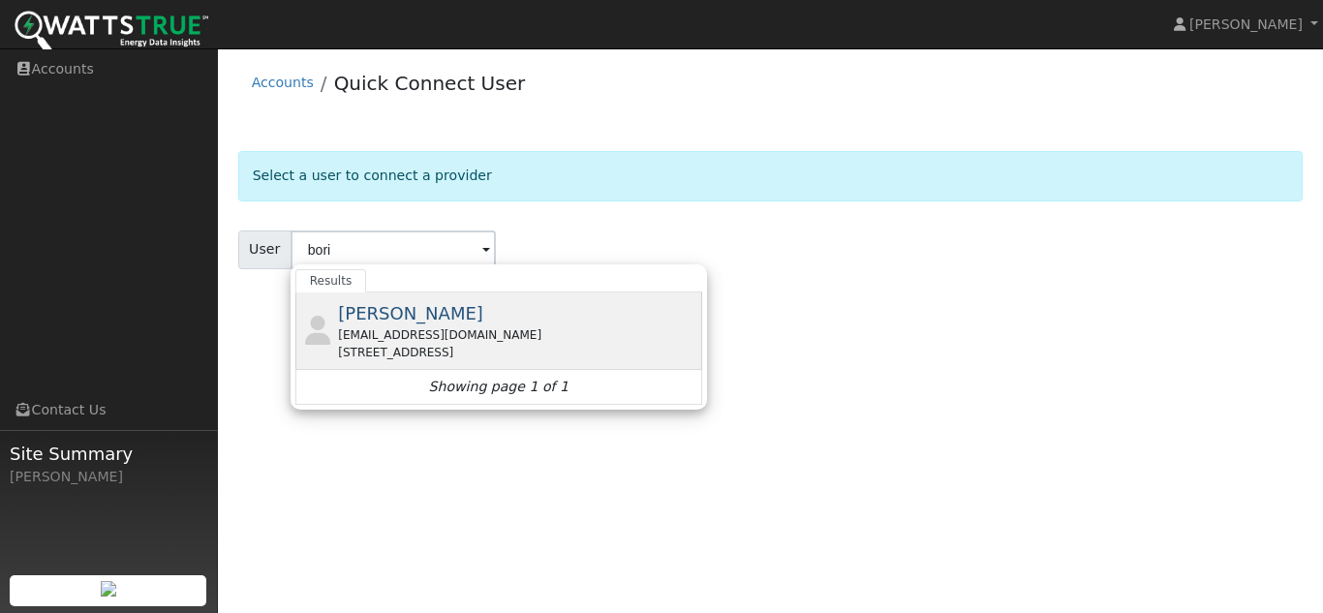
click at [358, 324] on span "[PERSON_NAME]" at bounding box center [410, 313] width 145 height 20
type input "[PERSON_NAME]"
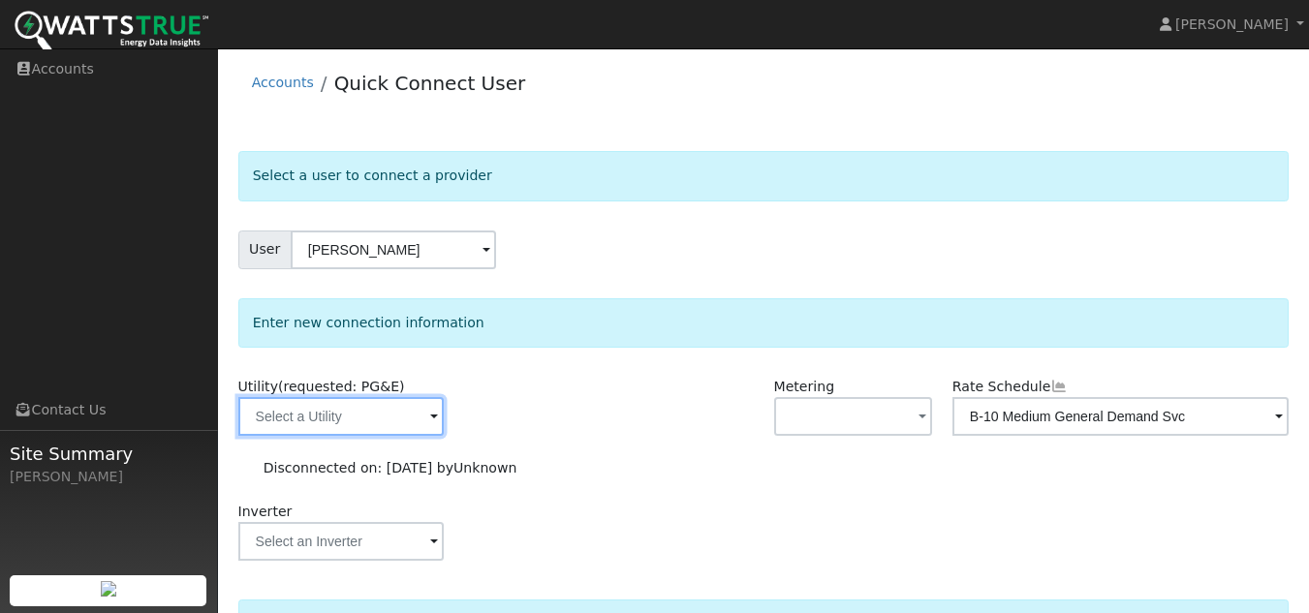
click at [331, 412] on input "text" at bounding box center [340, 416] width 205 height 39
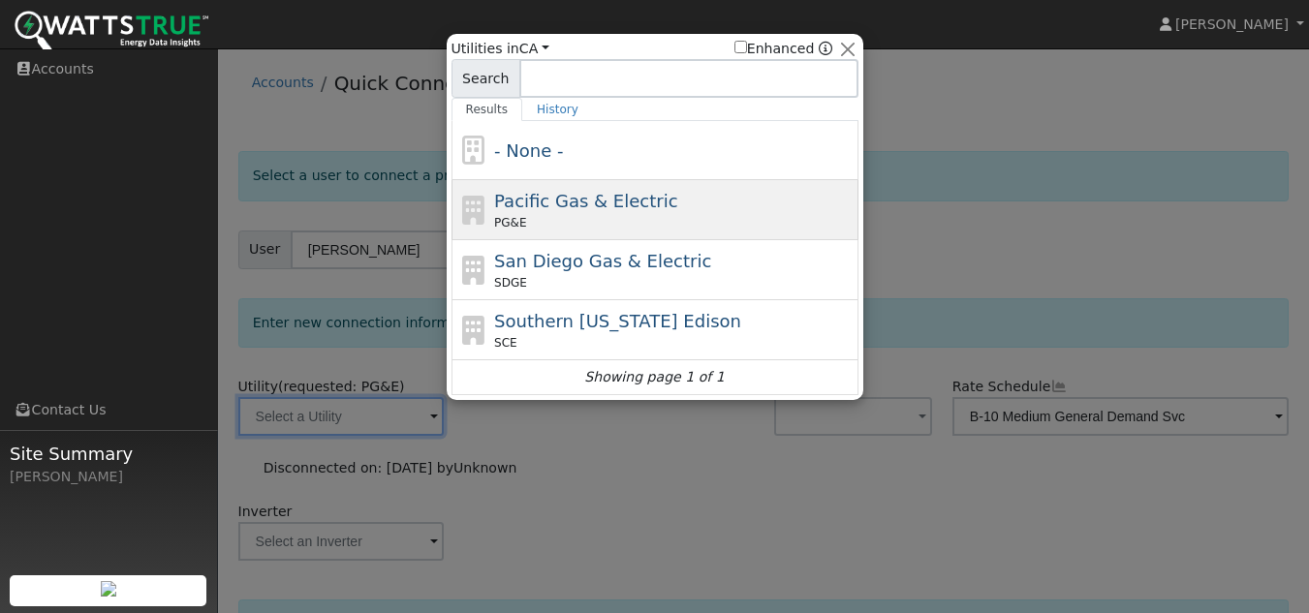
click at [543, 207] on span "Pacific Gas & Electric" at bounding box center [585, 201] width 183 height 20
type input "PG&E"
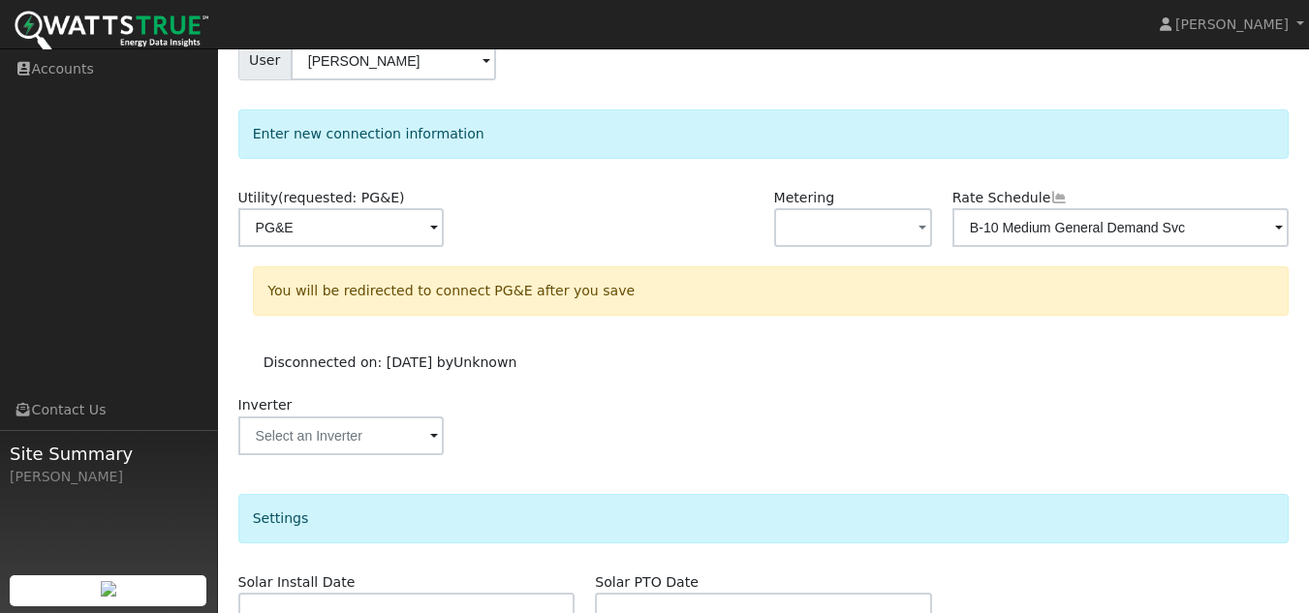
scroll to position [455, 0]
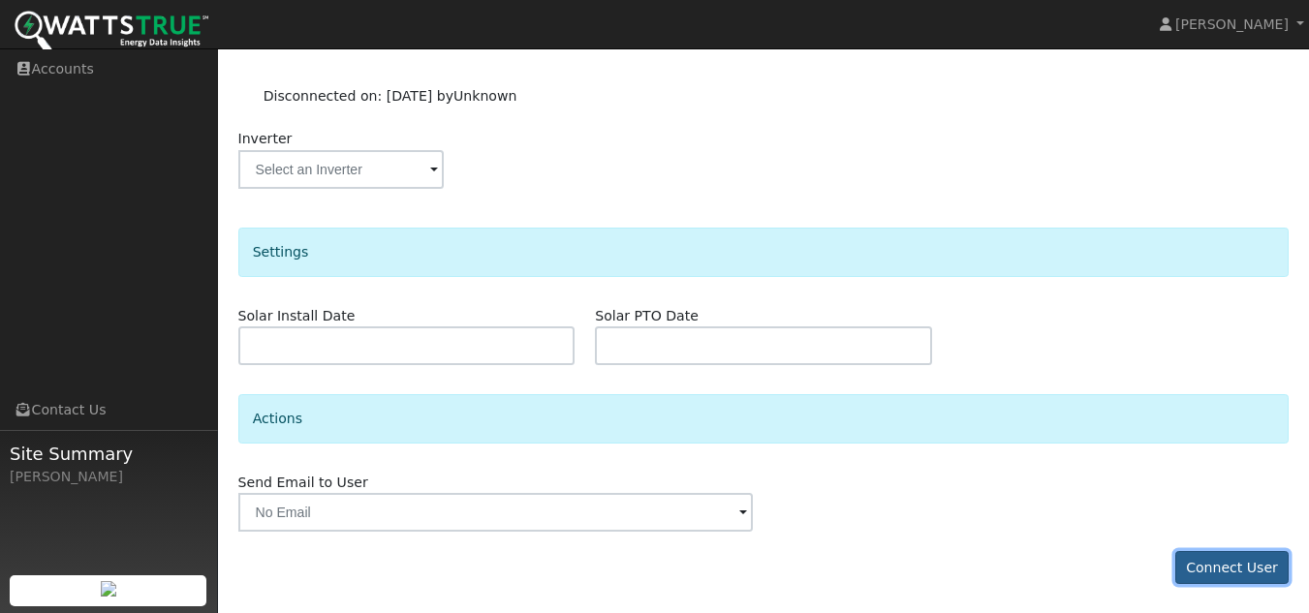
click at [1241, 551] on button "Connect User" at bounding box center [1232, 567] width 114 height 33
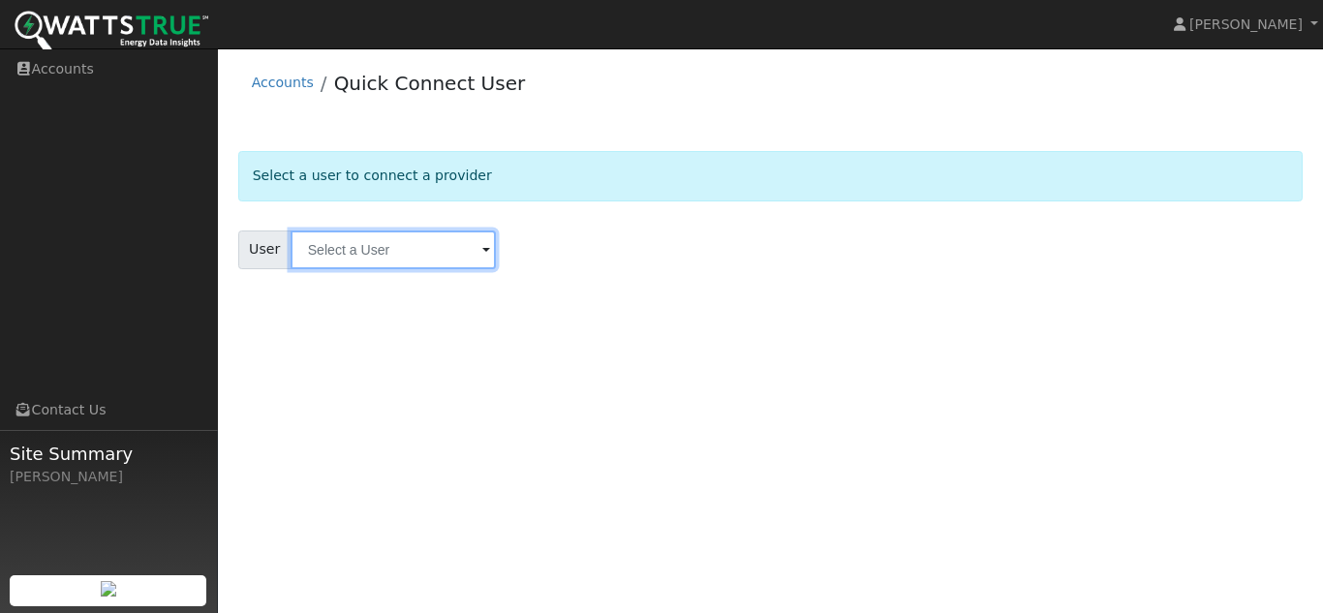
click at [375, 257] on input "text" at bounding box center [393, 250] width 205 height 39
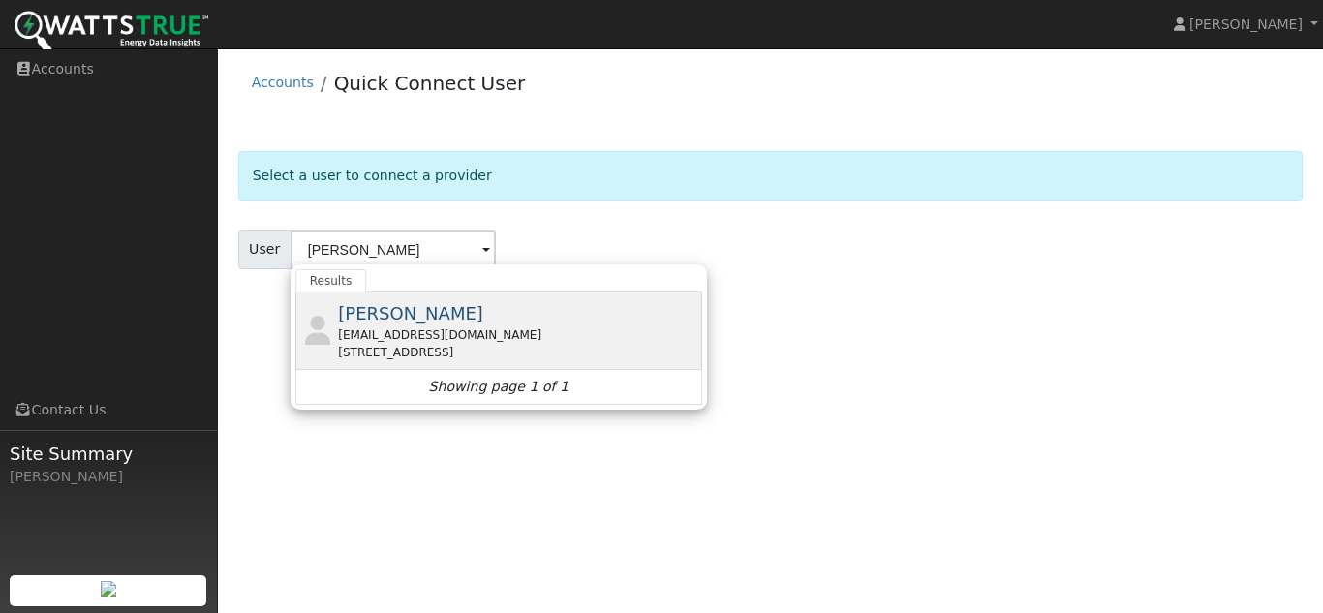
click at [368, 364] on div "[PERSON_NAME] [PERSON_NAME][EMAIL_ADDRESS][DOMAIN_NAME] [STREET_ADDRESS]" at bounding box center [499, 332] width 407 height 78
type input "[PERSON_NAME]"
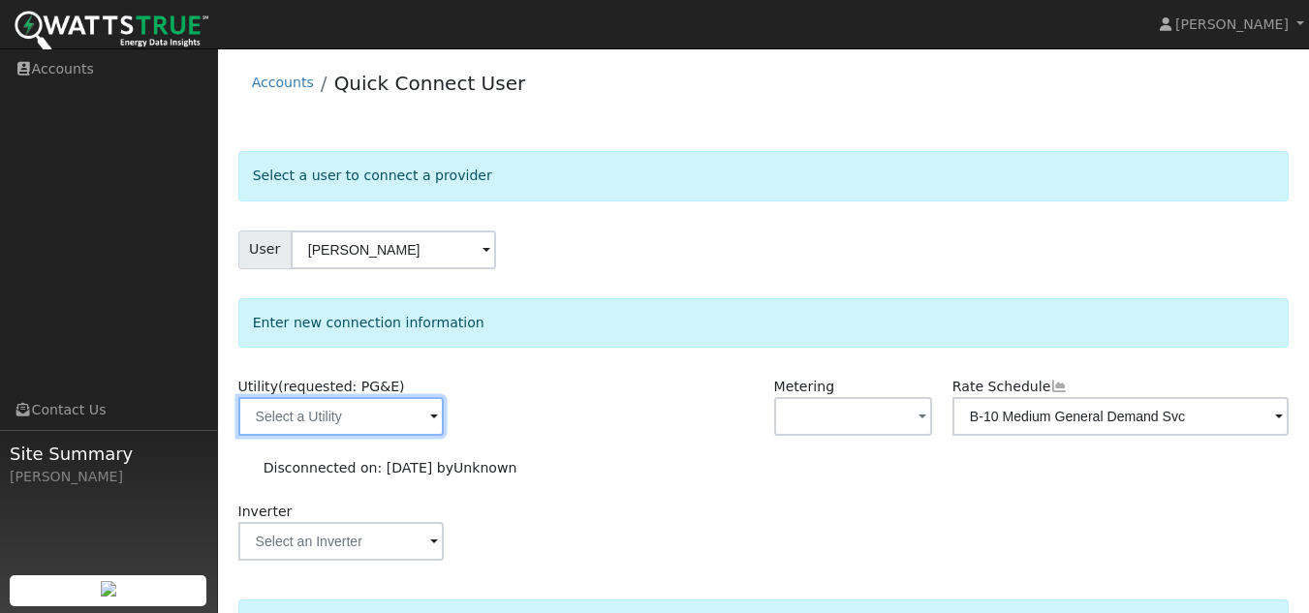
click at [359, 410] on input "text" at bounding box center [340, 416] width 205 height 39
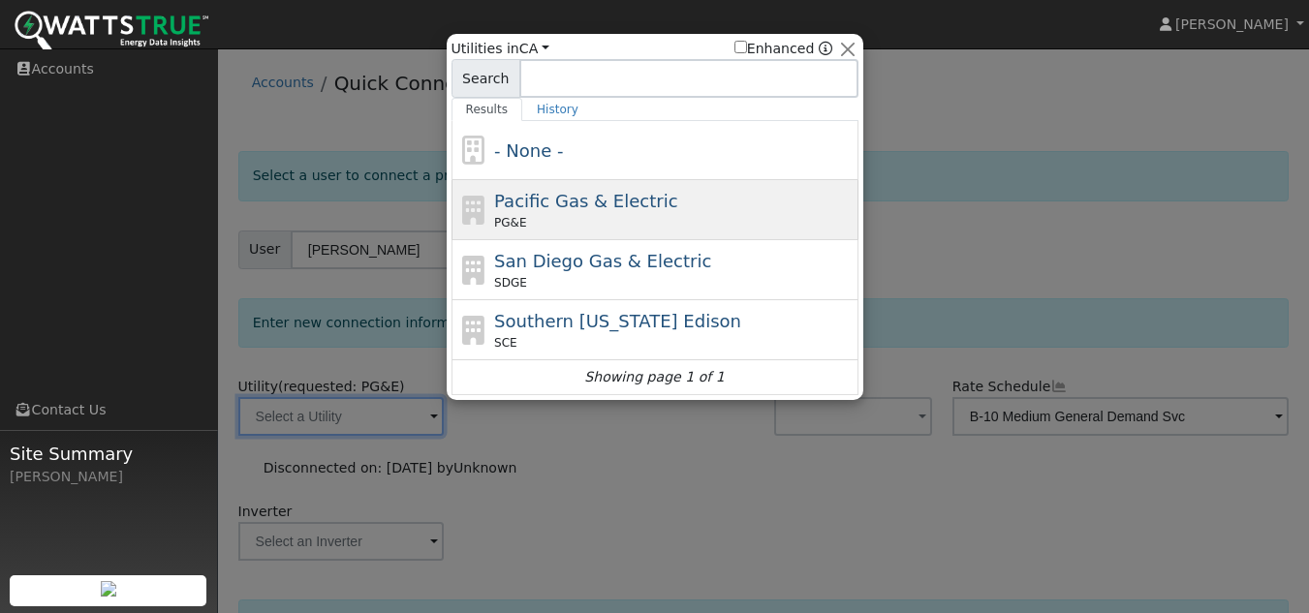
click at [620, 201] on span "Pacific Gas & Electric" at bounding box center [585, 201] width 183 height 20
type input "PG&E"
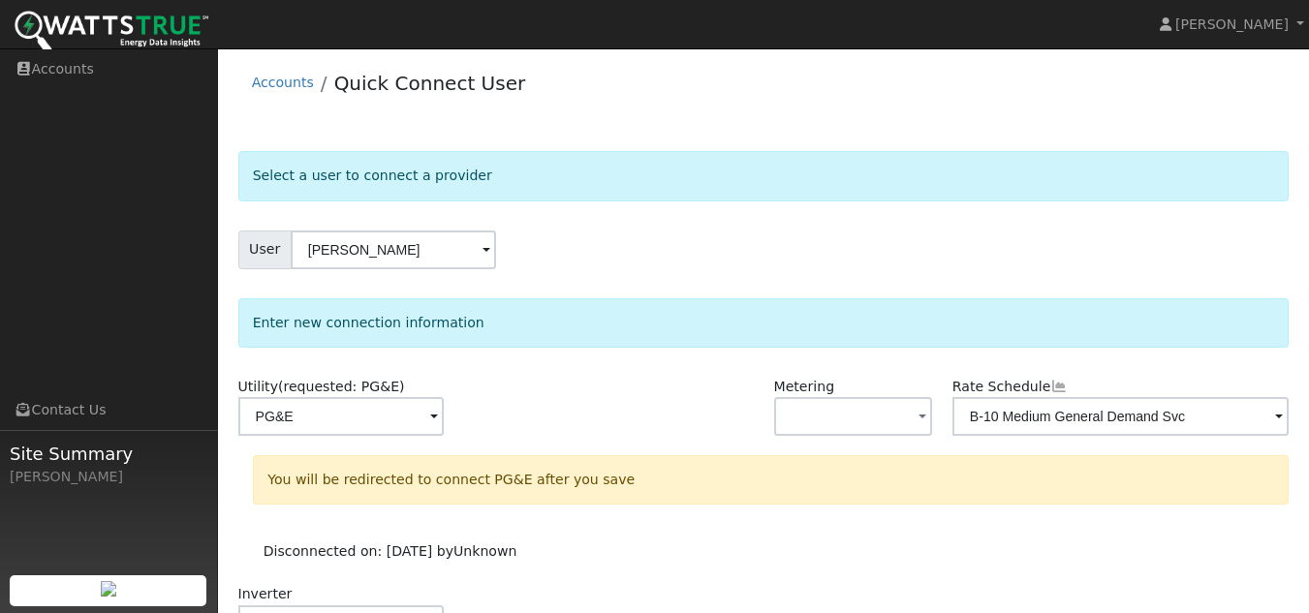
click at [603, 416] on div at bounding box center [674, 416] width 178 height 78
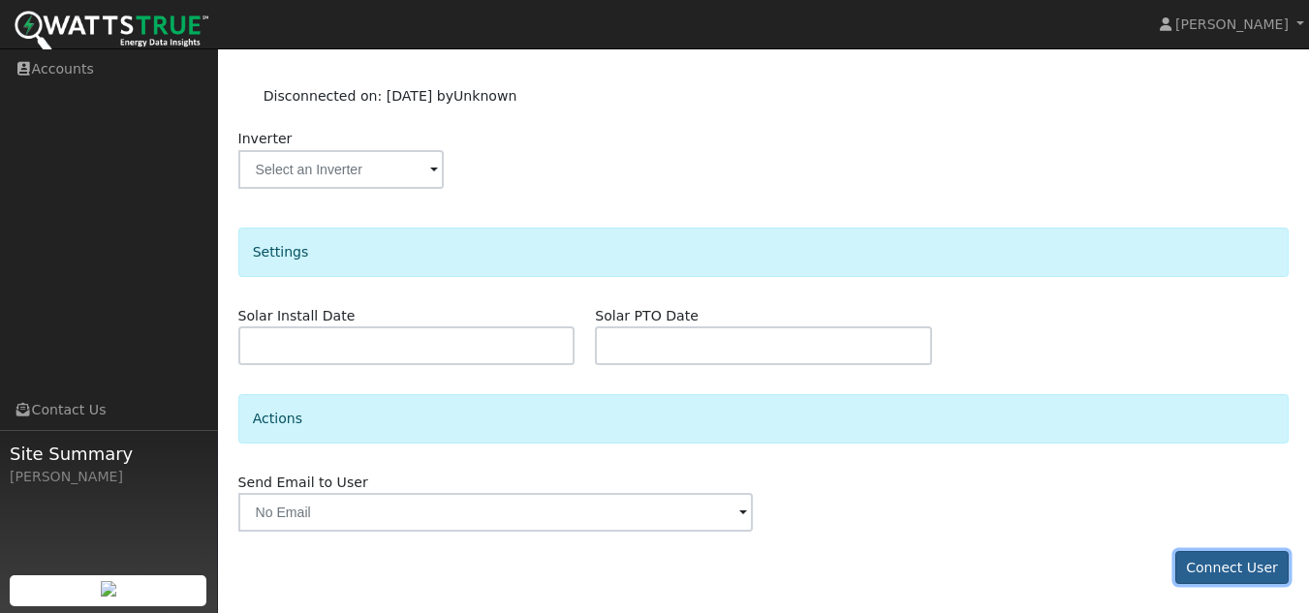
click at [1244, 556] on button "Connect User" at bounding box center [1232, 567] width 114 height 33
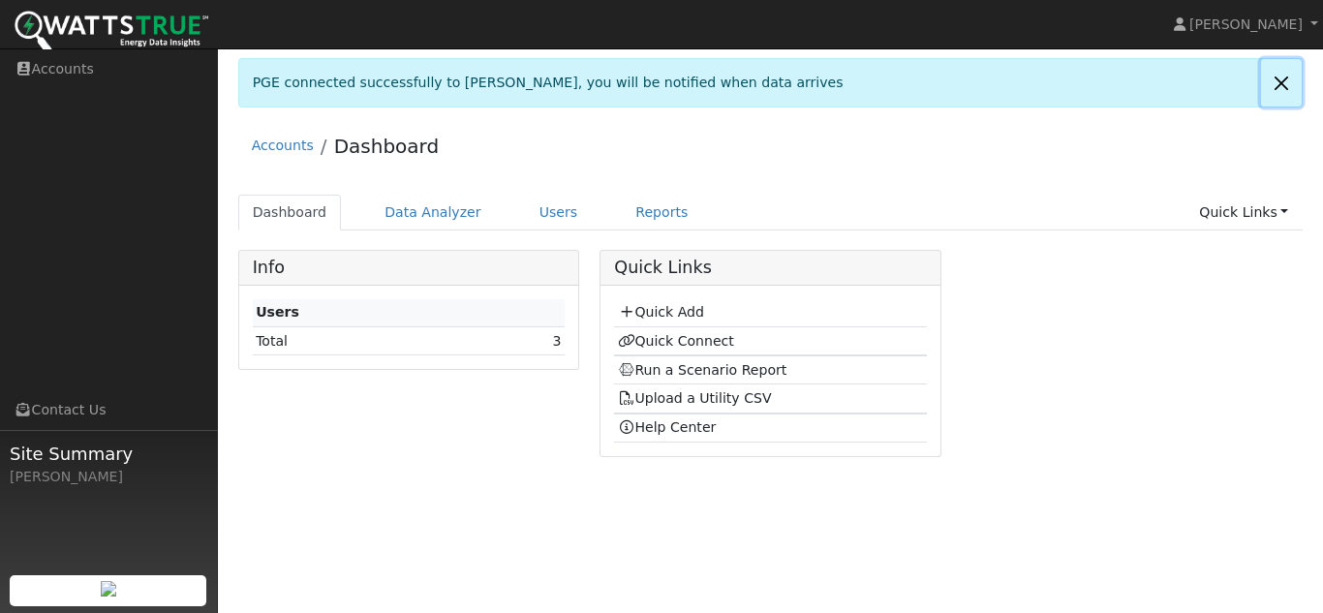
click at [1287, 78] on link at bounding box center [1281, 82] width 41 height 47
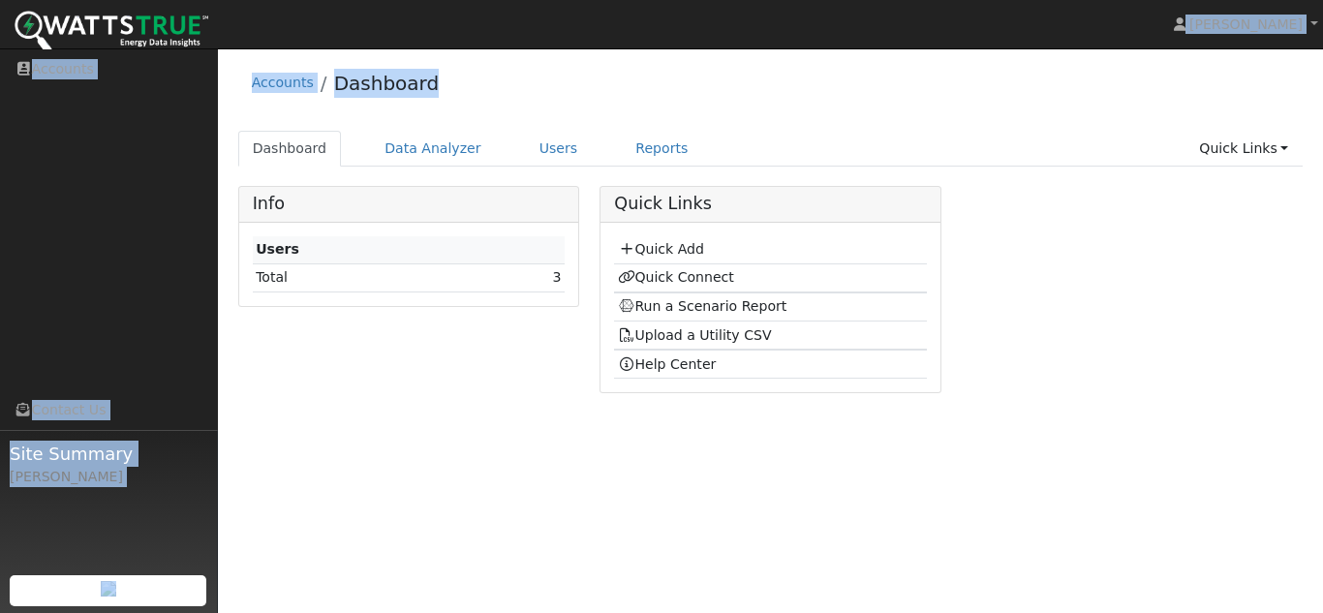
drag, startPoint x: 697, startPoint y: 105, endPoint x: 320, endPoint y: 30, distance: 384.2
click at [320, 48] on div "installed [PERSON_NAME] [PERSON_NAME] Profile Help Center Terms Of Service See …" at bounding box center [661, 330] width 1323 height 565
click at [682, 67] on div "Accounts Dashboard" at bounding box center [771, 87] width 1066 height 59
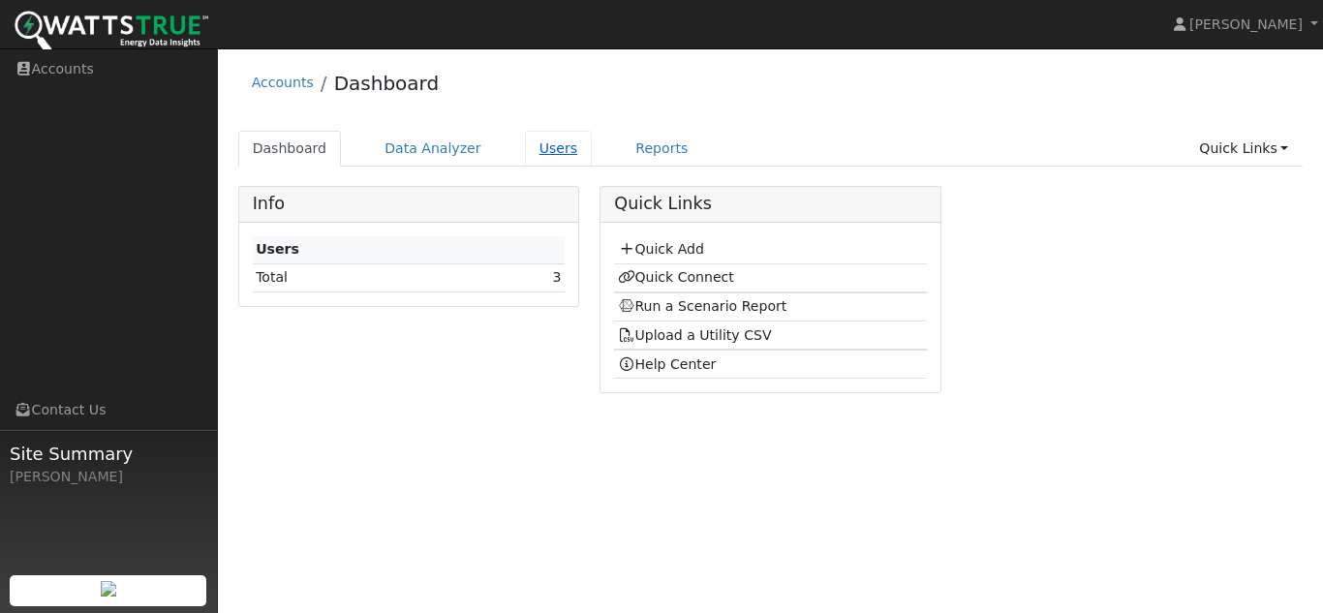
click at [525, 139] on link "Users" at bounding box center [559, 149] width 68 height 36
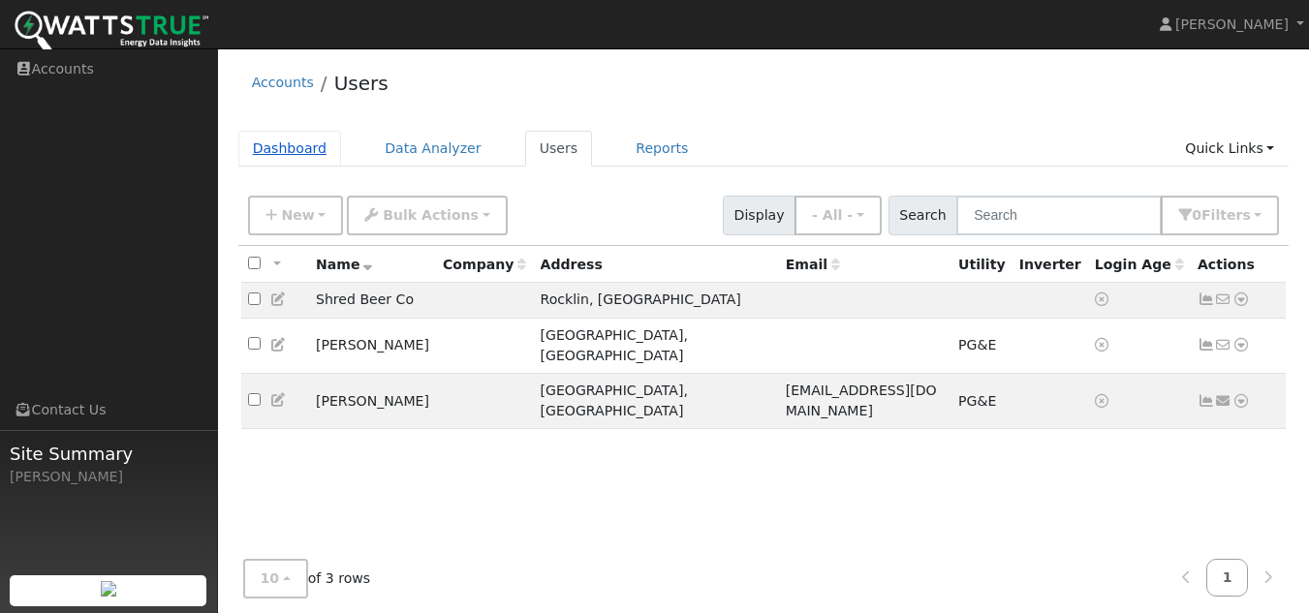
click at [296, 145] on link "Dashboard" at bounding box center [290, 149] width 104 height 36
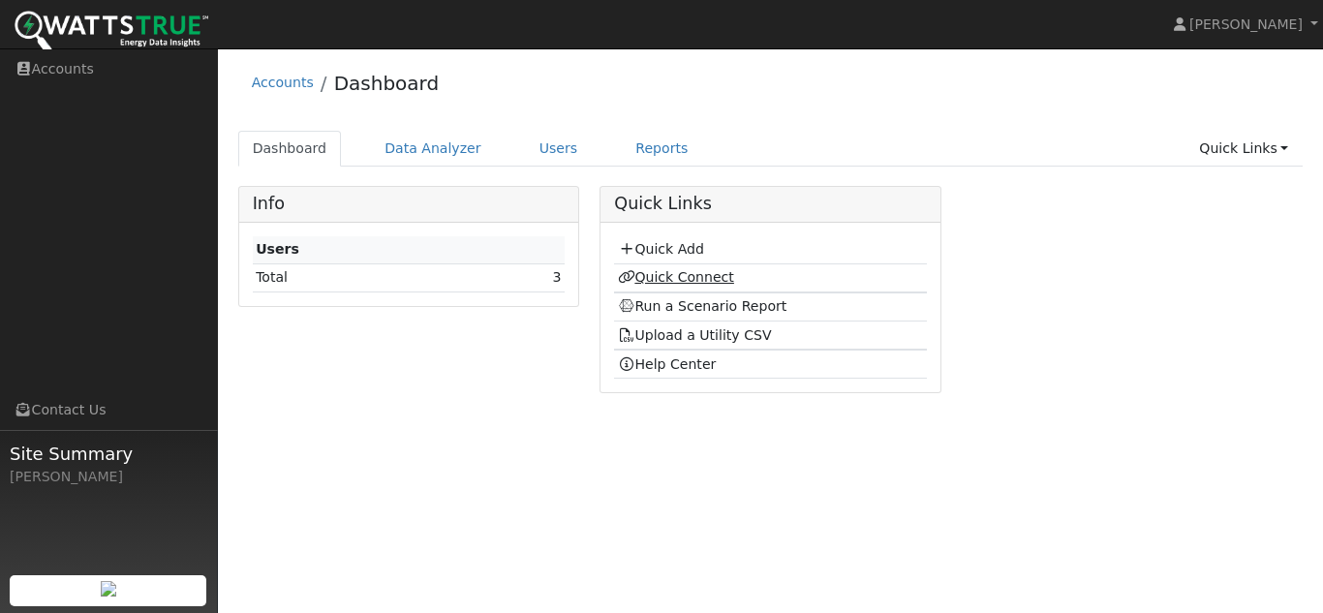
click at [713, 284] on link "Quick Connect" at bounding box center [676, 277] width 116 height 16
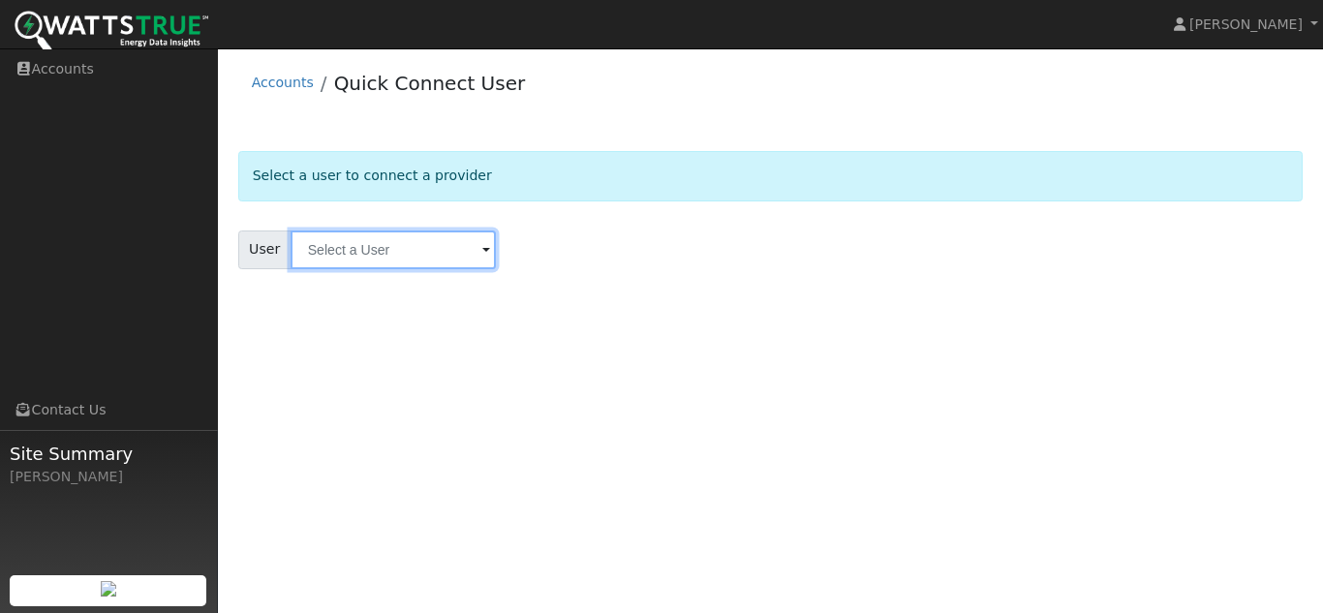
click at [388, 261] on input "text" at bounding box center [393, 250] width 205 height 39
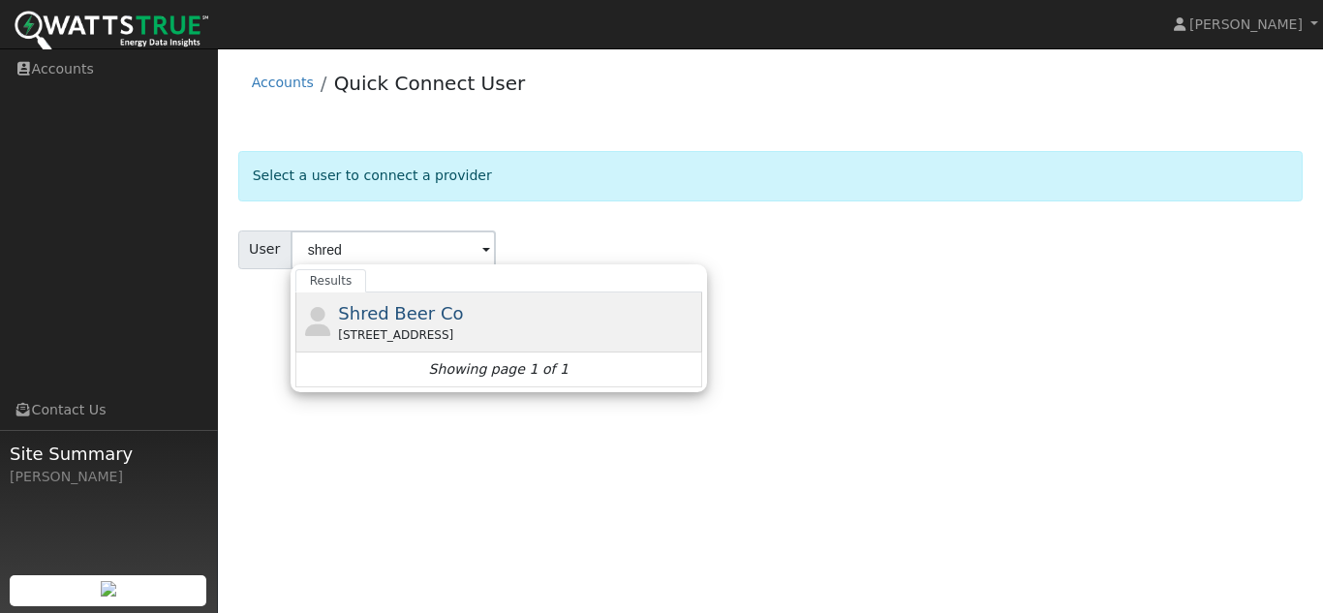
click at [385, 303] on span "Shred Beer Co" at bounding box center [400, 313] width 125 height 20
type input "Shred Beer Co"
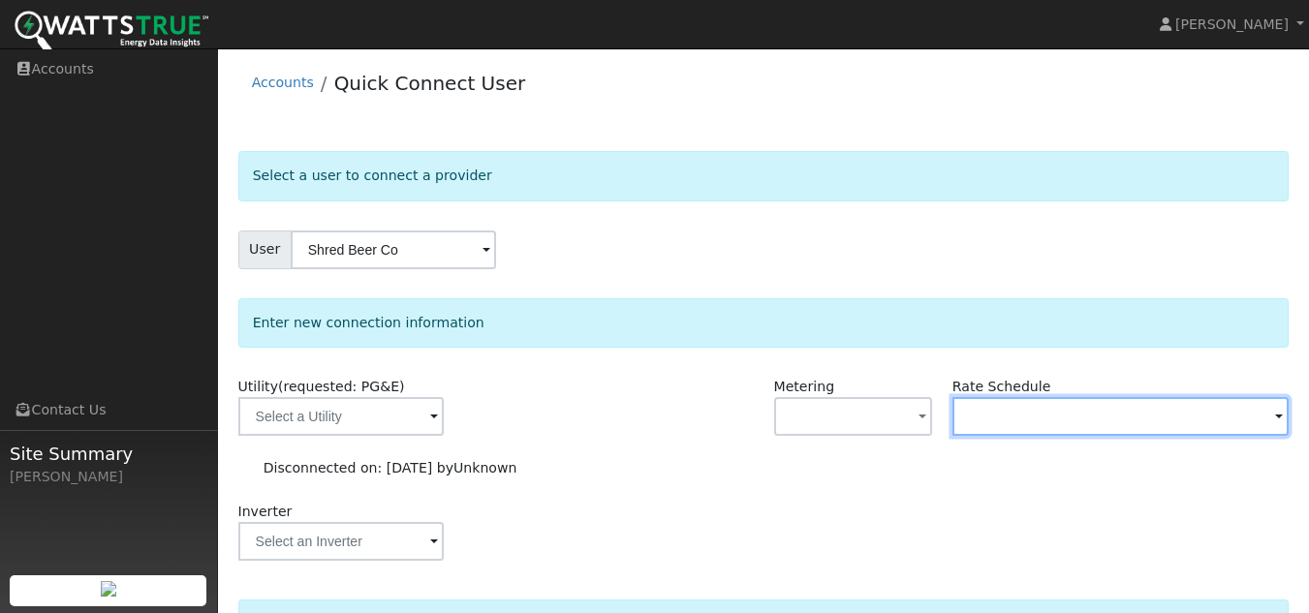
click at [444, 403] on input "text" at bounding box center [340, 416] width 205 height 39
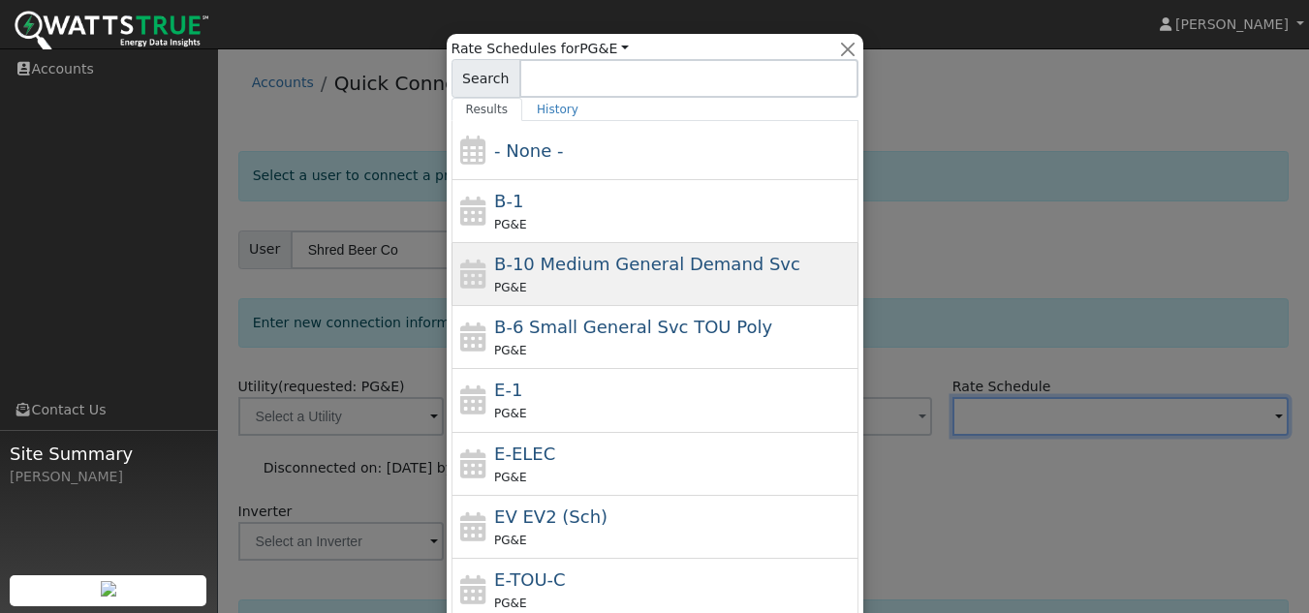
click at [675, 280] on div "PG&E" at bounding box center [673, 287] width 359 height 20
type input "B-10 Medium General Demand Svc"
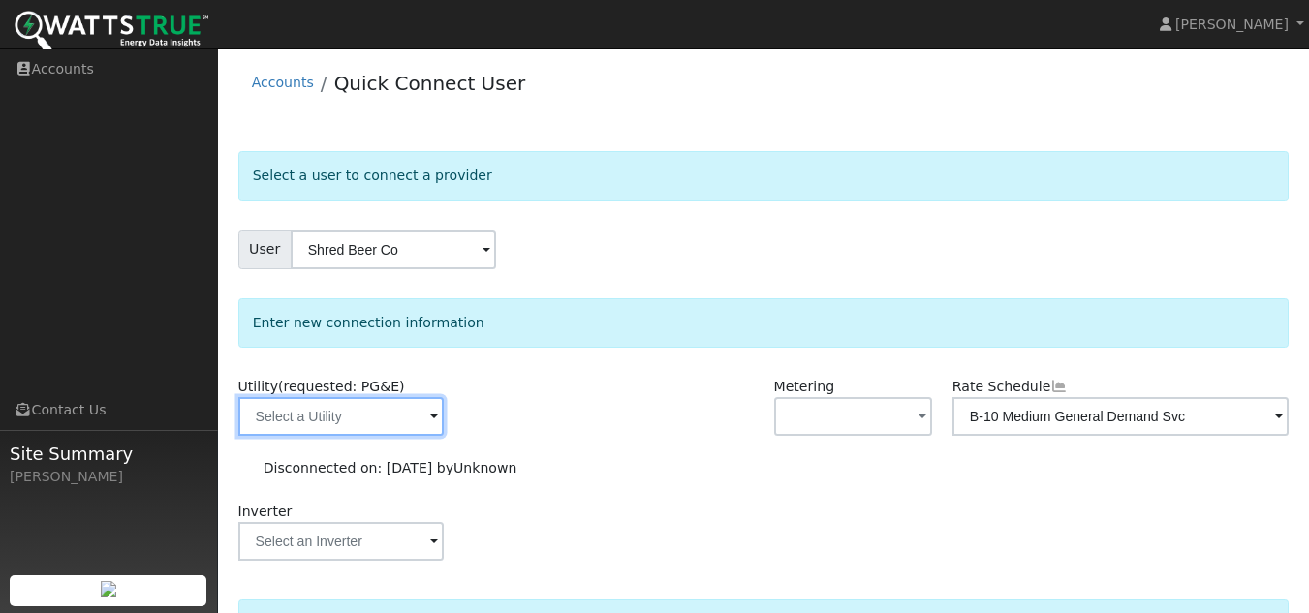
click at [265, 408] on input "text" at bounding box center [340, 416] width 205 height 39
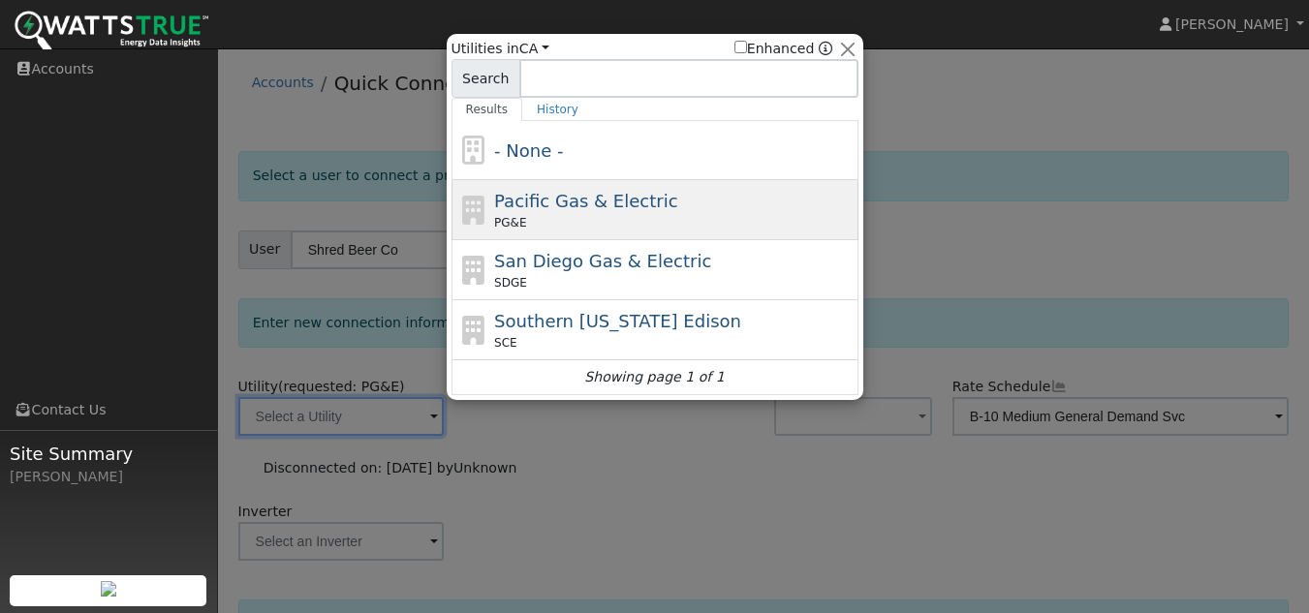
click at [583, 216] on div "PG&E" at bounding box center [673, 222] width 359 height 17
type input "PG&E"
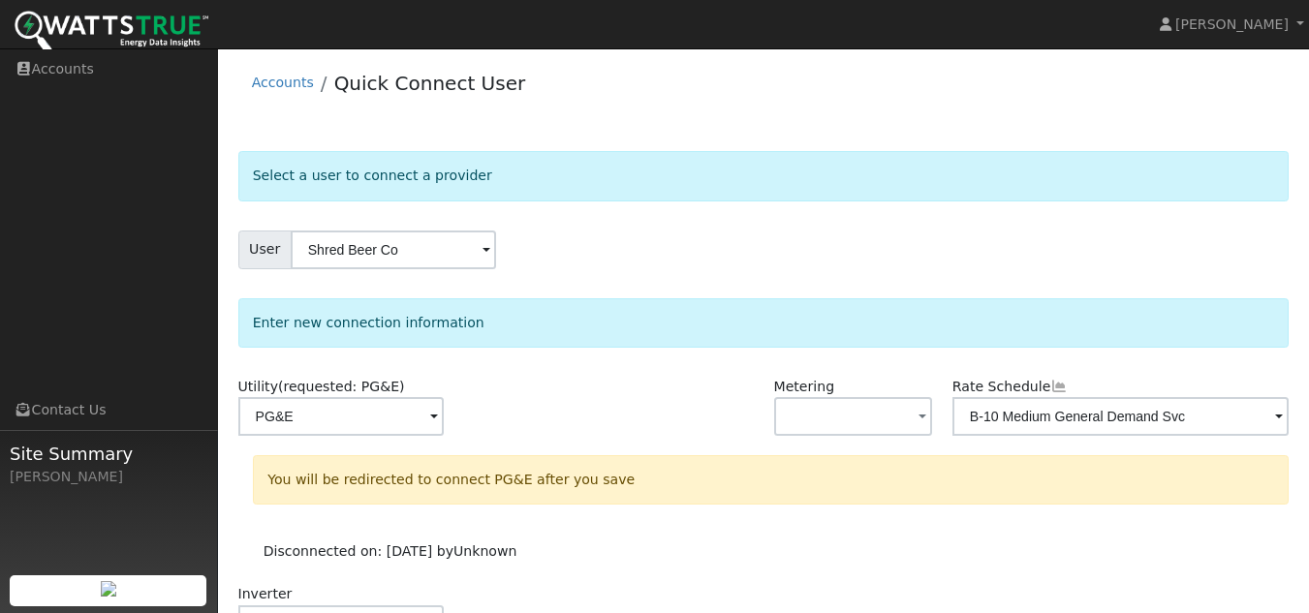
click at [583, 216] on form "Select a user to connect a provider User Shred Beer Co Account Default Account …" at bounding box center [763, 605] width 1051 height 908
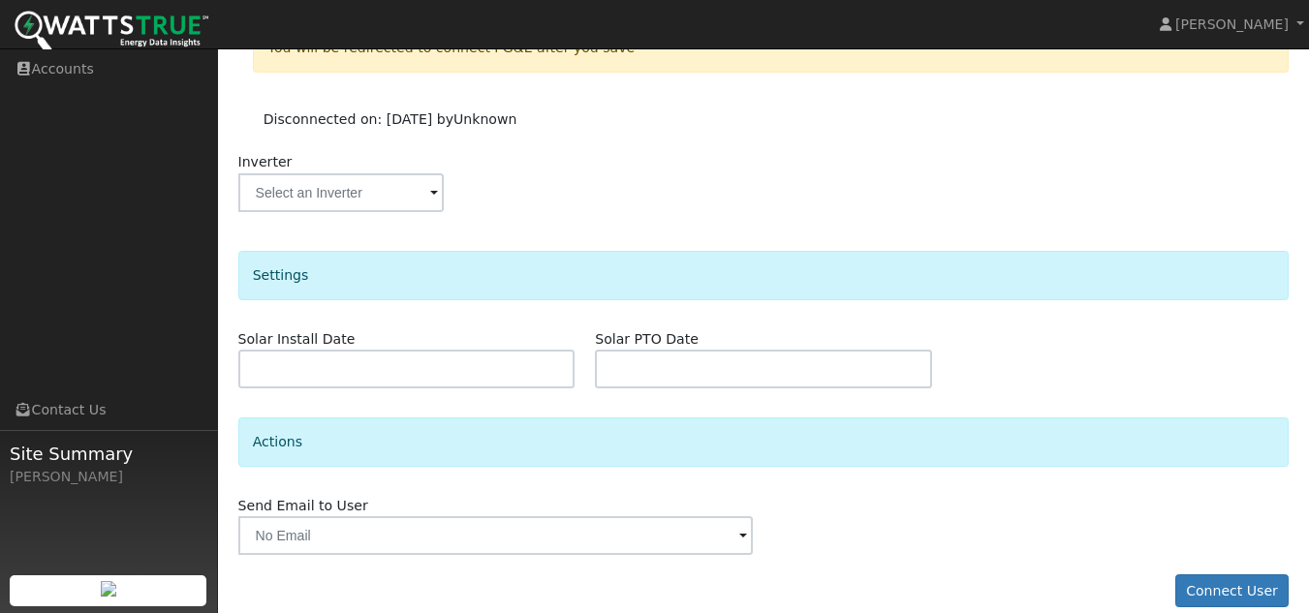
scroll to position [455, 0]
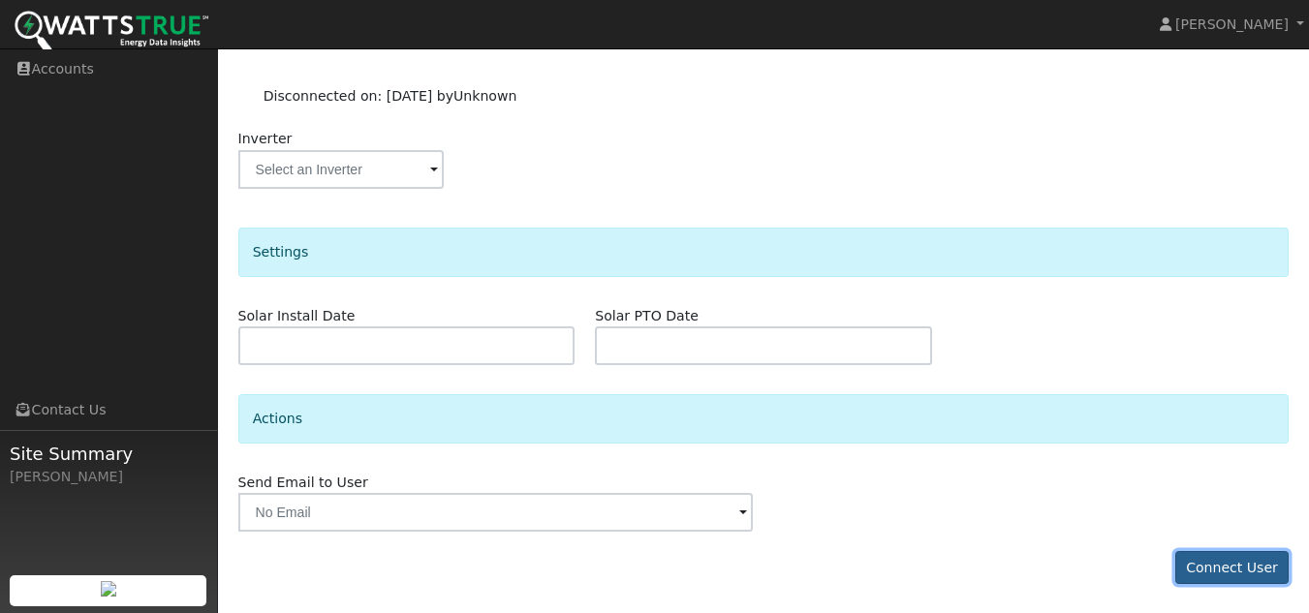
click at [1242, 566] on button "Connect User" at bounding box center [1232, 567] width 114 height 33
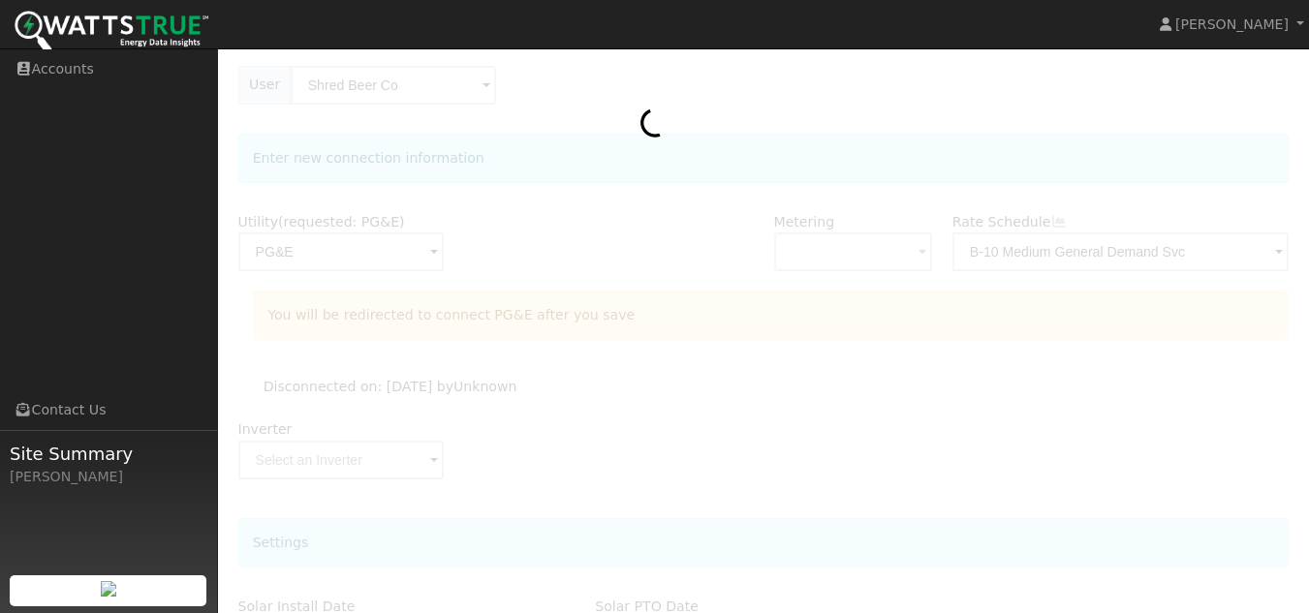
scroll to position [0, 0]
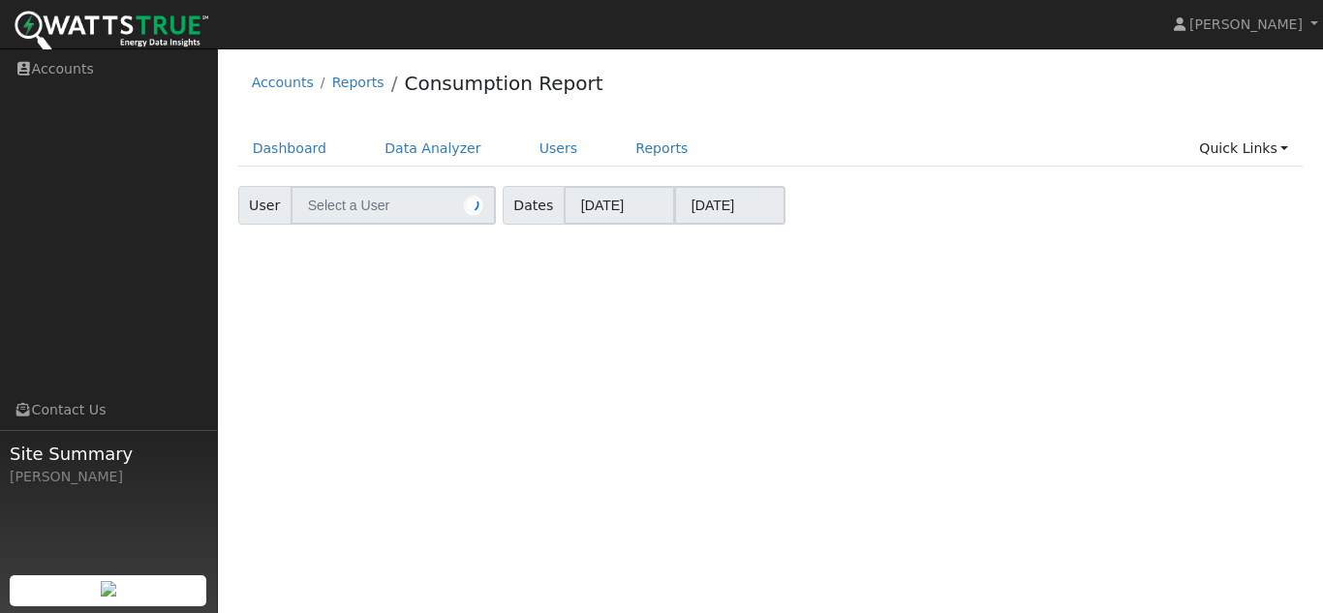
type input "[PERSON_NAME]"
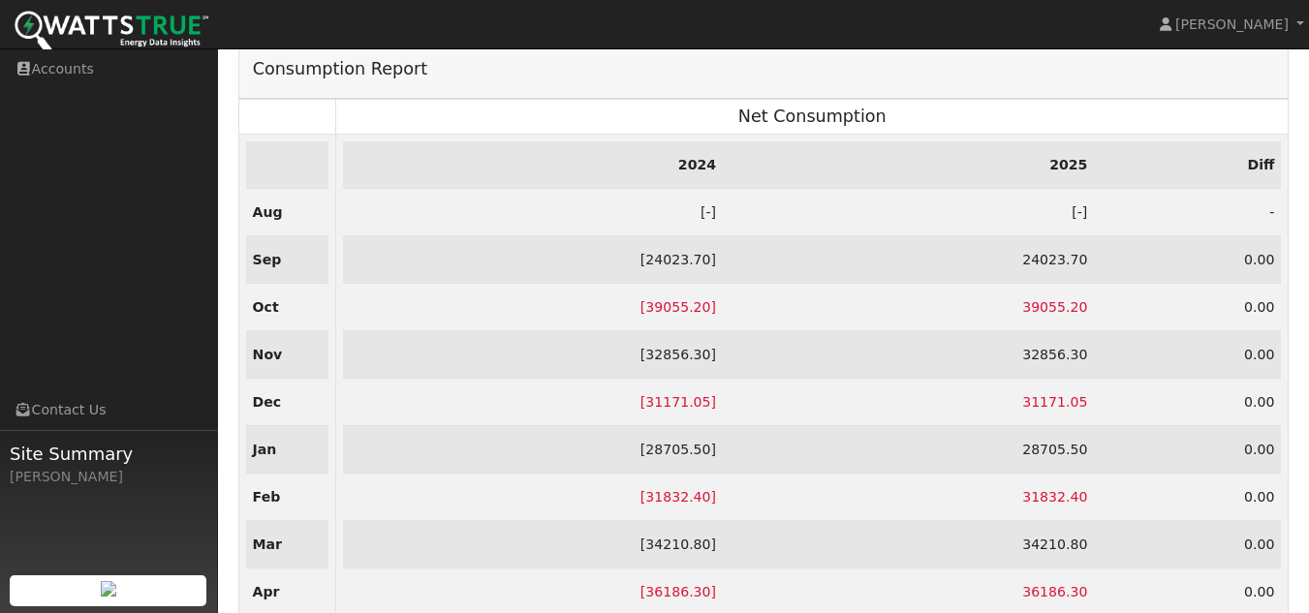
scroll to position [194, 0]
drag, startPoint x: 728, startPoint y: 257, endPoint x: 669, endPoint y: 259, distance: 58.2
click at [669, 259] on td "[ 24023.70 ]" at bounding box center [533, 256] width 380 height 47
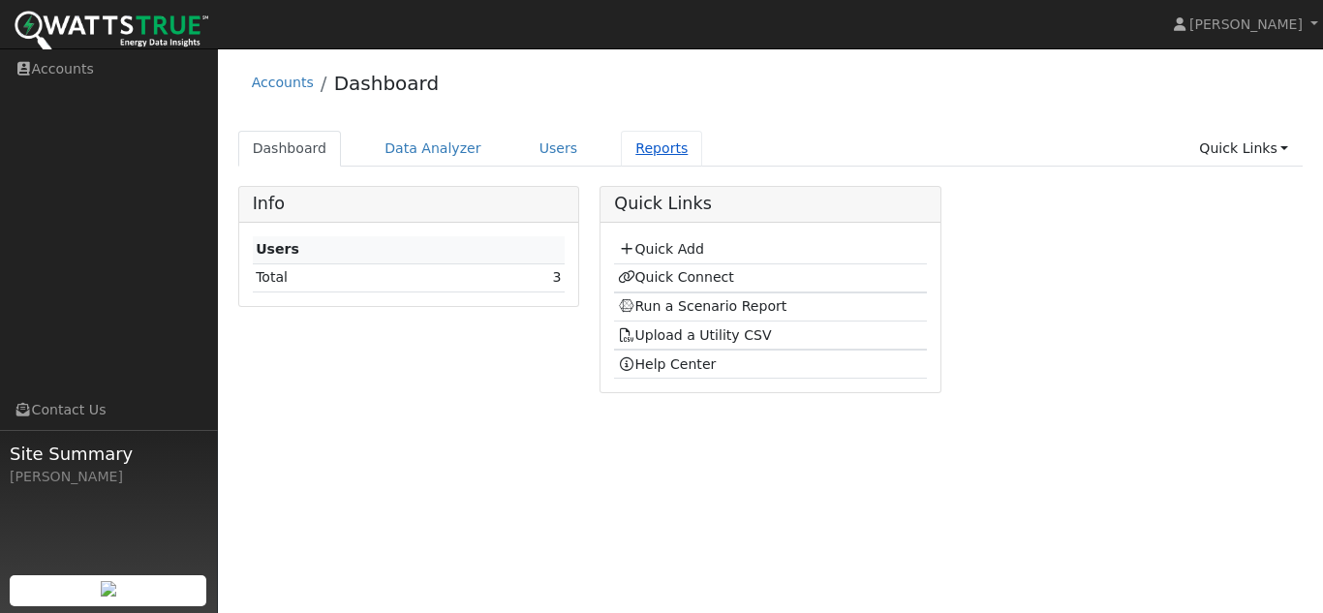
click at [628, 140] on link "Reports" at bounding box center [661, 149] width 81 height 36
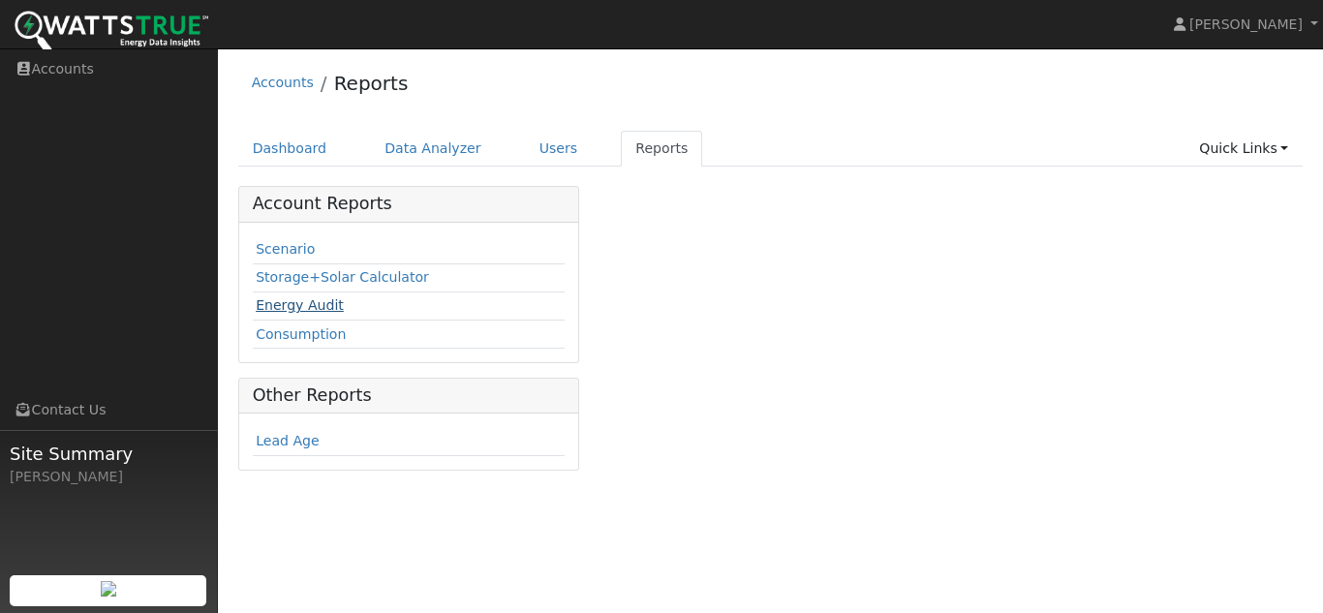
click at [302, 304] on link "Energy Audit" at bounding box center [300, 305] width 88 height 16
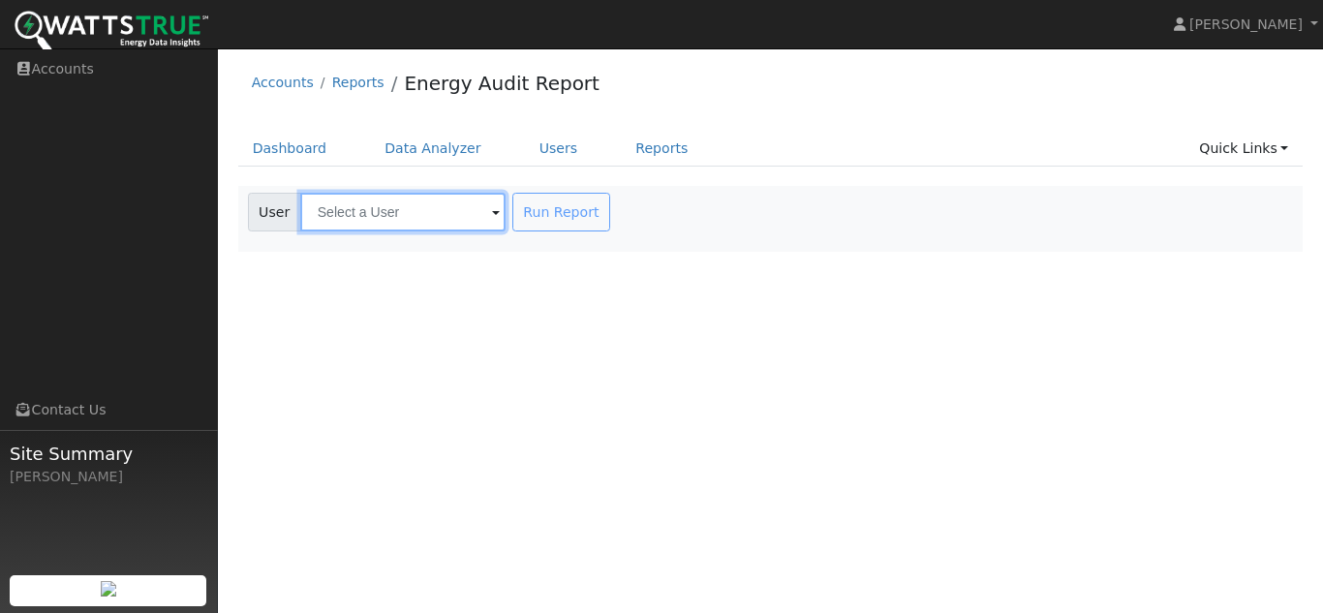
click at [423, 198] on input "text" at bounding box center [402, 212] width 205 height 39
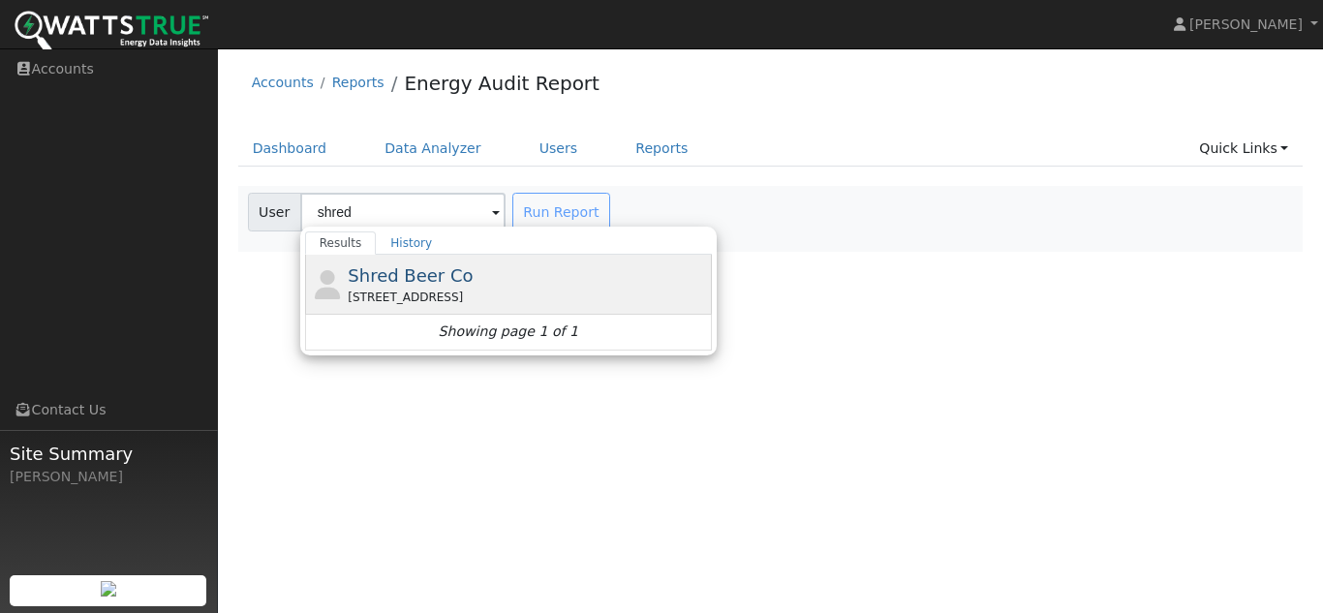
click at [370, 296] on div "[STREET_ADDRESS]" at bounding box center [527, 297] width 359 height 17
type input "Shred Beer Co"
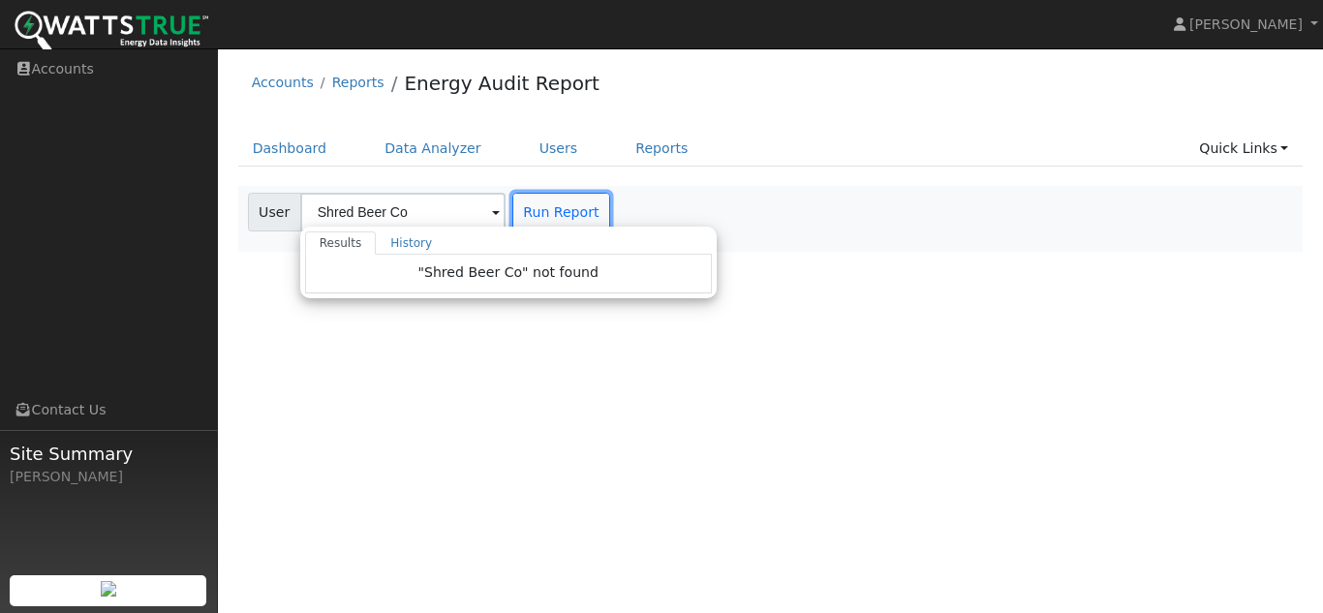
click at [562, 214] on button "Run Report" at bounding box center [562, 212] width 98 height 39
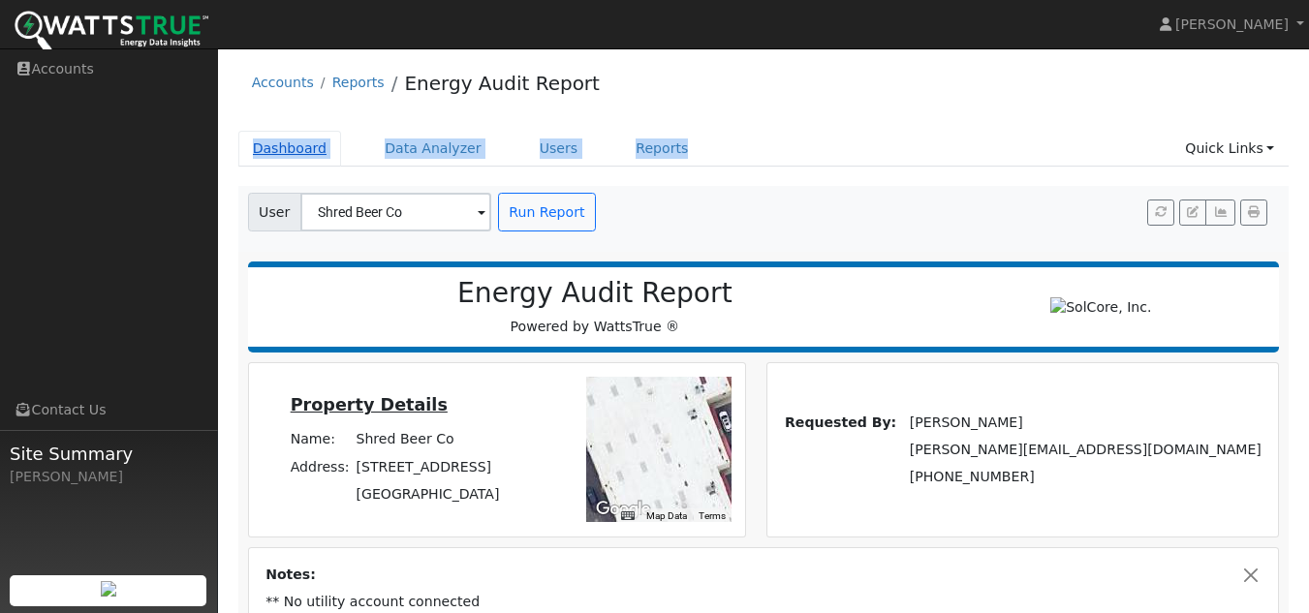
drag, startPoint x: 794, startPoint y: 176, endPoint x: 246, endPoint y: 139, distance: 548.7
click at [246, 139] on div "Dashboard Data Analyzer Users Reports Quick Links Quick Add Quick Connect Run a…" at bounding box center [763, 158] width 1051 height 55
click at [479, 107] on li "Energy Audit Report" at bounding box center [492, 88] width 215 height 39
click at [710, 135] on ul "Dashboard Data Analyzer Users Reports Quick Links Quick Add Quick Connect Run a…" at bounding box center [763, 149] width 1051 height 36
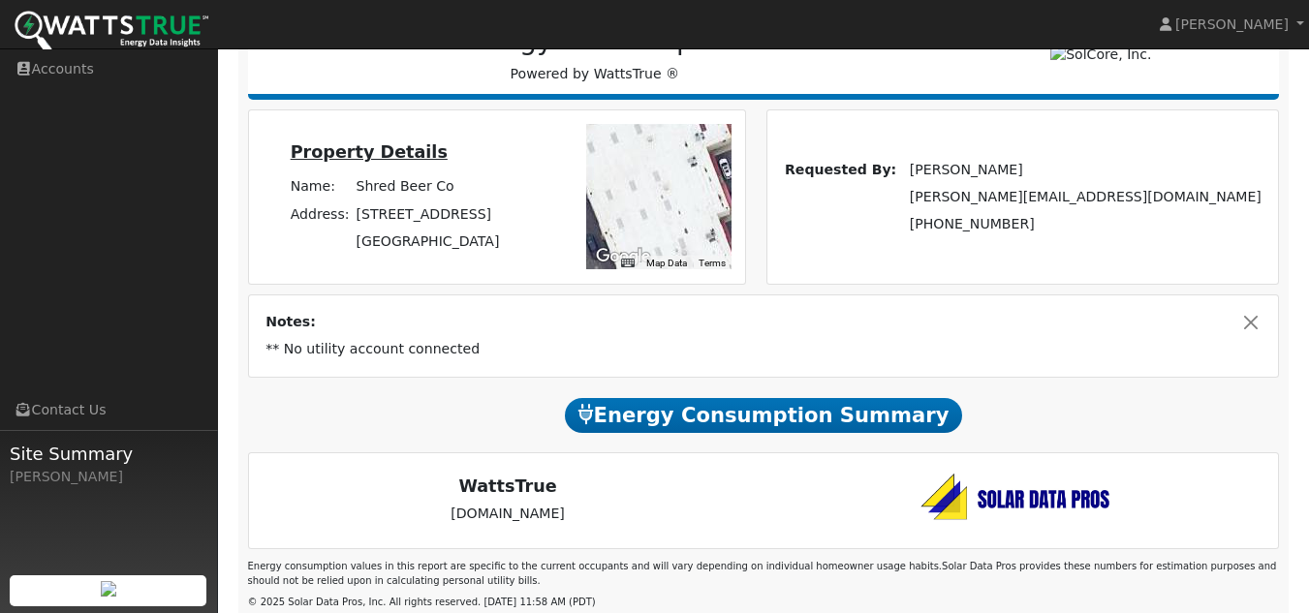
scroll to position [285, 0]
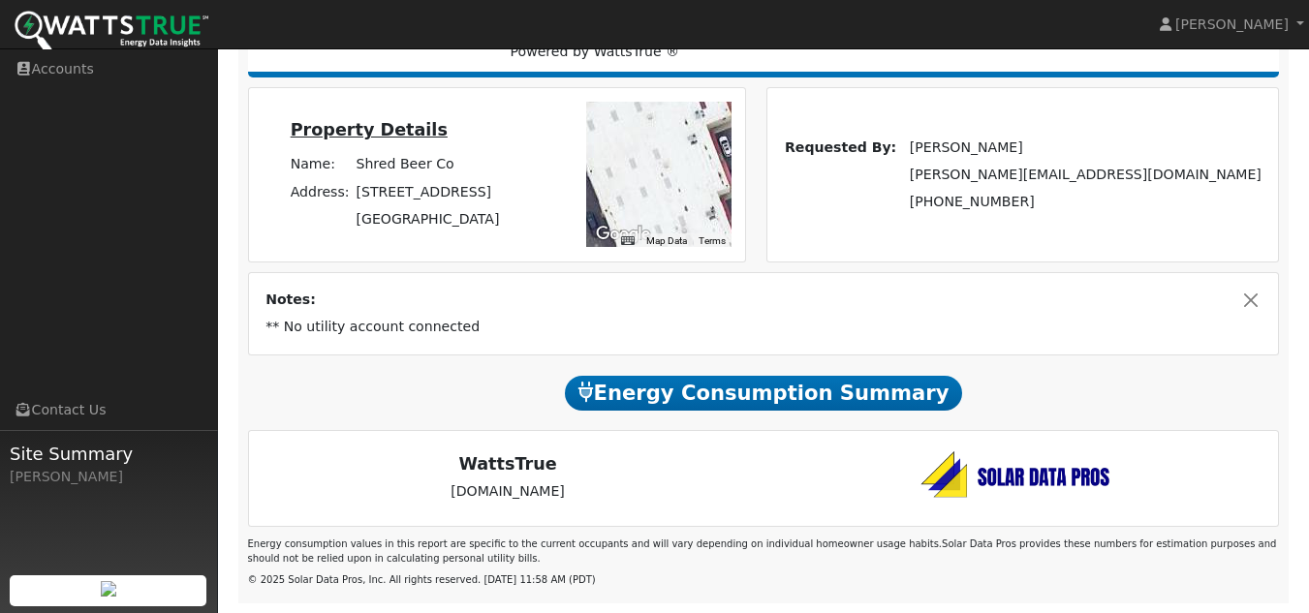
click at [839, 387] on span "Energy Consumption Summary" at bounding box center [763, 393] width 397 height 35
click at [331, 156] on td "Name:" at bounding box center [320, 164] width 66 height 27
click at [340, 137] on u "Property Details" at bounding box center [369, 129] width 157 height 19
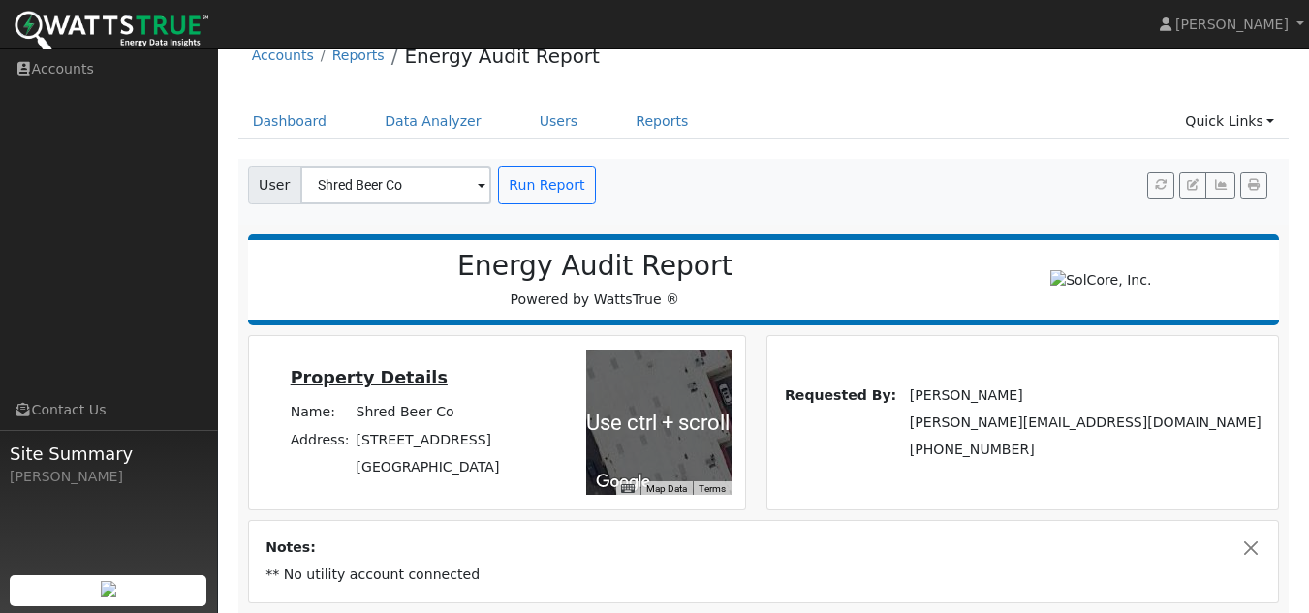
scroll to position [0, 0]
